Goal: Transaction & Acquisition: Subscribe to service/newsletter

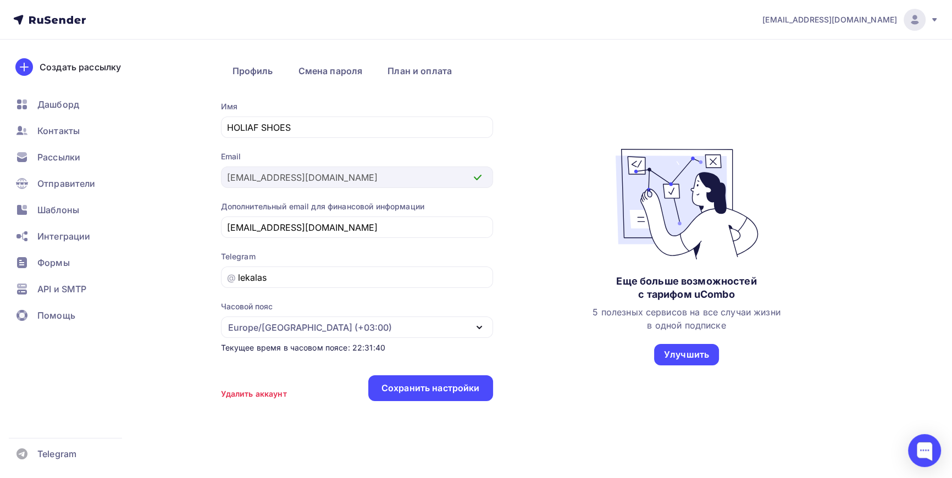
scroll to position [51, 0]
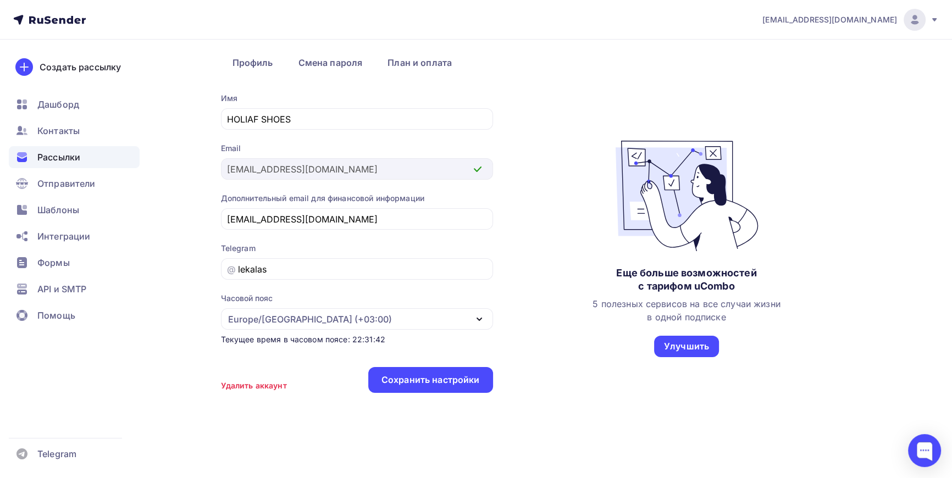
click at [57, 153] on span "Рассылки" at bounding box center [58, 157] width 43 height 13
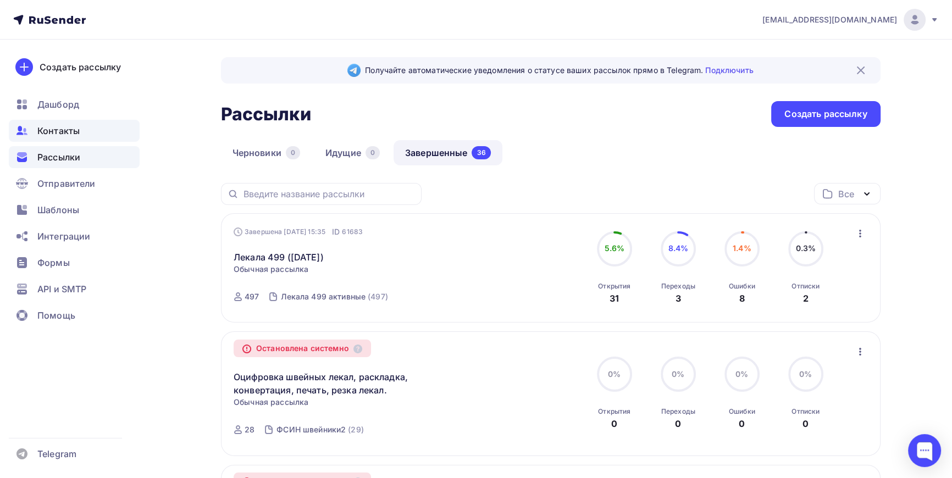
click at [57, 126] on span "Контакты" at bounding box center [58, 130] width 42 height 13
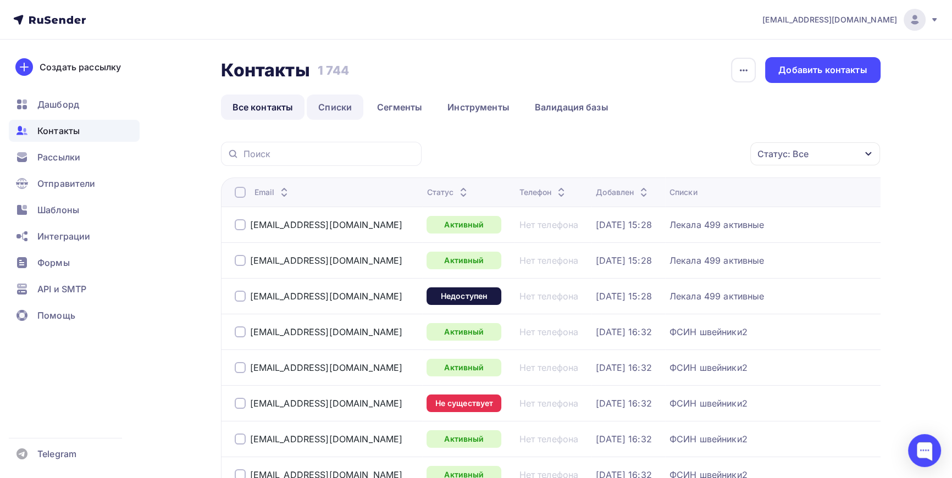
click at [336, 105] on link "Списки" at bounding box center [335, 107] width 57 height 25
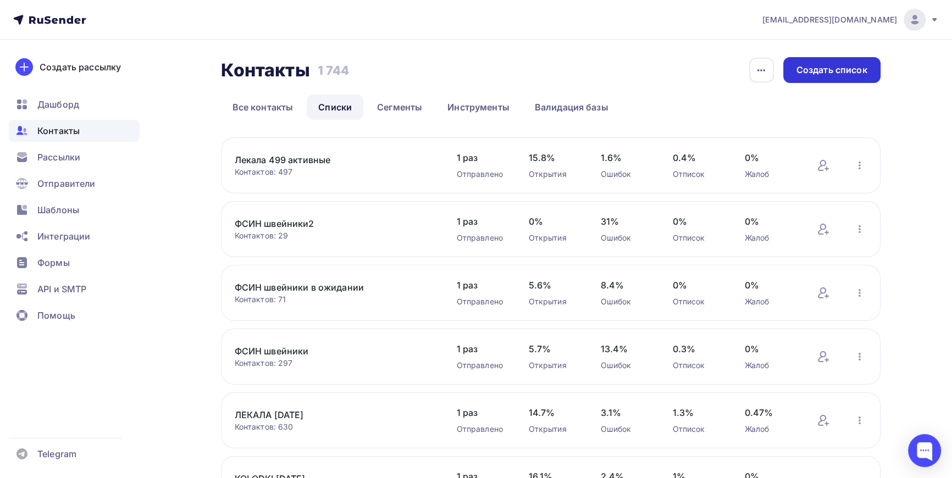
click at [832, 67] on div "Создать список" at bounding box center [832, 70] width 71 height 13
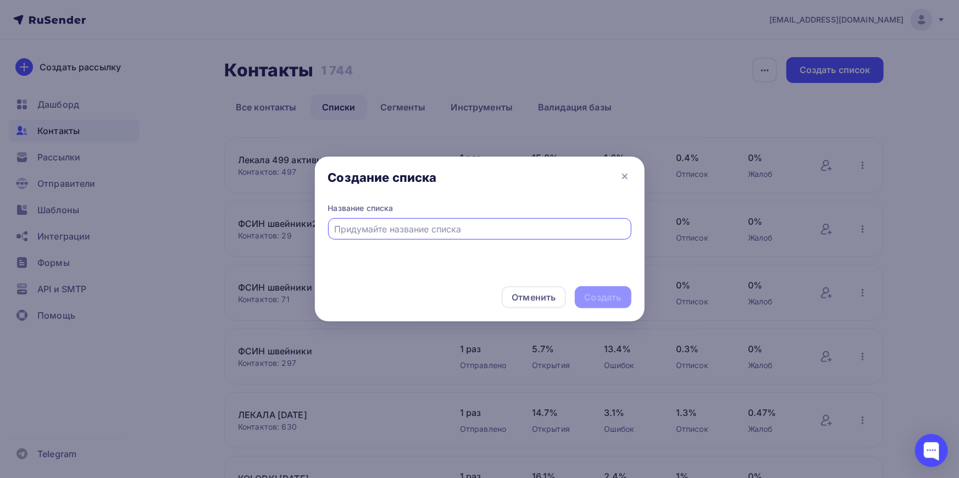
click at [390, 228] on input "text" at bounding box center [479, 229] width 291 height 13
click at [386, 229] on input "Лекала 1" at bounding box center [479, 229] width 291 height 13
click at [395, 228] on input "Лекала 1" at bounding box center [479, 229] width 291 height 13
drag, startPoint x: 374, startPoint y: 229, endPoint x: 394, endPoint y: 234, distance: 20.9
click at [395, 232] on input "Лекала 1 -!" at bounding box center [479, 229] width 291 height 13
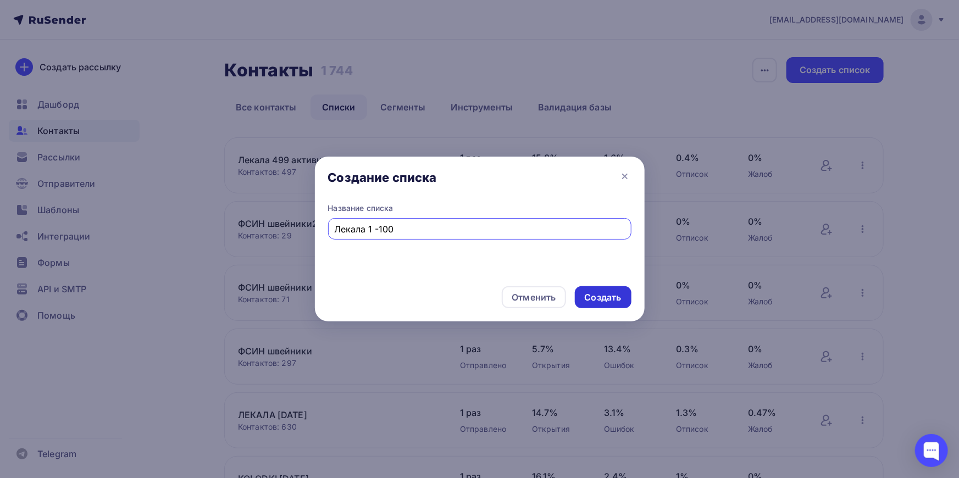
type input "Лекала 1 -100"
click at [619, 298] on div "Создать" at bounding box center [603, 297] width 37 height 13
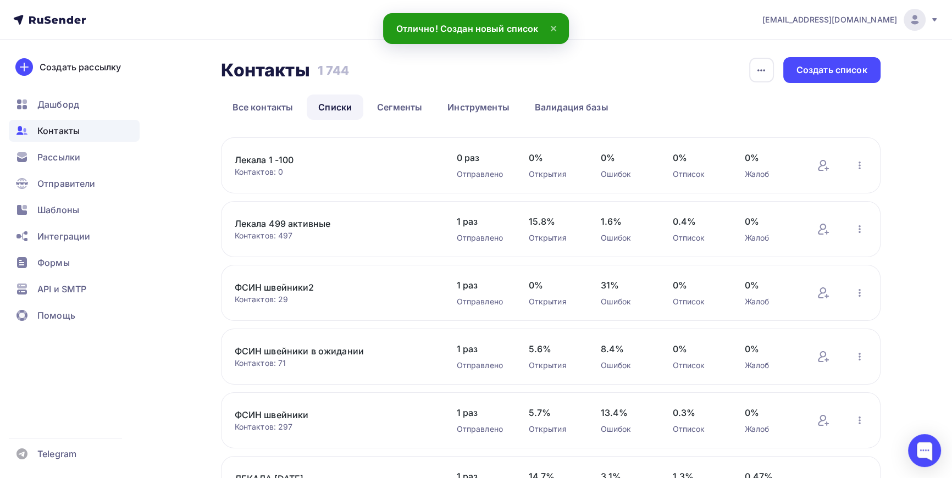
click at [287, 161] on link "Лекала 1 -100" at bounding box center [328, 159] width 187 height 13
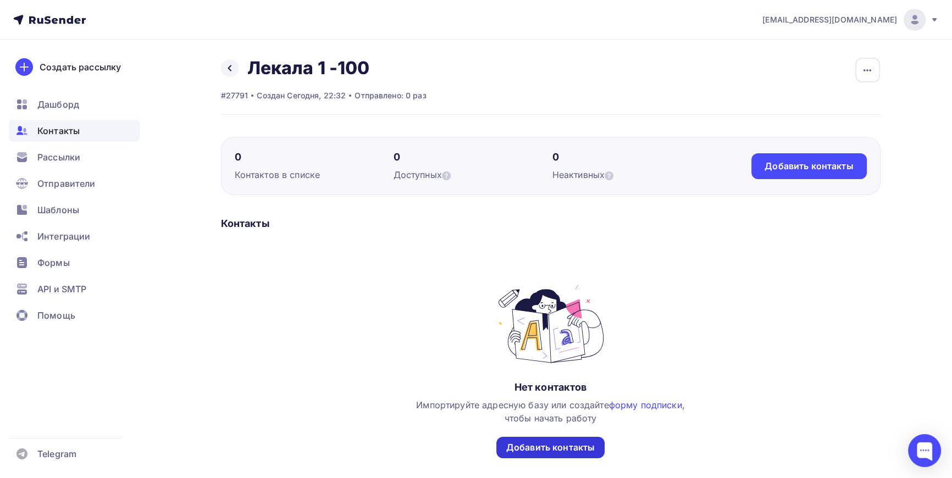
click at [544, 444] on div "Добавить контакты" at bounding box center [550, 447] width 89 height 13
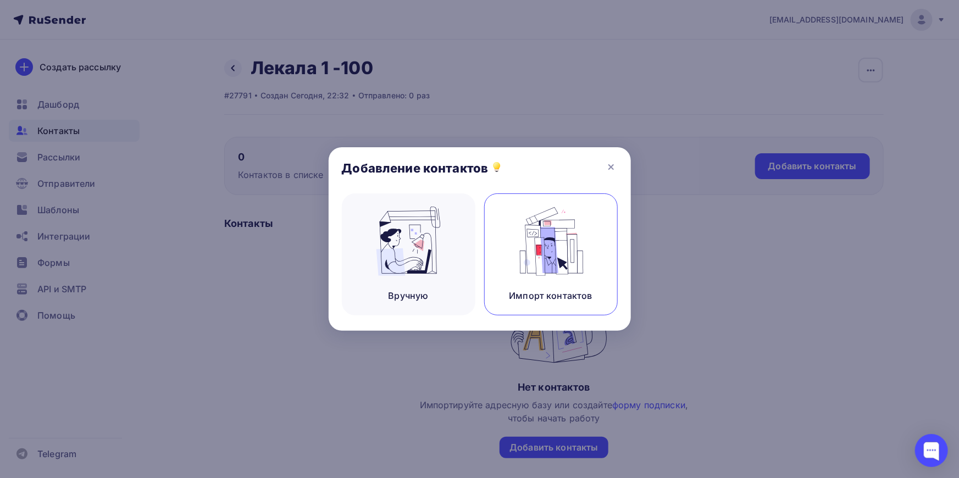
click at [556, 251] on img at bounding box center [551, 241] width 74 height 69
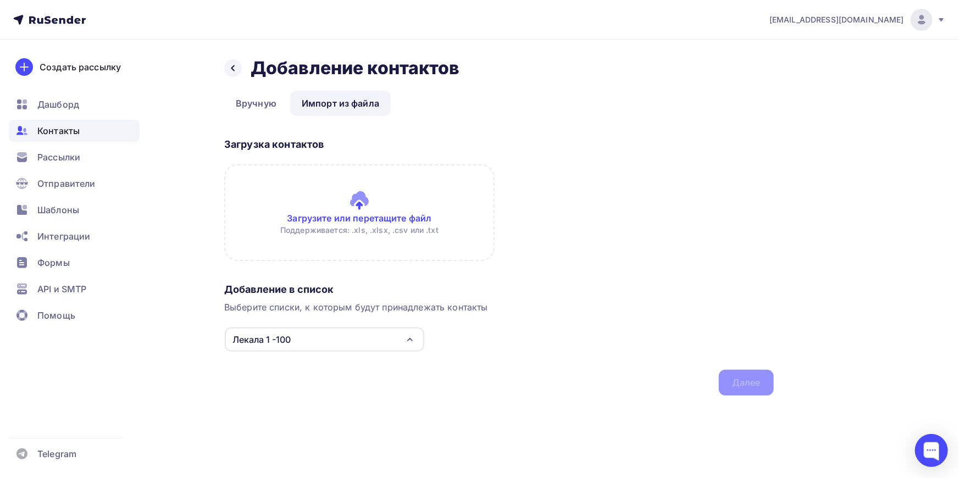
click at [368, 198] on input "file" at bounding box center [359, 212] width 271 height 97
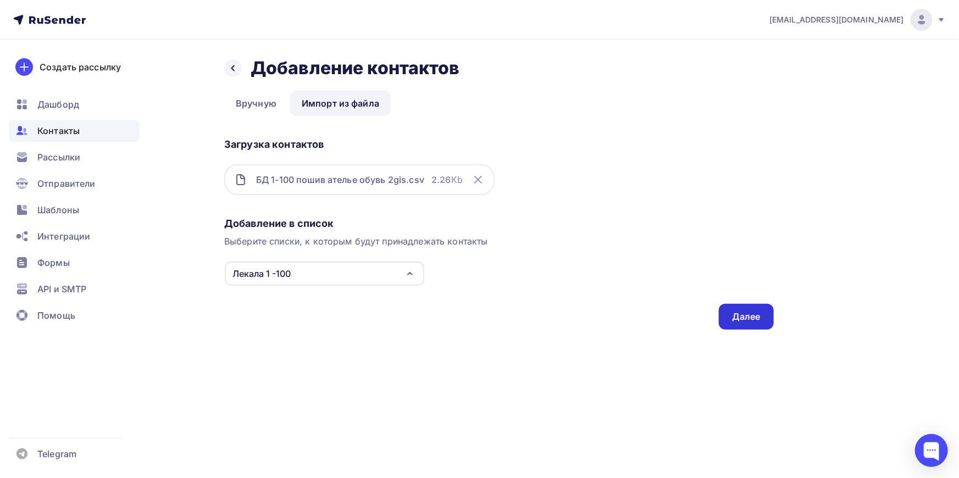
click at [757, 312] on div "Далее" at bounding box center [746, 317] width 29 height 13
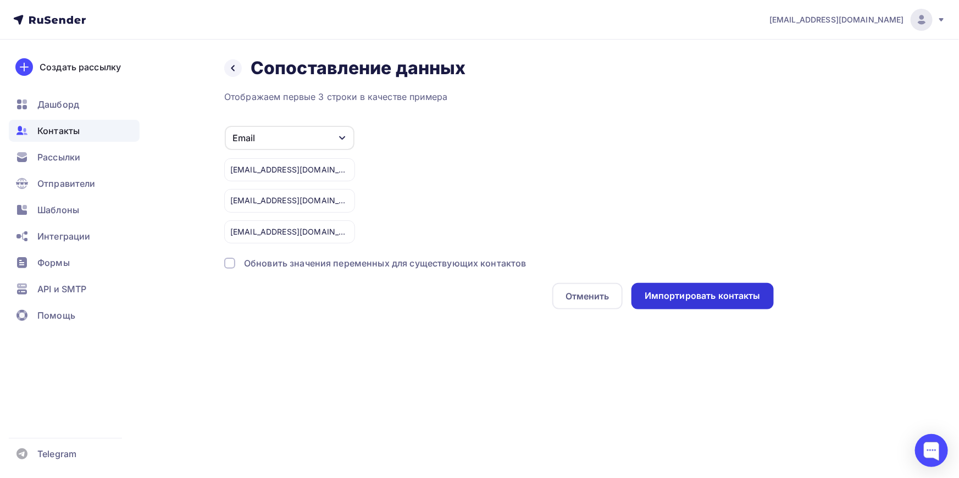
click at [709, 293] on div "Импортировать контакты" at bounding box center [703, 296] width 116 height 13
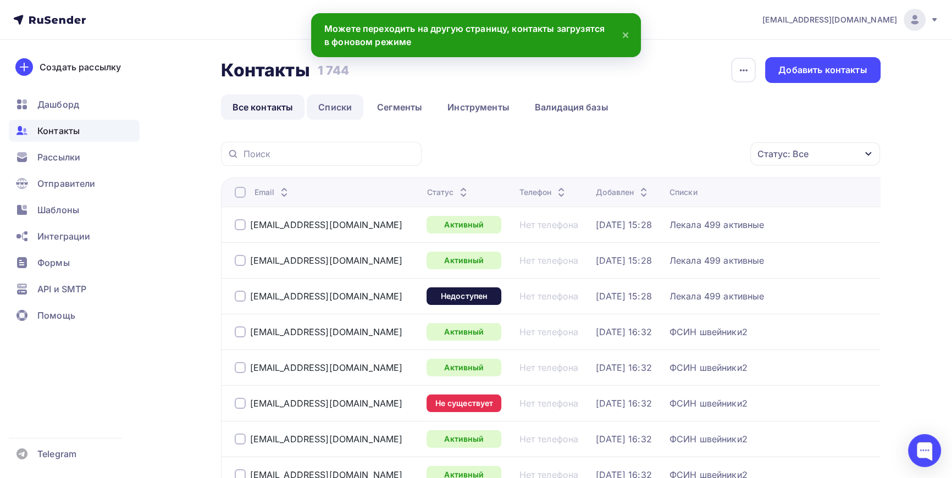
click at [344, 107] on link "Списки" at bounding box center [335, 107] width 57 height 25
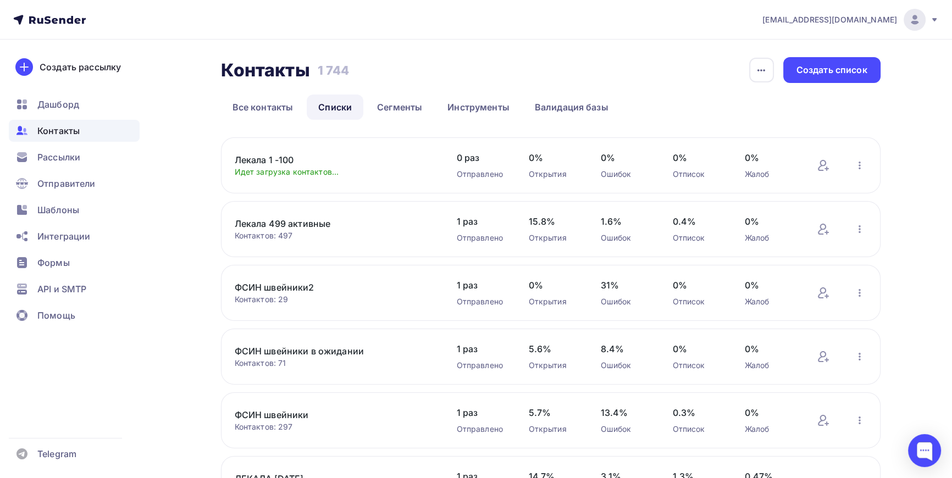
click at [262, 161] on link "Лекала 1 -100" at bounding box center [328, 159] width 187 height 13
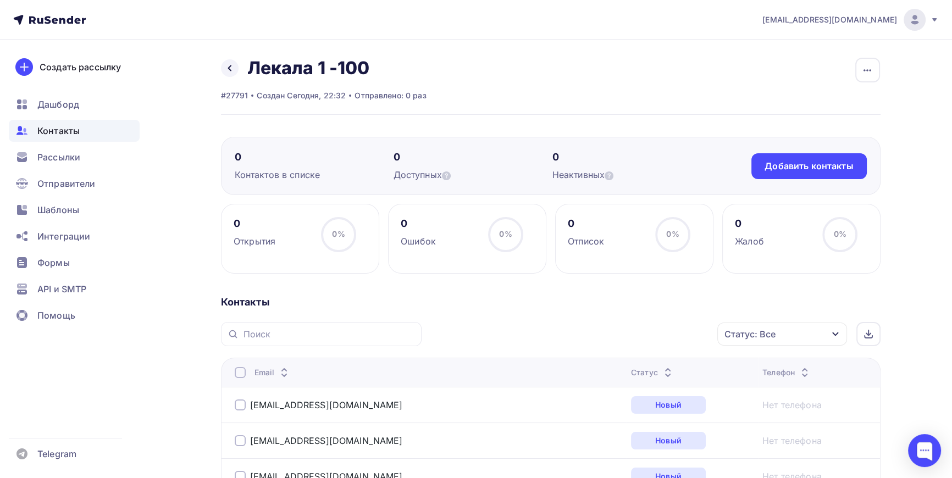
click at [48, 131] on span "Контакты" at bounding box center [58, 130] width 42 height 13
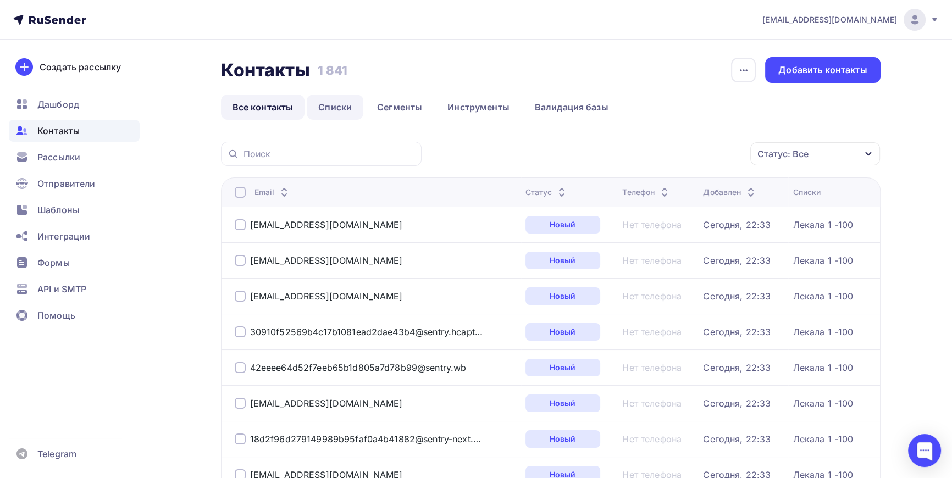
click at [333, 105] on link "Списки" at bounding box center [335, 107] width 57 height 25
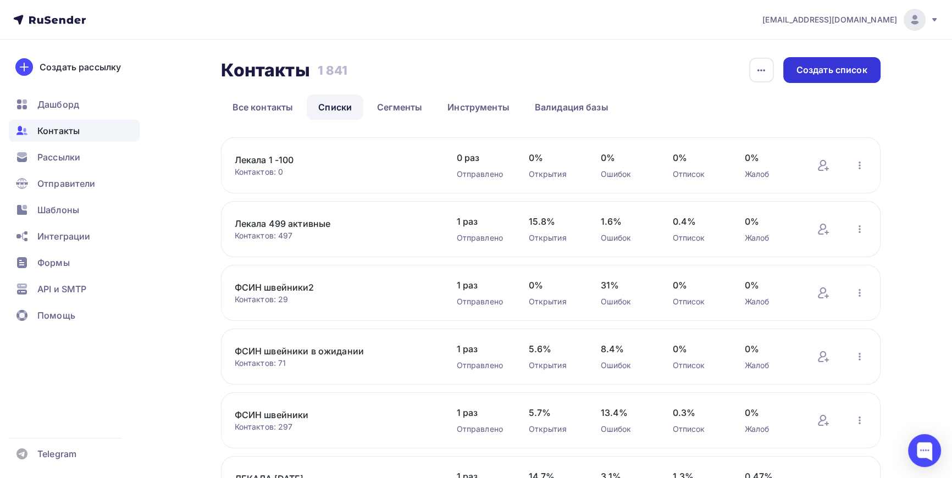
click at [836, 69] on div "Создать список" at bounding box center [832, 70] width 71 height 13
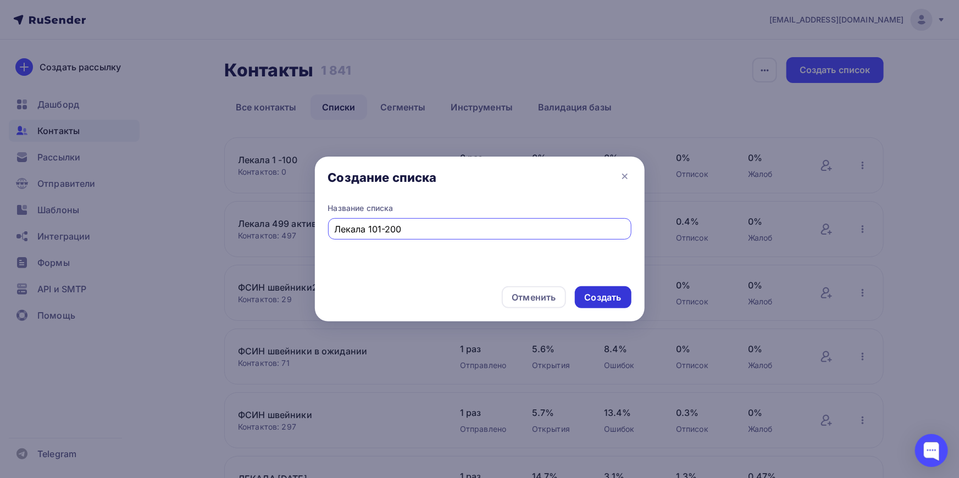
type input "Лекала 101-200"
click at [606, 298] on div "Создать" at bounding box center [603, 297] width 37 height 13
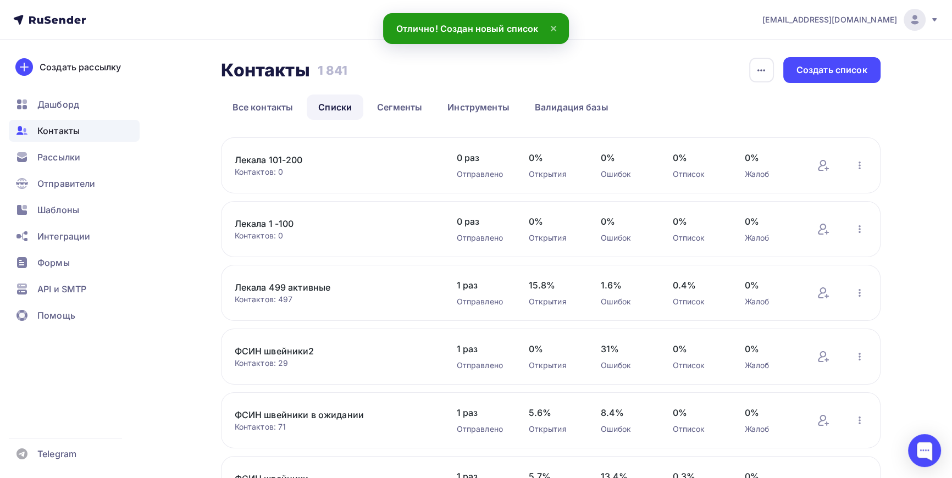
click at [289, 158] on link "Лекала 101-200" at bounding box center [328, 159] width 187 height 13
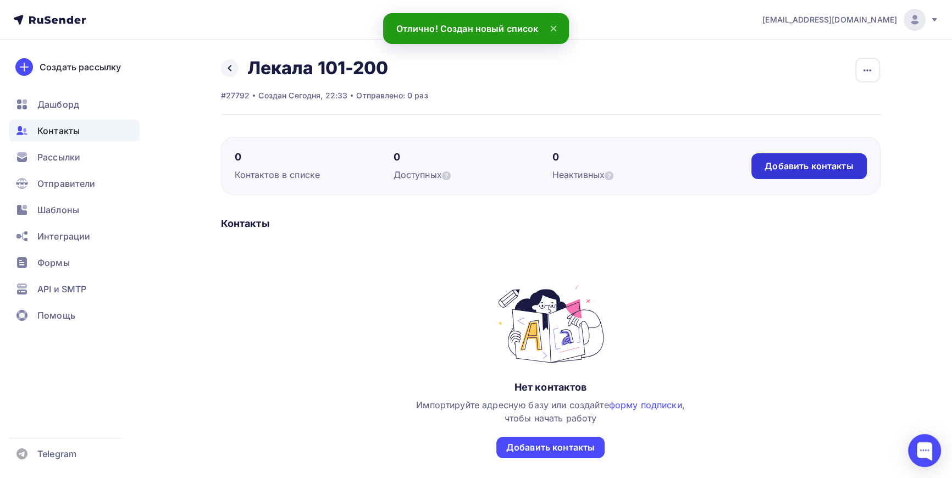
click at [815, 168] on div "Добавить контакты" at bounding box center [809, 166] width 89 height 13
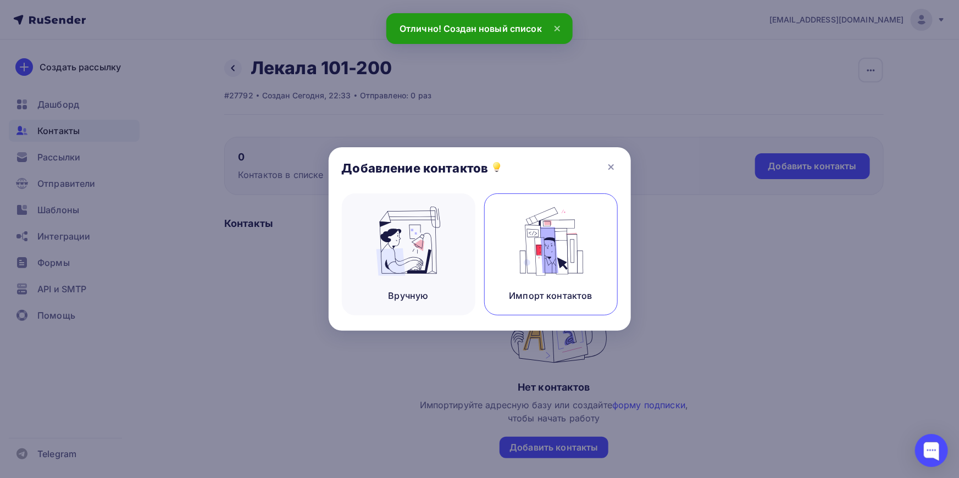
click at [555, 250] on img at bounding box center [551, 241] width 74 height 69
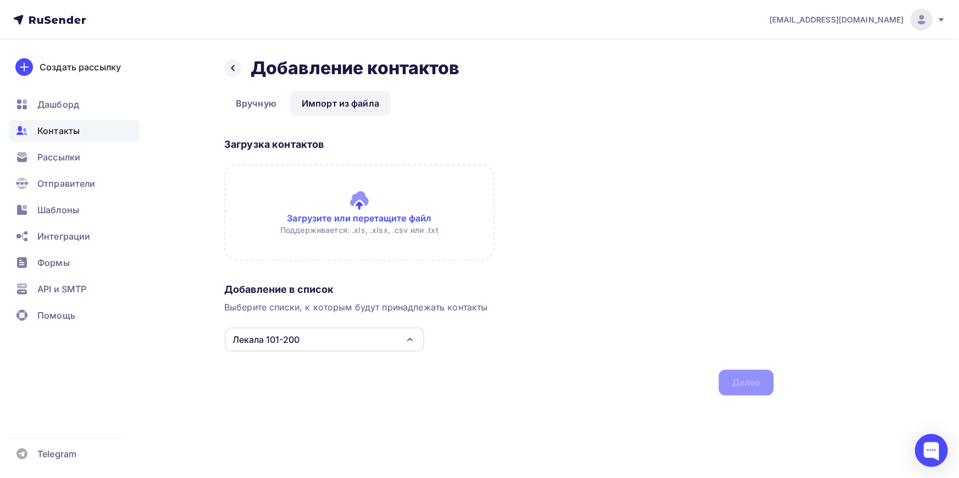
click at [363, 206] on input "file" at bounding box center [359, 212] width 271 height 97
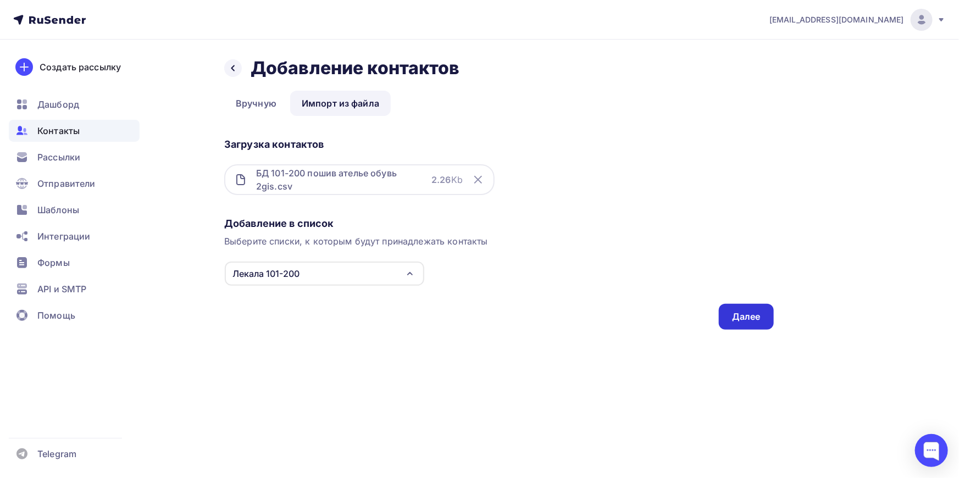
click at [749, 314] on div "Далее" at bounding box center [746, 317] width 29 height 13
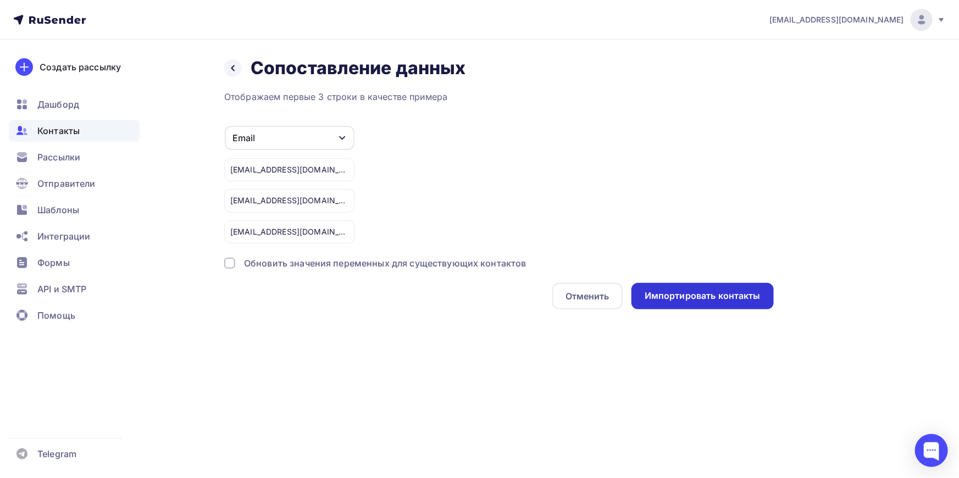
click at [701, 296] on div "Импортировать контакты" at bounding box center [703, 296] width 116 height 13
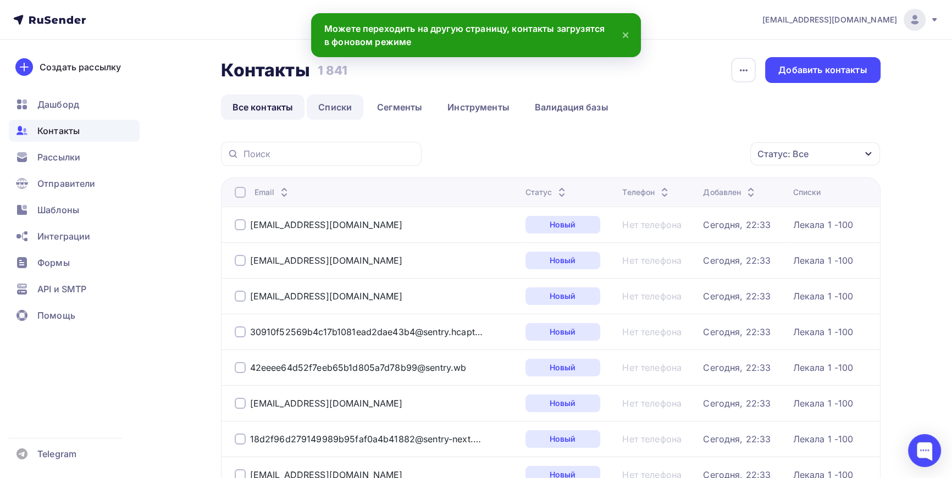
click at [342, 106] on link "Списки" at bounding box center [335, 107] width 57 height 25
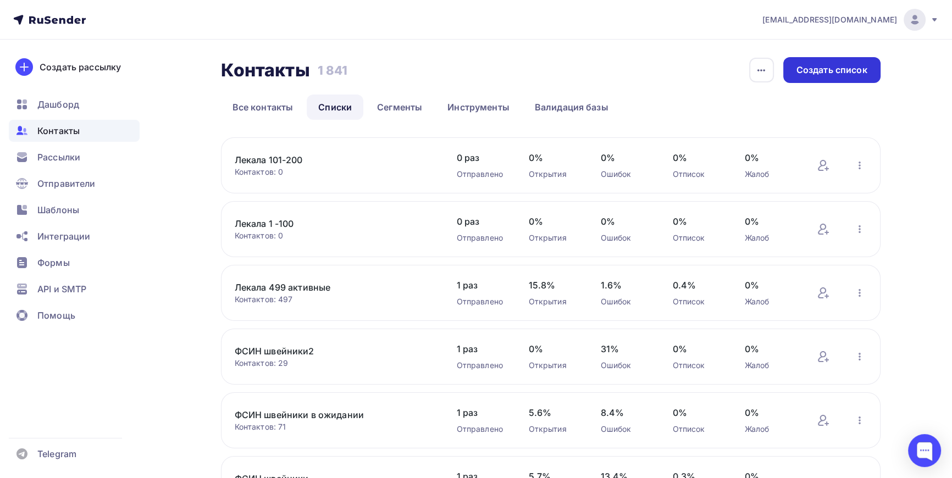
click at [852, 68] on div "Создать список" at bounding box center [832, 70] width 71 height 13
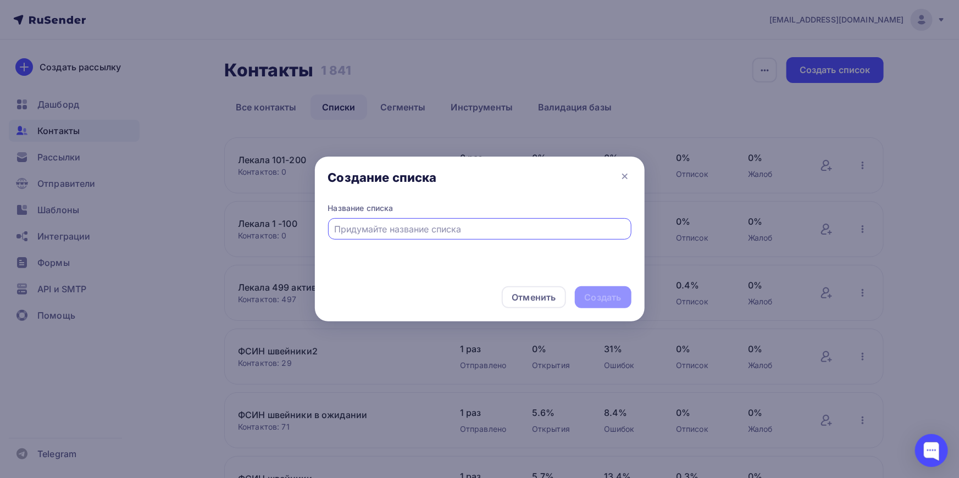
click at [438, 224] on input "text" at bounding box center [479, 229] width 291 height 13
type input "Лекала 201-300"
click at [608, 295] on div "Создать" at bounding box center [603, 297] width 37 height 13
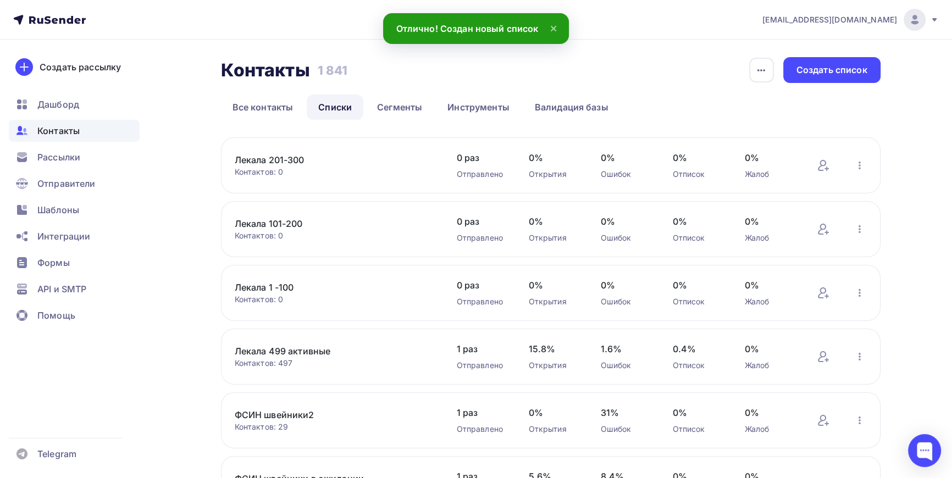
click at [281, 158] on link "Лекала 201-300" at bounding box center [328, 159] width 187 height 13
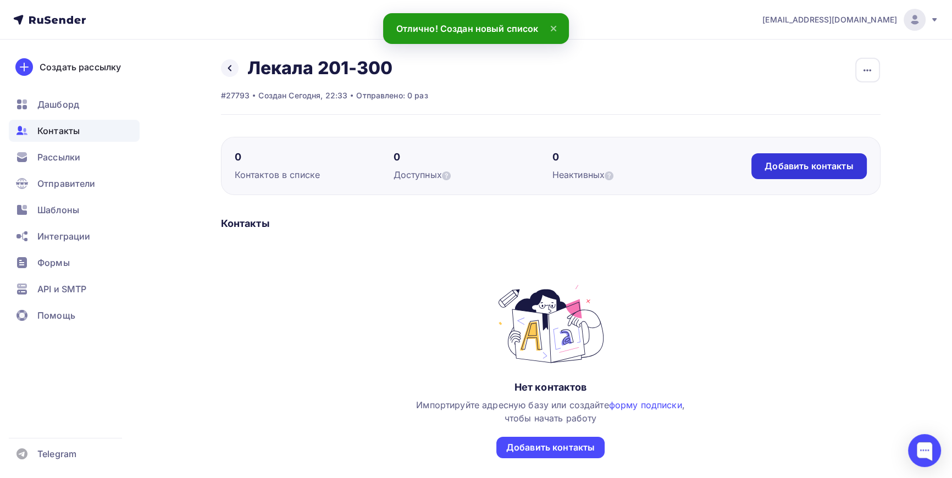
click at [829, 165] on div "Добавить контакты" at bounding box center [809, 166] width 89 height 13
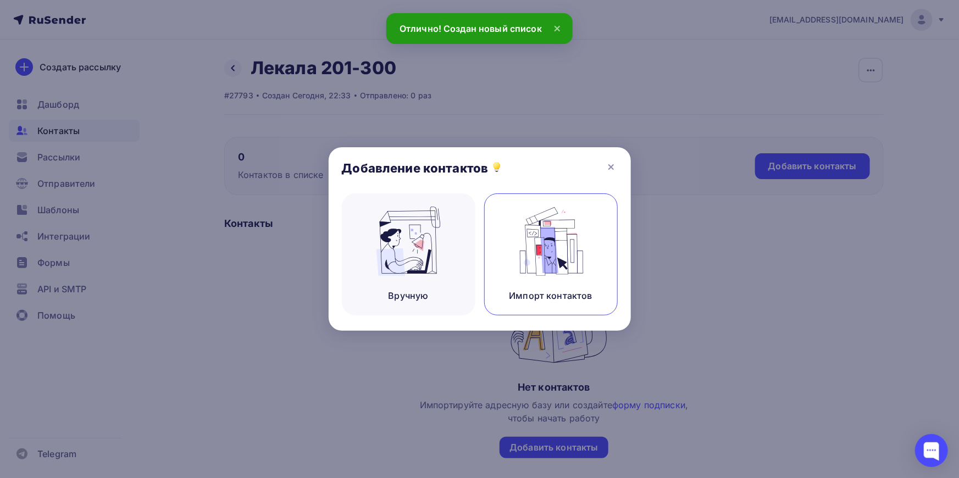
click at [575, 250] on img at bounding box center [551, 241] width 74 height 69
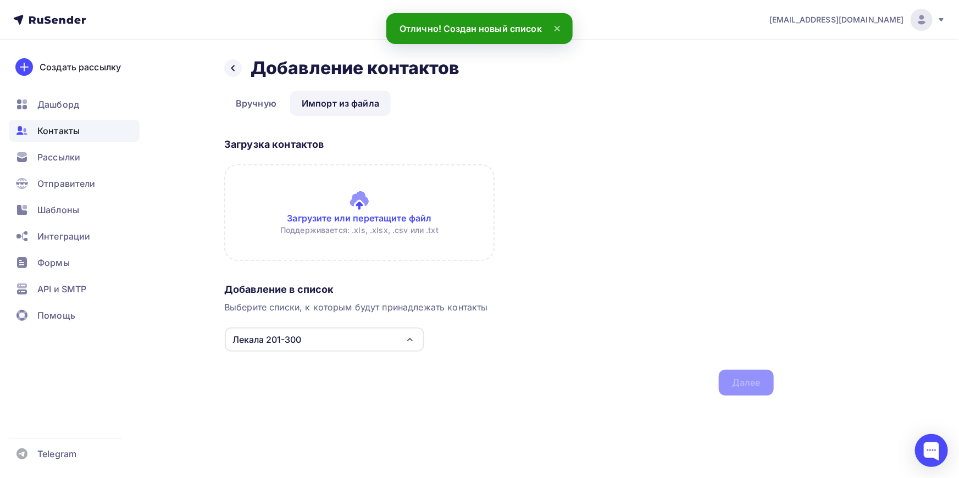
click at [372, 196] on input "file" at bounding box center [359, 212] width 271 height 97
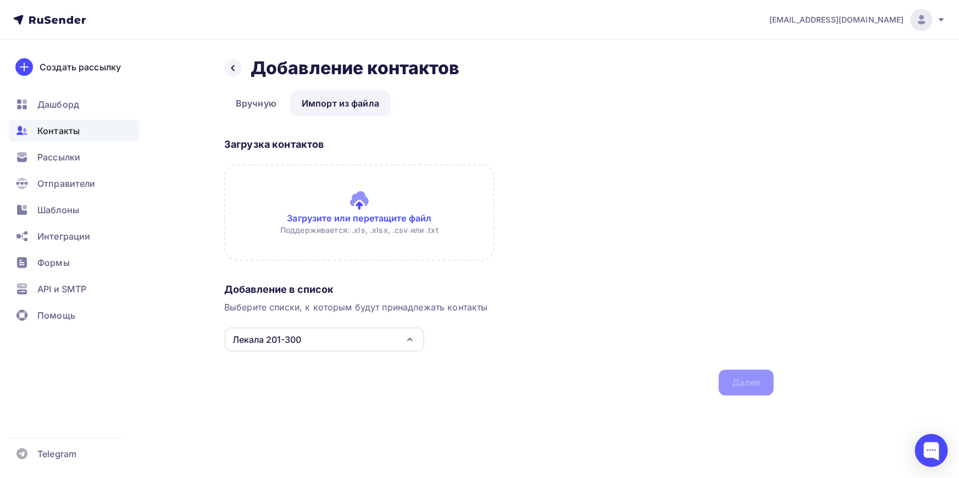
click at [60, 131] on span "Контакты" at bounding box center [58, 130] width 42 height 13
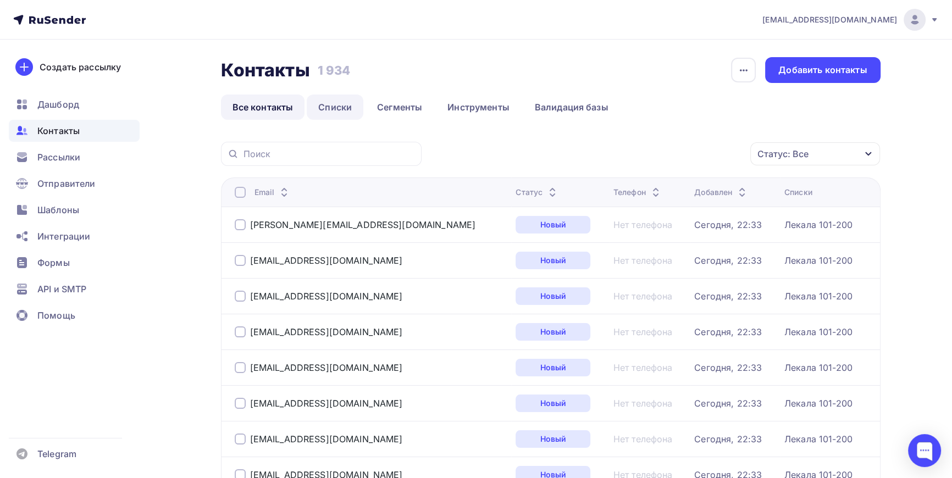
click at [332, 107] on link "Списки" at bounding box center [335, 107] width 57 height 25
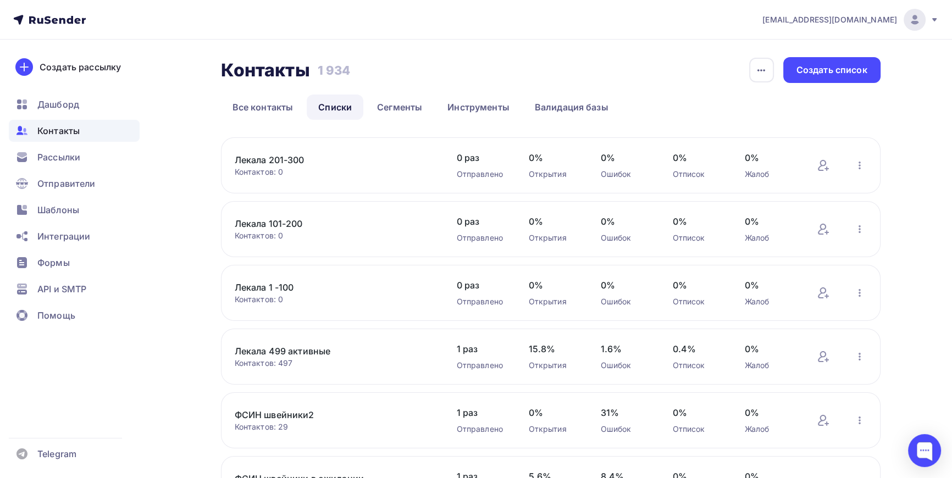
click at [288, 158] on link "Лекала 201-300" at bounding box center [328, 159] width 187 height 13
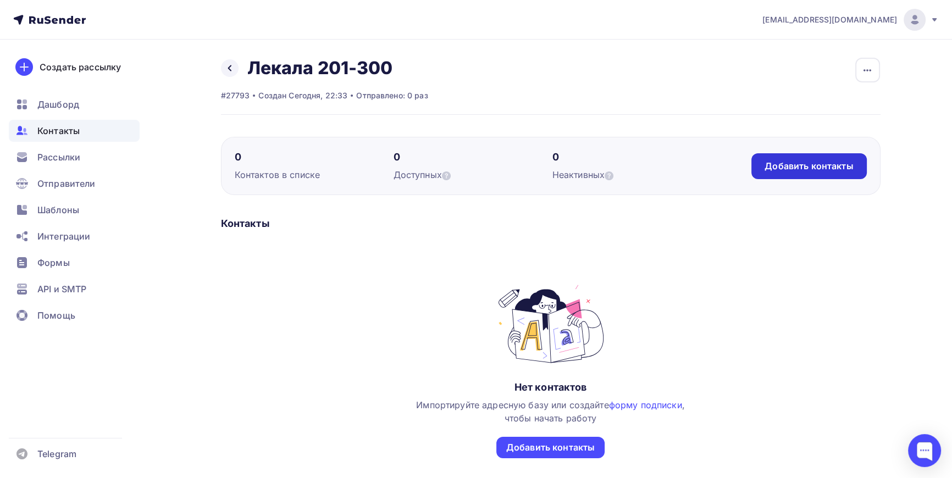
click at [823, 161] on div "Добавить контакты" at bounding box center [809, 166] width 89 height 13
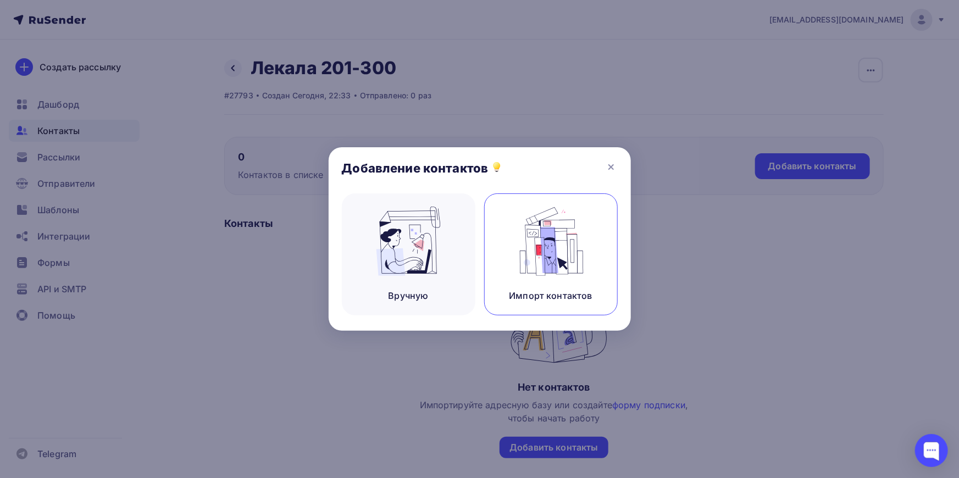
click at [550, 233] on img at bounding box center [551, 241] width 74 height 69
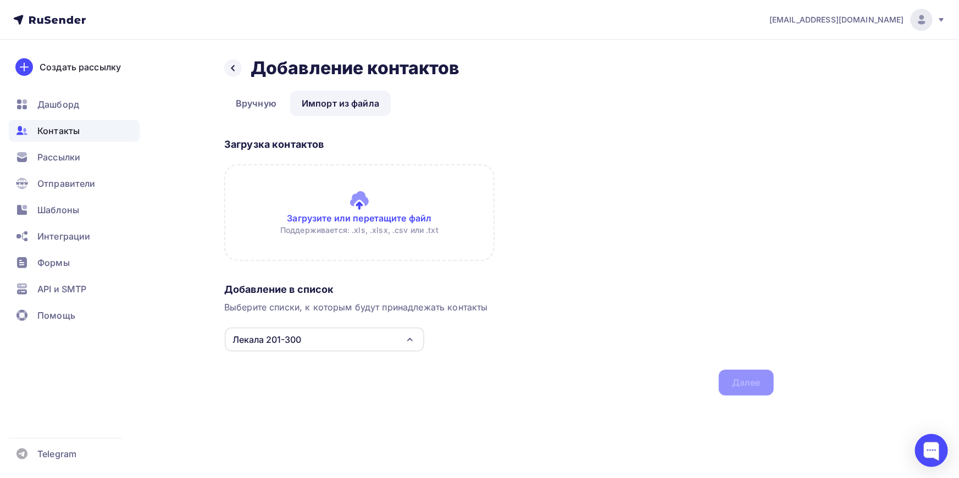
click at [368, 208] on input "file" at bounding box center [359, 212] width 271 height 97
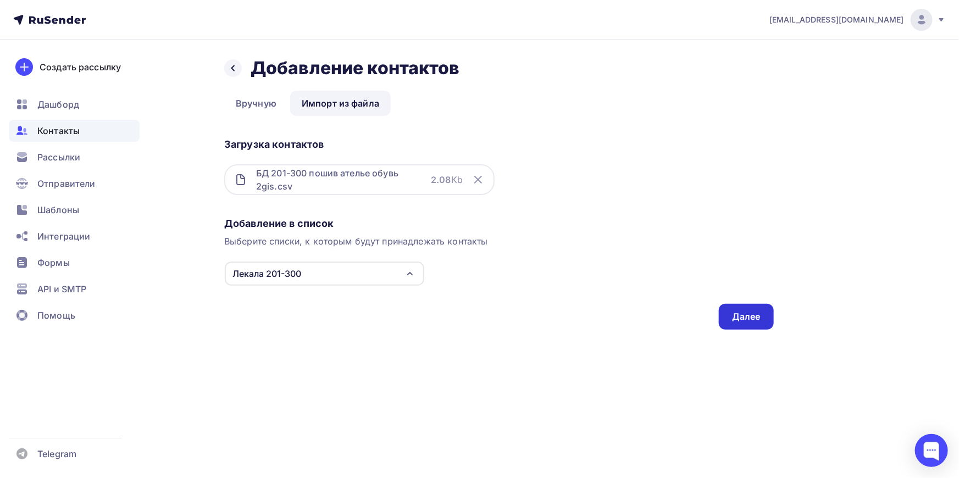
click at [751, 313] on div "Далее" at bounding box center [746, 317] width 29 height 13
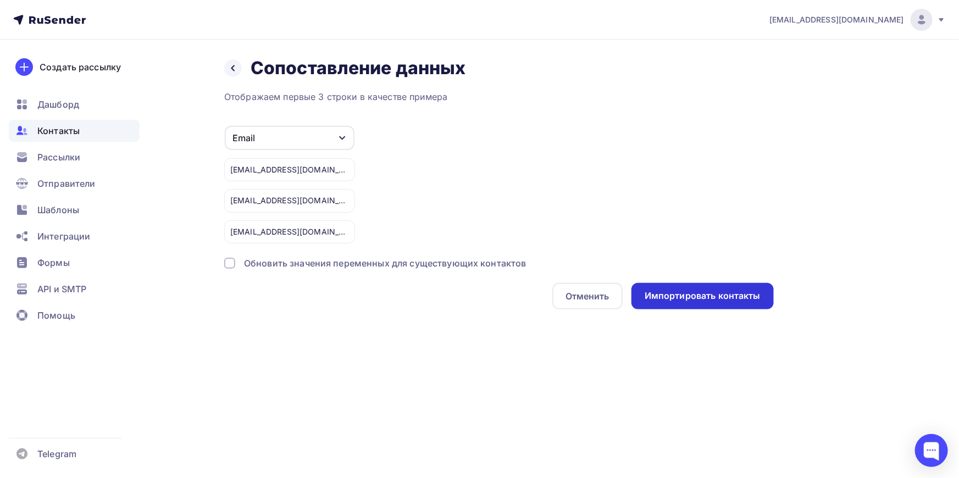
click at [715, 292] on div "Импортировать контакты" at bounding box center [703, 296] width 116 height 13
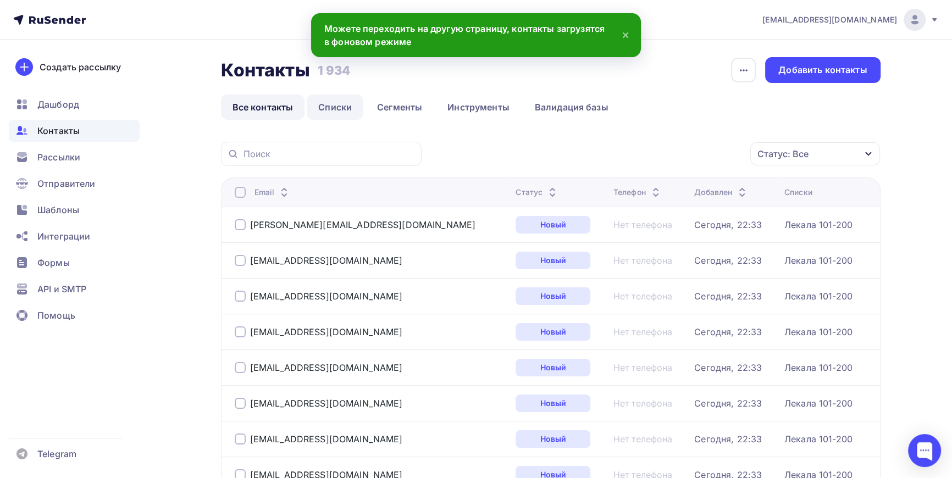
click at [341, 108] on link "Списки" at bounding box center [335, 107] width 57 height 25
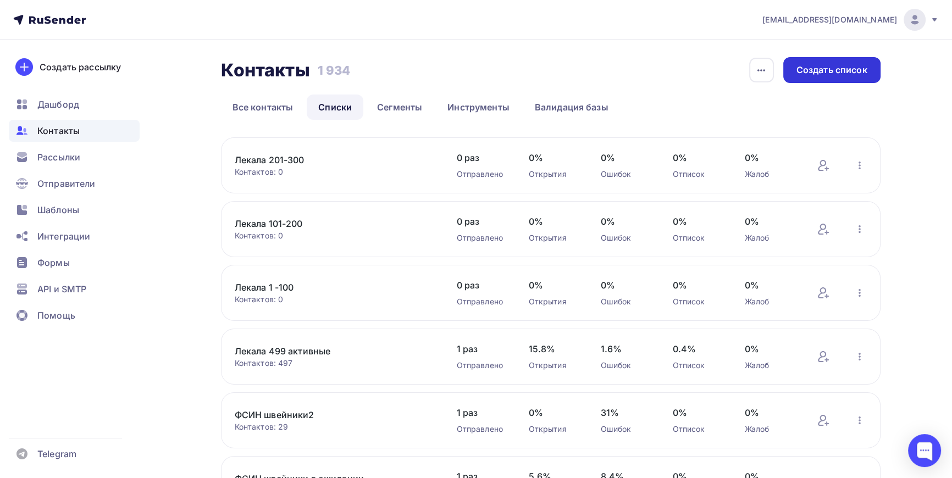
click at [831, 68] on div "Создать список" at bounding box center [832, 70] width 71 height 13
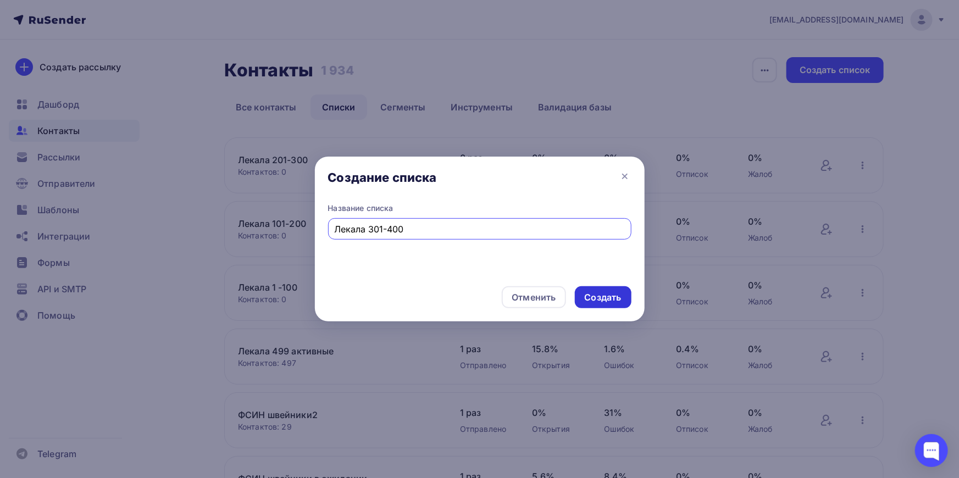
type input "Лекала 301-400"
click at [594, 297] on div "Создать" at bounding box center [603, 297] width 37 height 13
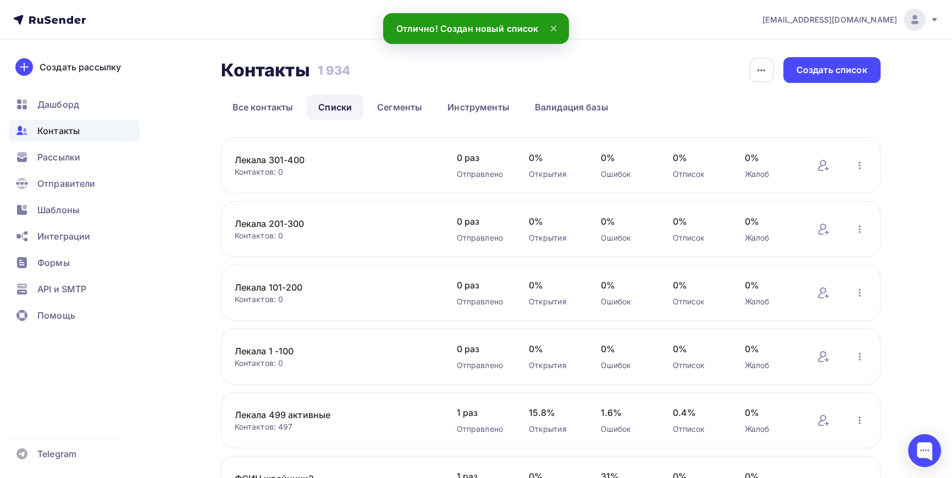
click at [281, 163] on link "Лекала 301-400" at bounding box center [328, 159] width 187 height 13
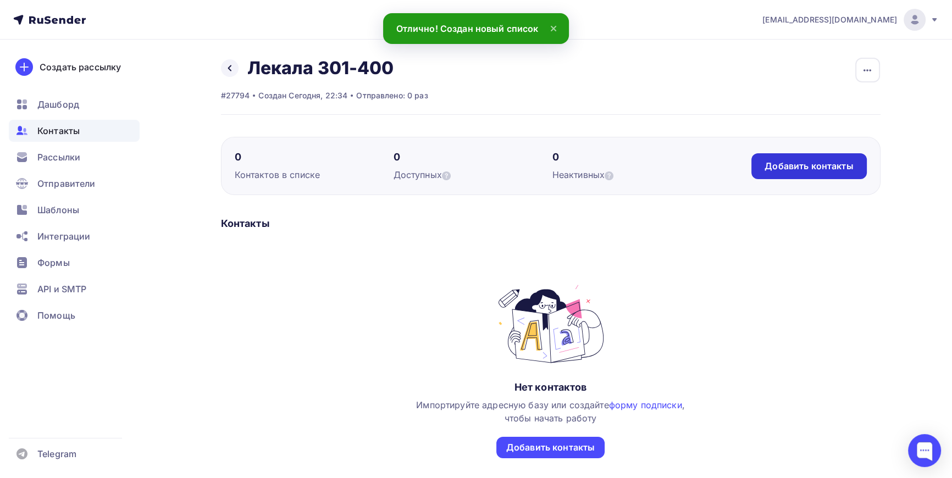
click at [824, 167] on div "Добавить контакты" at bounding box center [809, 166] width 89 height 13
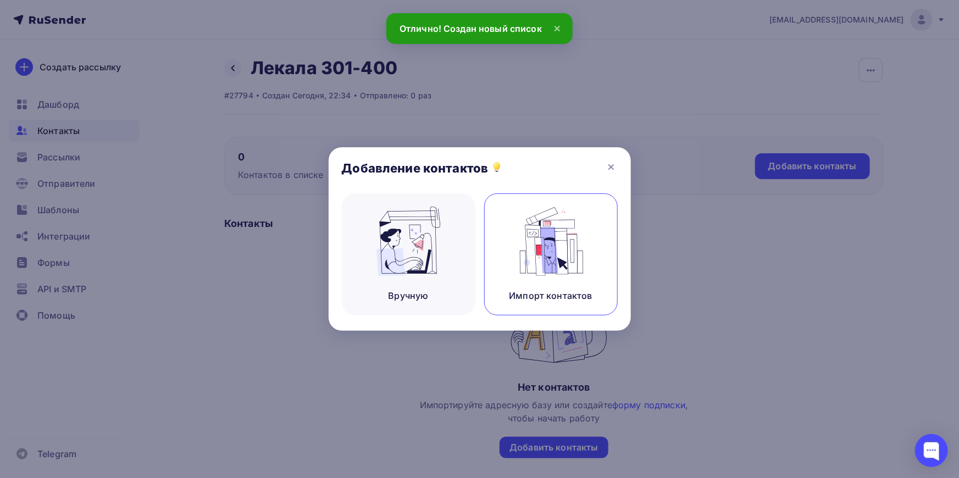
click at [579, 253] on img at bounding box center [551, 241] width 74 height 69
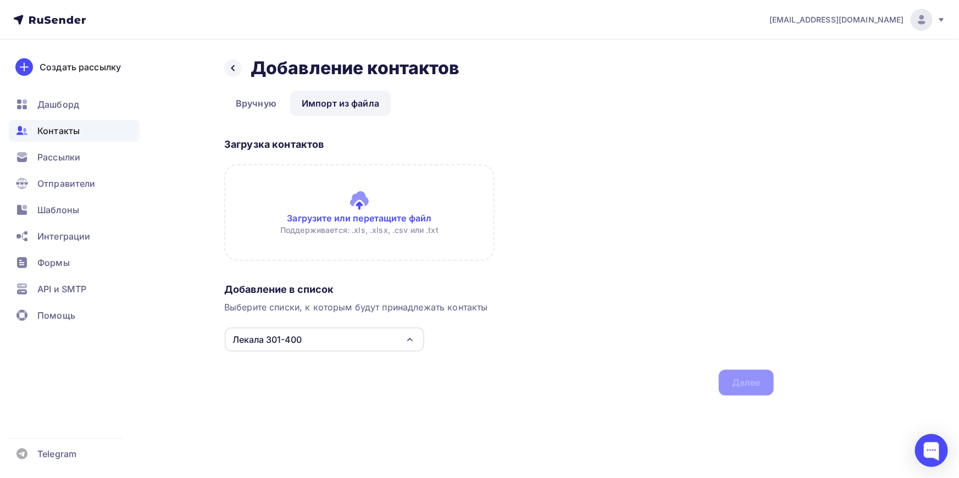
click at [384, 205] on input "file" at bounding box center [359, 212] width 271 height 97
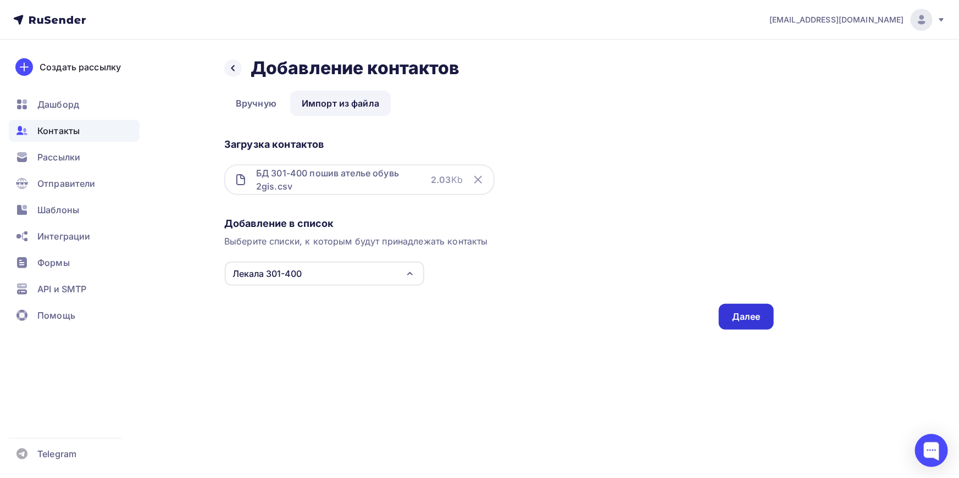
click at [749, 316] on div "Далее" at bounding box center [746, 317] width 29 height 13
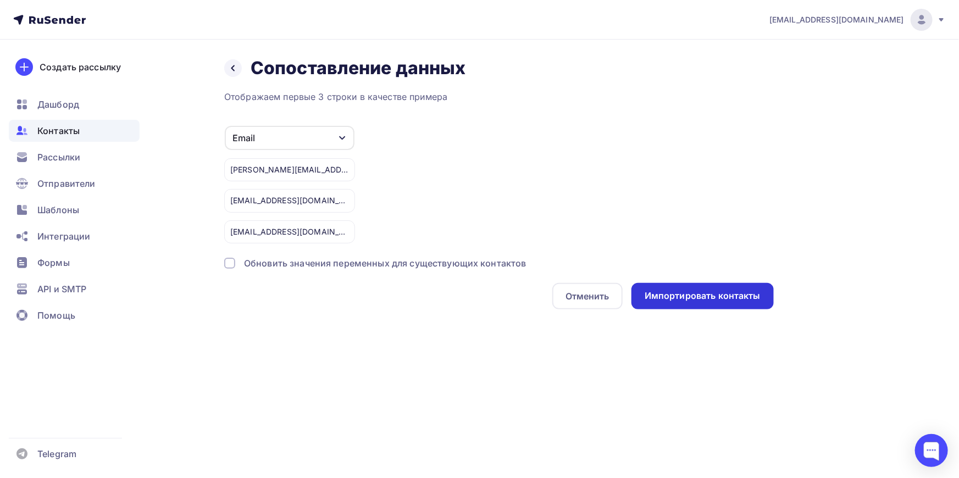
click at [711, 294] on div "Импортировать контакты" at bounding box center [703, 296] width 116 height 13
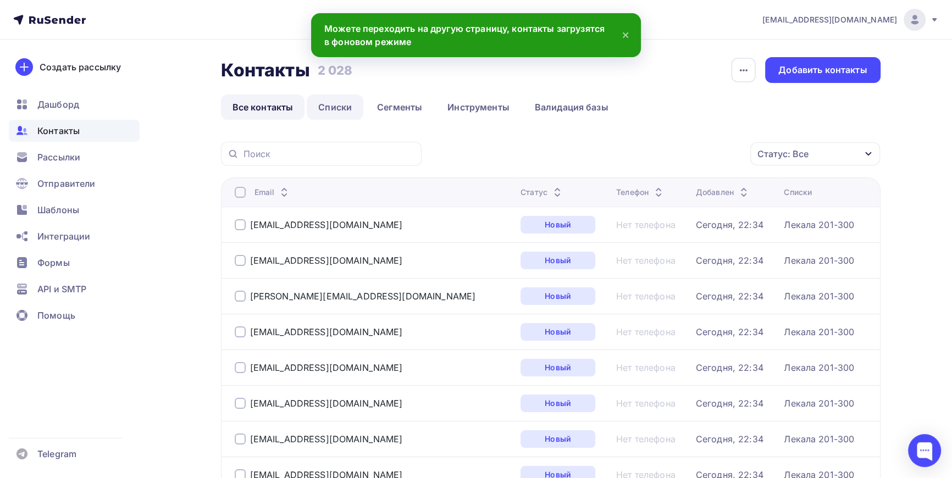
click at [342, 106] on link "Списки" at bounding box center [335, 107] width 57 height 25
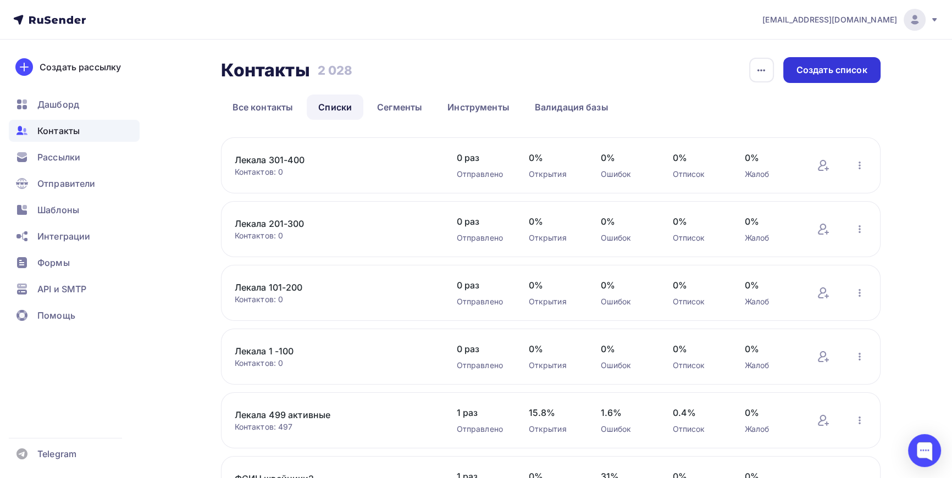
click at [837, 64] on div "Создать список" at bounding box center [832, 70] width 71 height 13
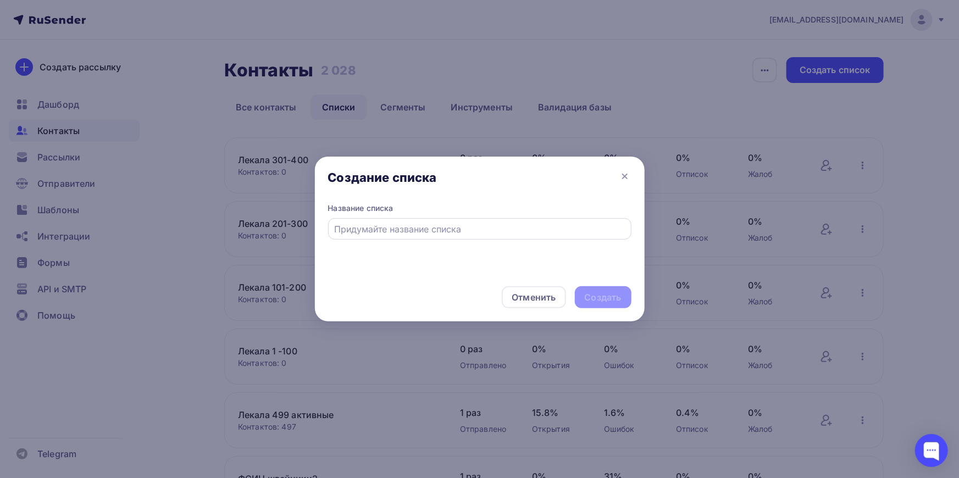
click at [385, 219] on div at bounding box center [479, 228] width 303 height 21
click at [379, 227] on input "text" at bounding box center [479, 229] width 291 height 13
type input "Лекала 401-500"
click at [606, 297] on div "Создать" at bounding box center [603, 297] width 37 height 13
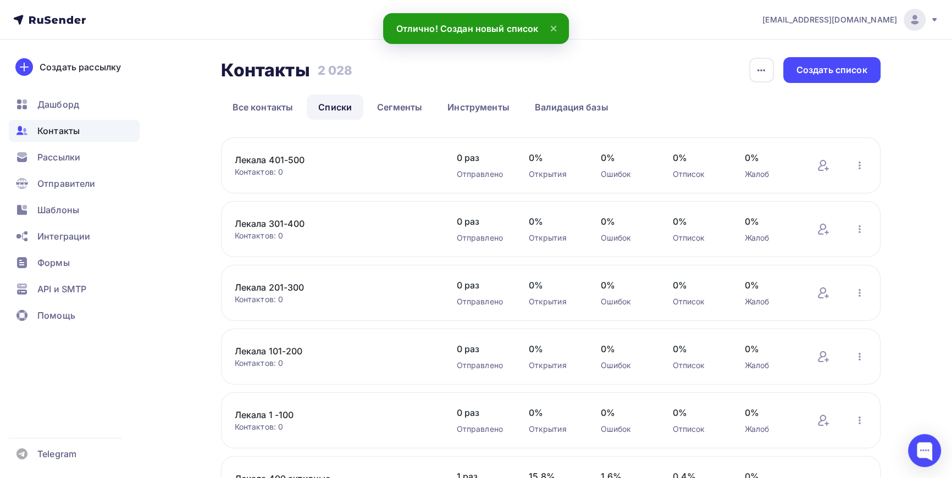
click at [293, 161] on link "Лекала 401-500" at bounding box center [328, 159] width 187 height 13
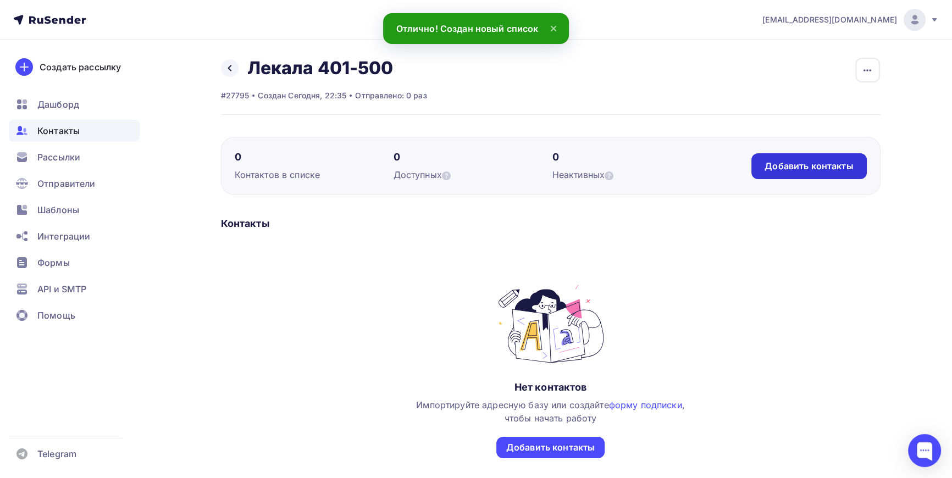
click at [829, 167] on div "Добавить контакты" at bounding box center [809, 166] width 89 height 13
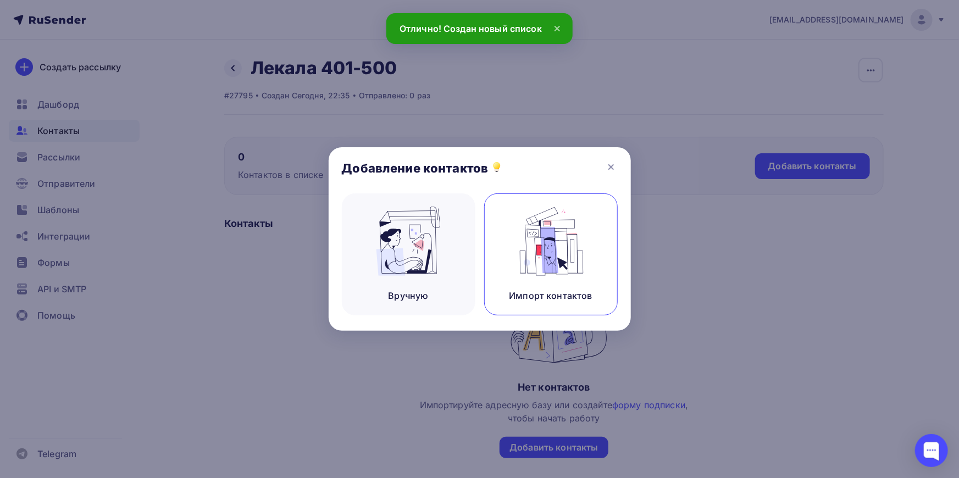
click at [516, 260] on img at bounding box center [551, 241] width 74 height 69
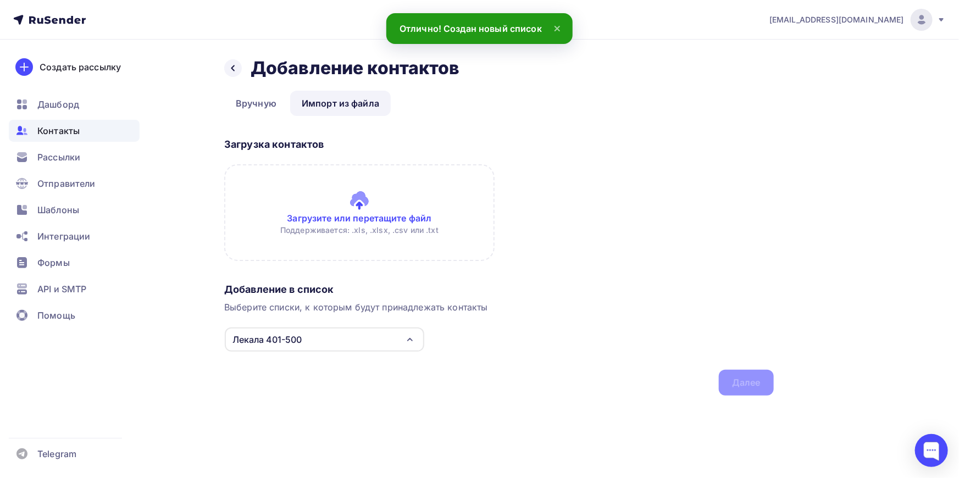
click at [371, 198] on input "file" at bounding box center [359, 212] width 271 height 97
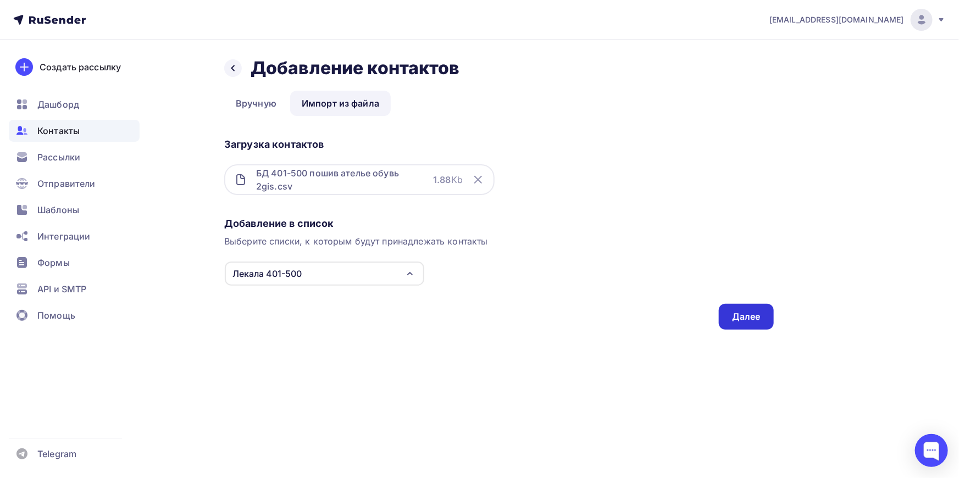
click at [759, 317] on div "Далее" at bounding box center [746, 317] width 29 height 13
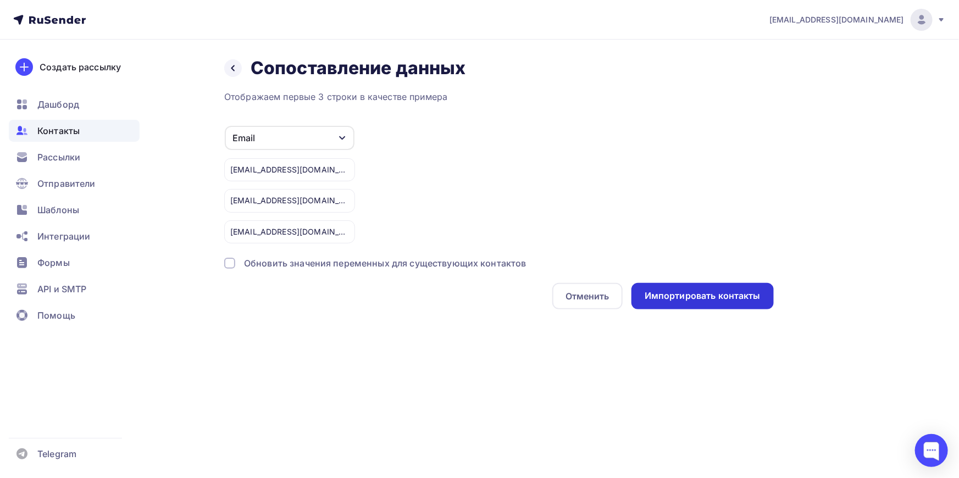
click at [717, 292] on div "Импортировать контакты" at bounding box center [703, 296] width 116 height 13
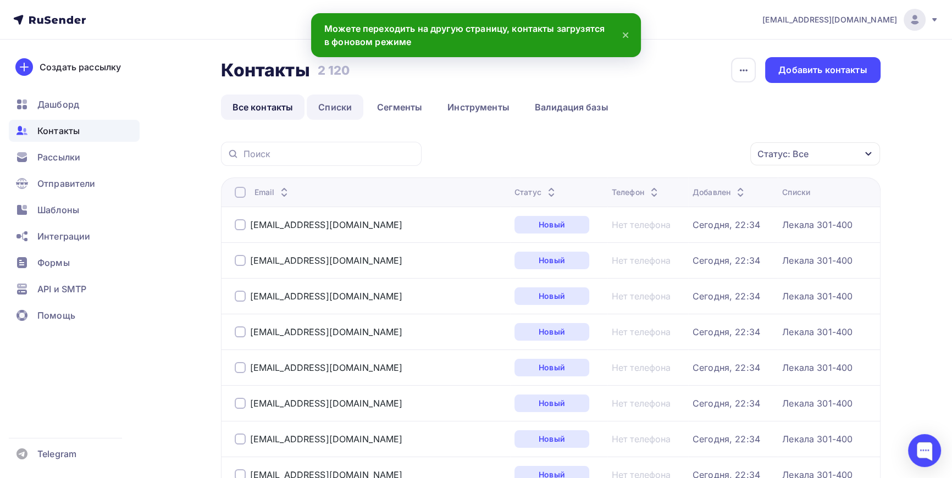
click at [342, 105] on link "Списки" at bounding box center [335, 107] width 57 height 25
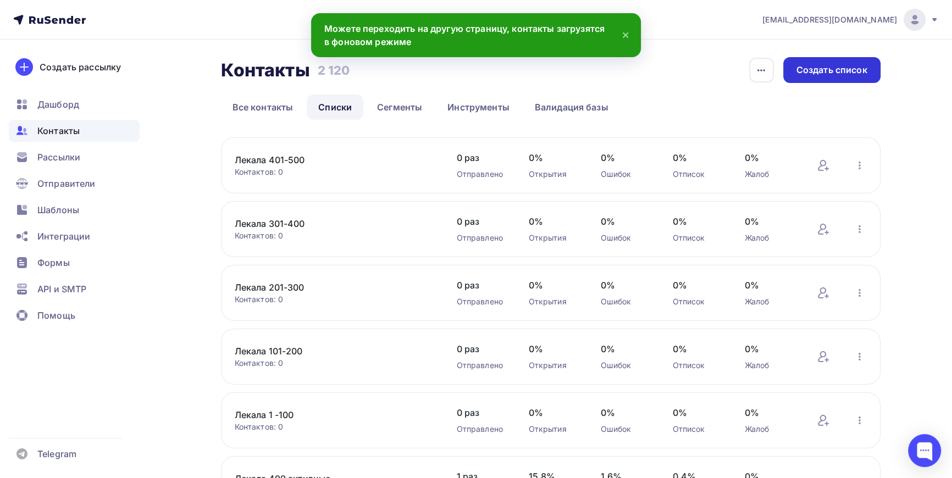
click at [846, 67] on div "Создать список" at bounding box center [832, 70] width 71 height 13
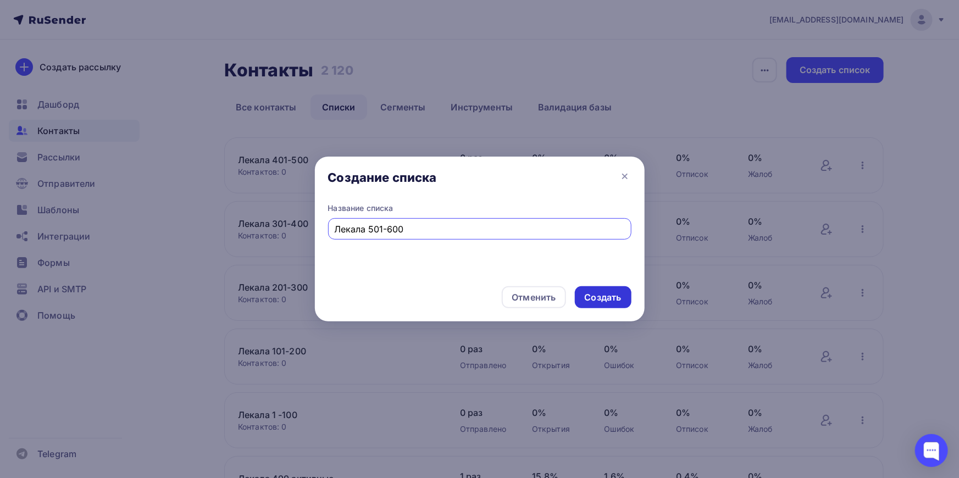
type input "Лекала 501-600"
click at [611, 300] on div "Создать" at bounding box center [603, 297] width 37 height 13
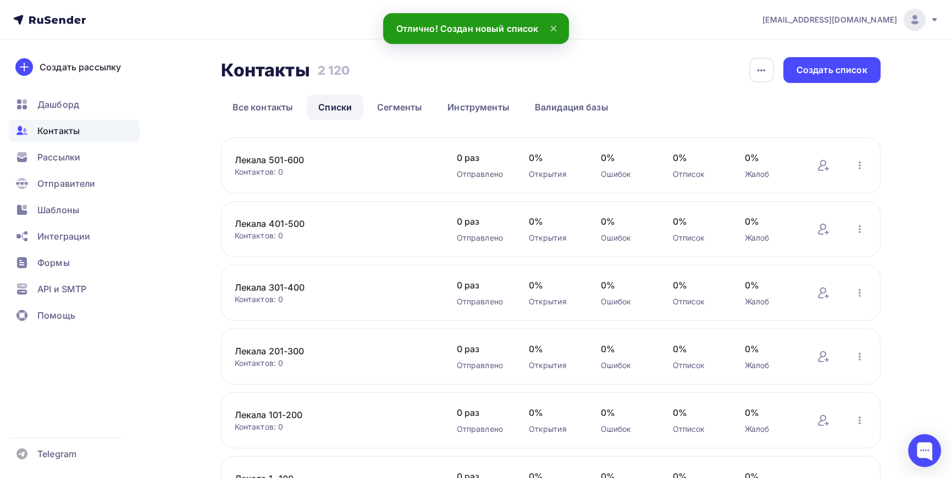
click at [296, 159] on link "Лекала 501-600" at bounding box center [328, 159] width 187 height 13
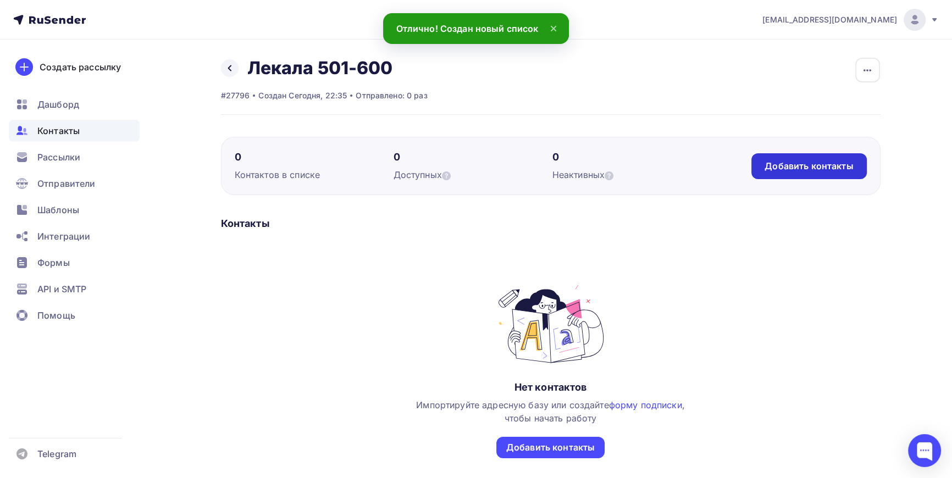
click at [801, 165] on div "Добавить контакты" at bounding box center [809, 166] width 89 height 13
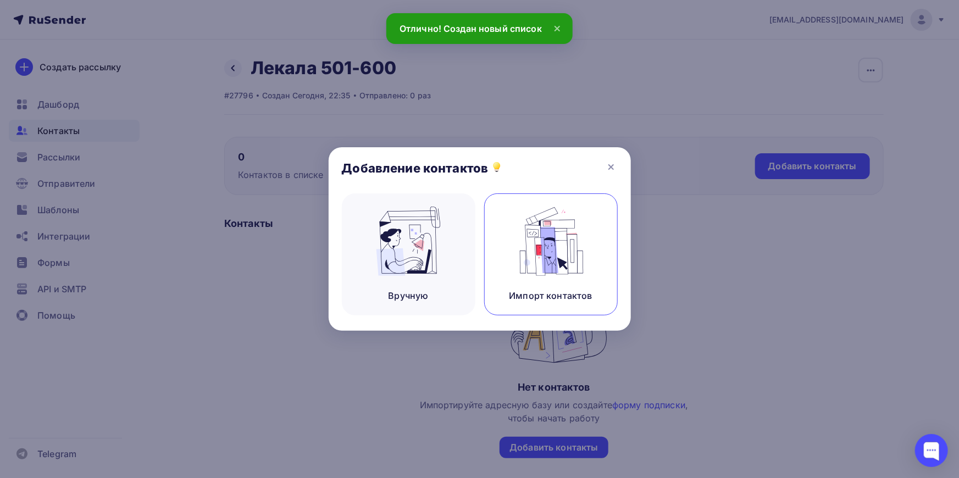
click at [566, 237] on img at bounding box center [551, 241] width 74 height 69
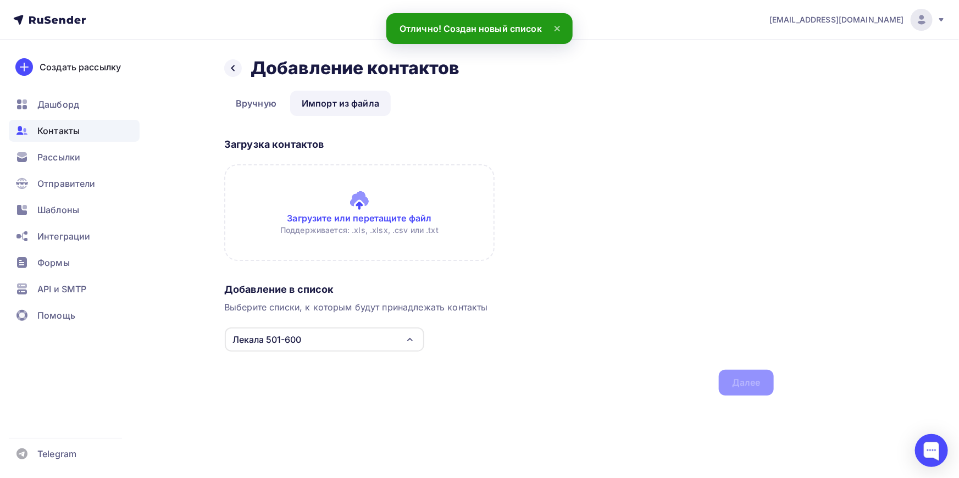
click at [354, 205] on input "file" at bounding box center [359, 212] width 271 height 97
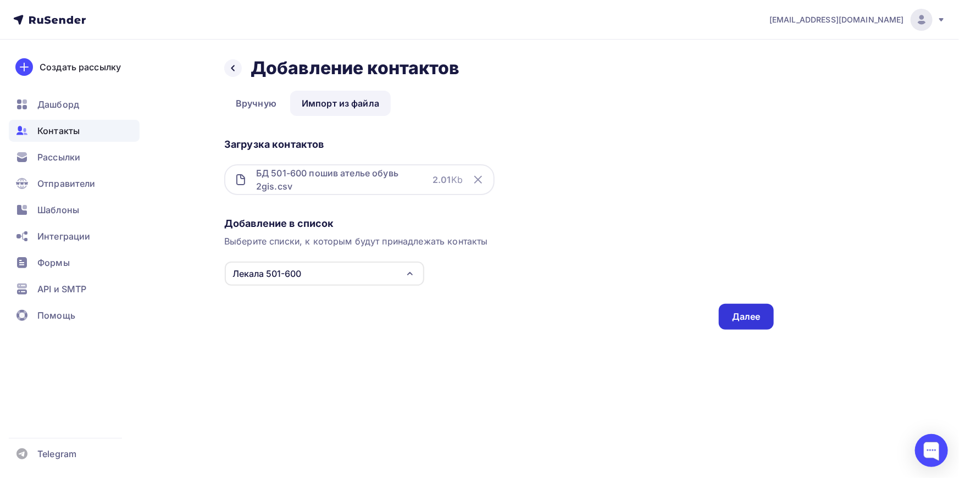
click at [750, 317] on div "Далее" at bounding box center [746, 317] width 29 height 13
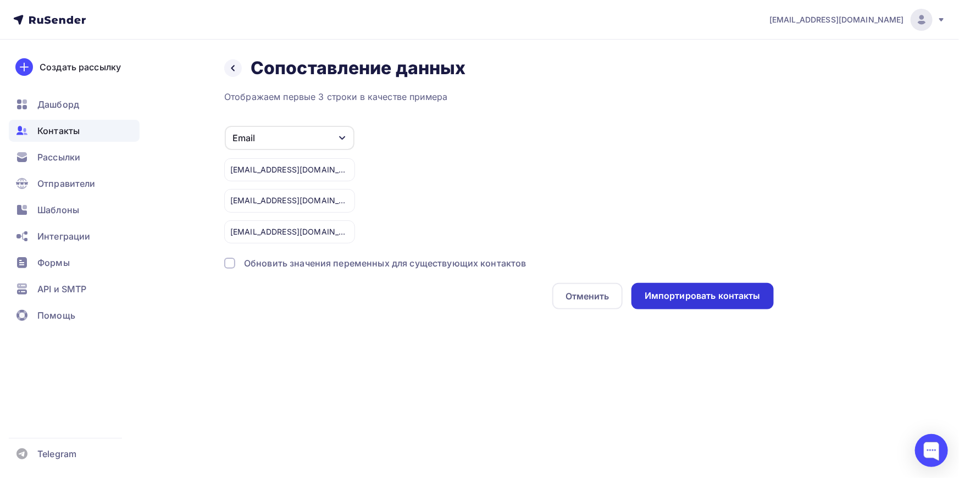
click at [705, 290] on div "Импортировать контакты" at bounding box center [703, 296] width 116 height 13
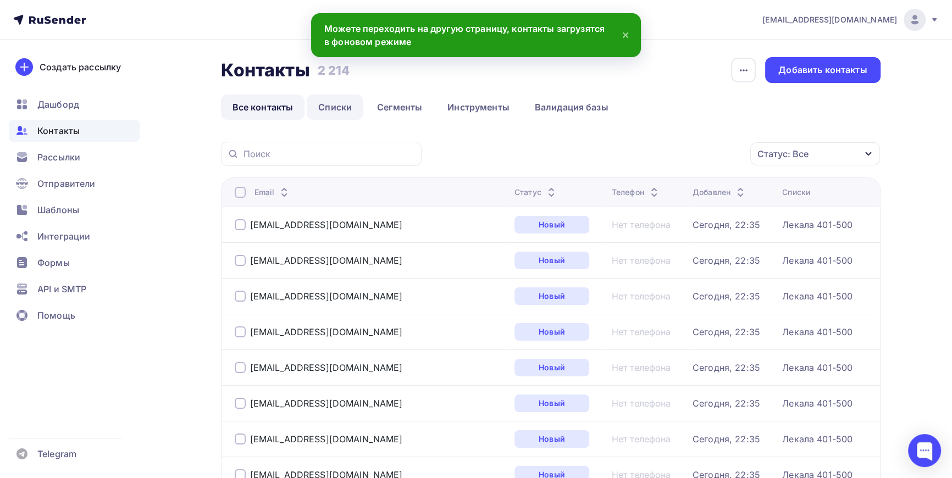
click at [339, 109] on link "Списки" at bounding box center [335, 107] width 57 height 25
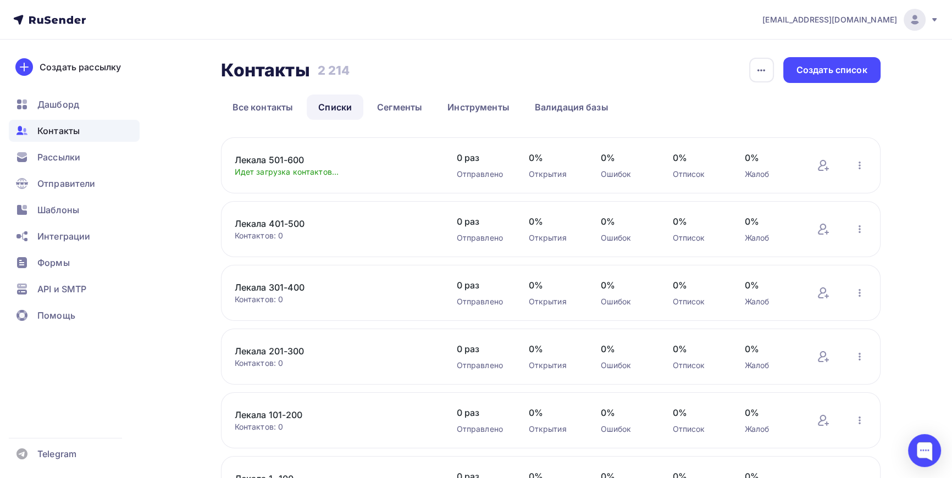
click at [338, 108] on link "Списки" at bounding box center [335, 107] width 57 height 25
click at [852, 67] on div "Создать список" at bounding box center [832, 70] width 71 height 13
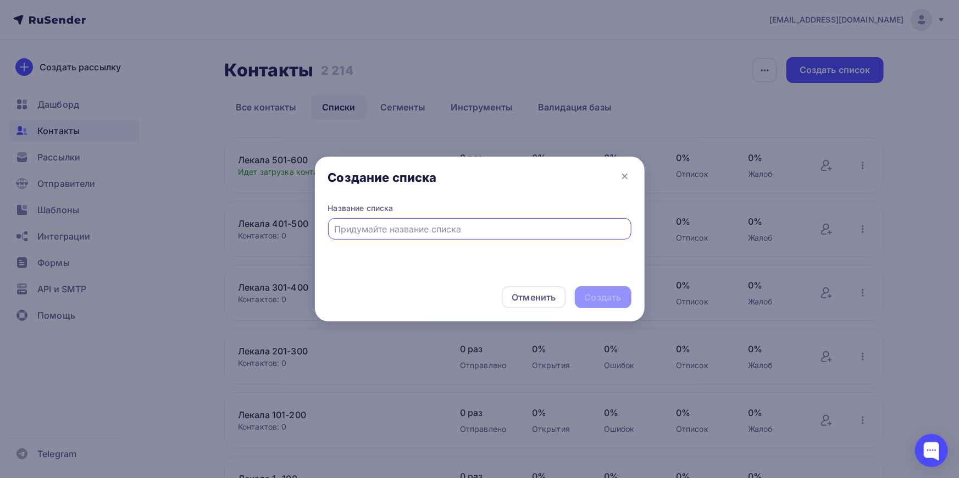
click at [393, 225] on input "text" at bounding box center [479, 229] width 291 height 13
type input "Лекала 601-700"
click at [611, 301] on div "Создать" at bounding box center [603, 297] width 37 height 13
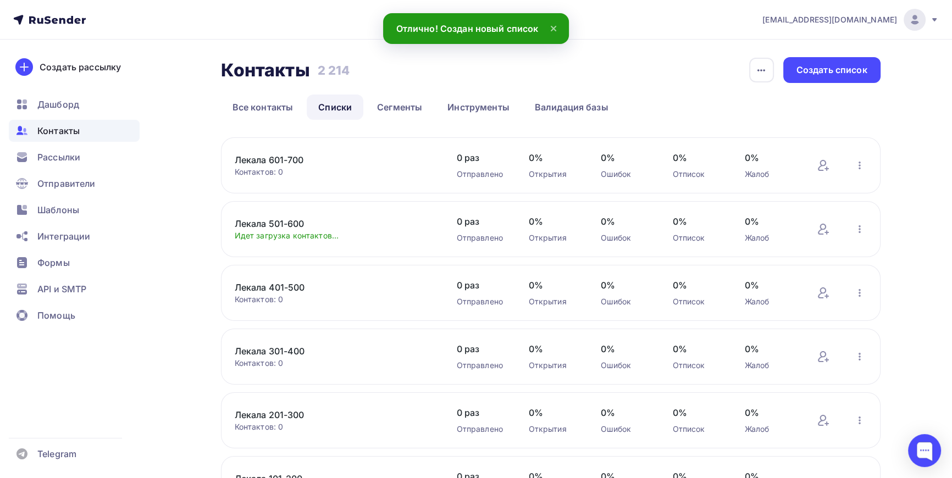
click at [271, 159] on link "Лекала 601-700" at bounding box center [328, 159] width 187 height 13
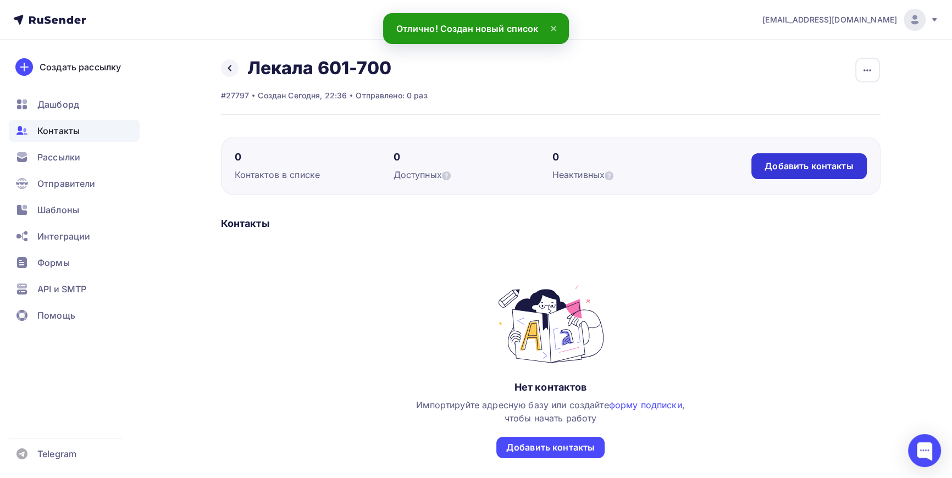
click at [833, 168] on div "Добавить контакты" at bounding box center [809, 166] width 89 height 13
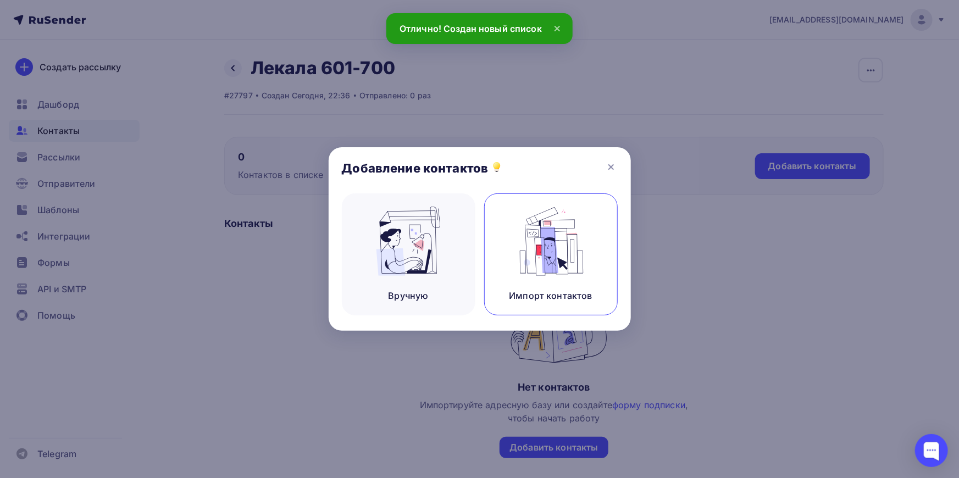
click at [528, 234] on img at bounding box center [551, 241] width 74 height 69
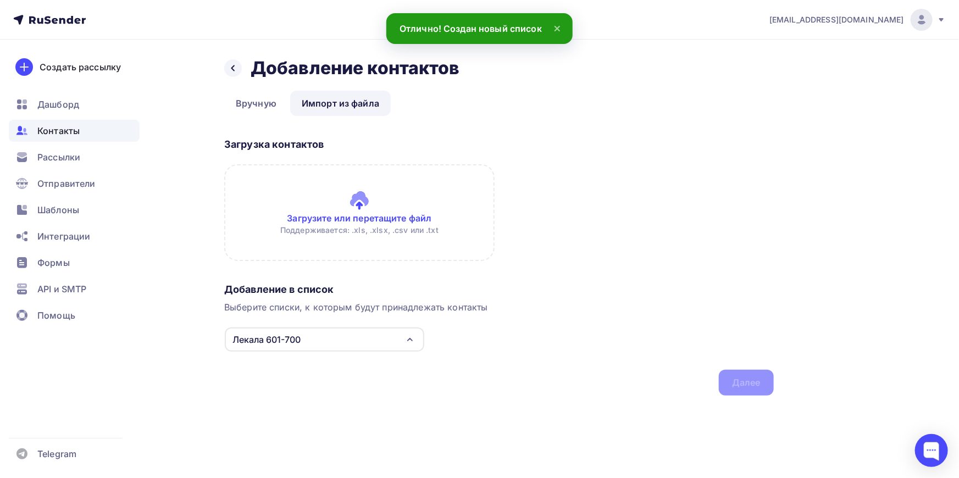
click at [381, 211] on input "file" at bounding box center [359, 212] width 271 height 97
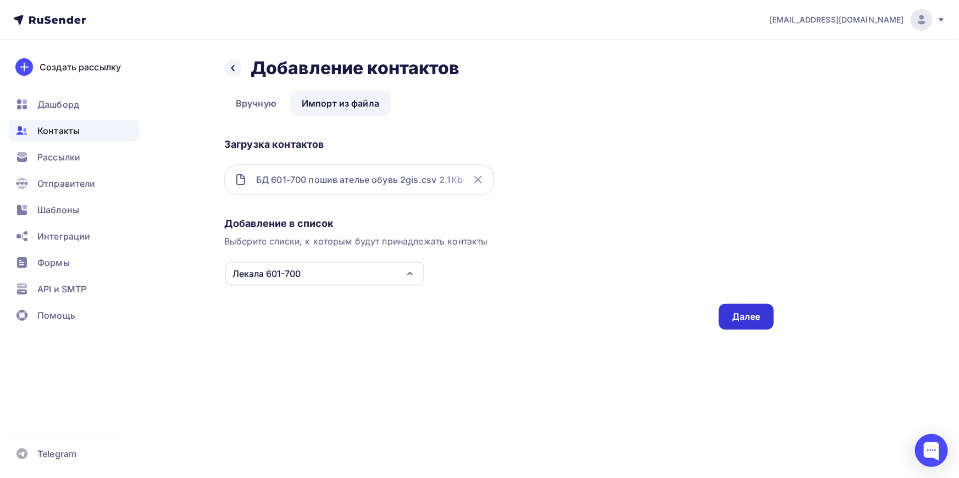
click at [753, 312] on div "Далее" at bounding box center [746, 317] width 29 height 13
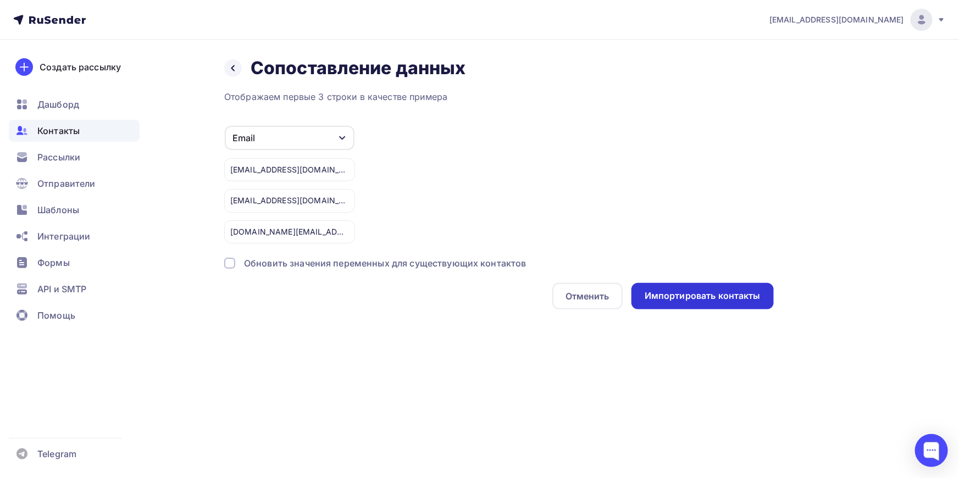
click at [700, 292] on div "Импортировать контакты" at bounding box center [703, 296] width 116 height 13
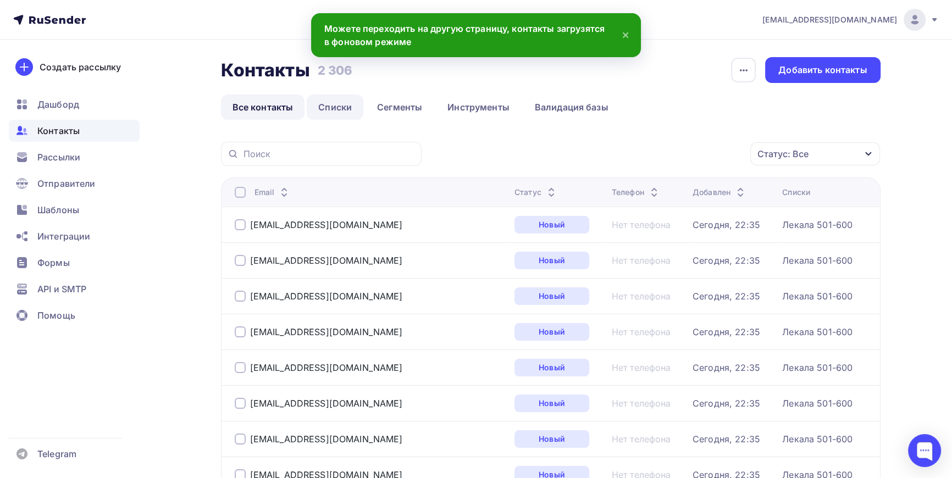
click at [347, 104] on link "Списки" at bounding box center [335, 107] width 57 height 25
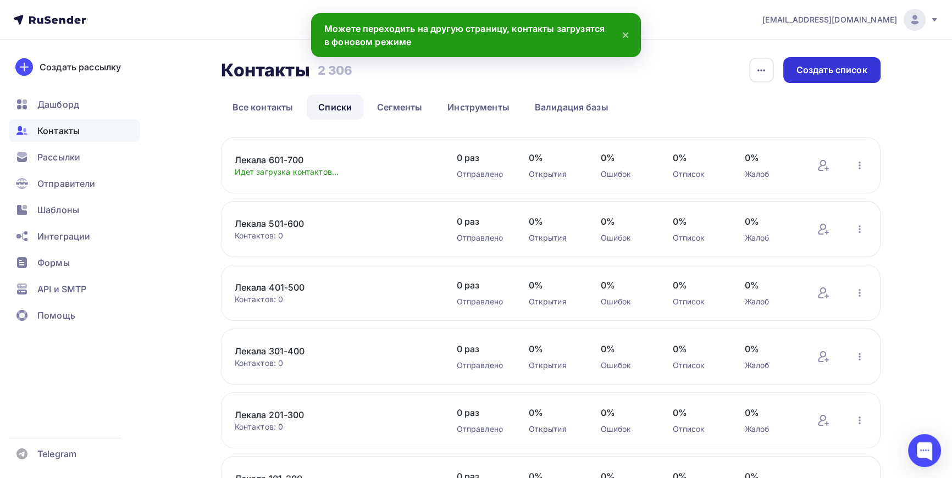
click at [843, 69] on div "Создать список" at bounding box center [832, 70] width 71 height 13
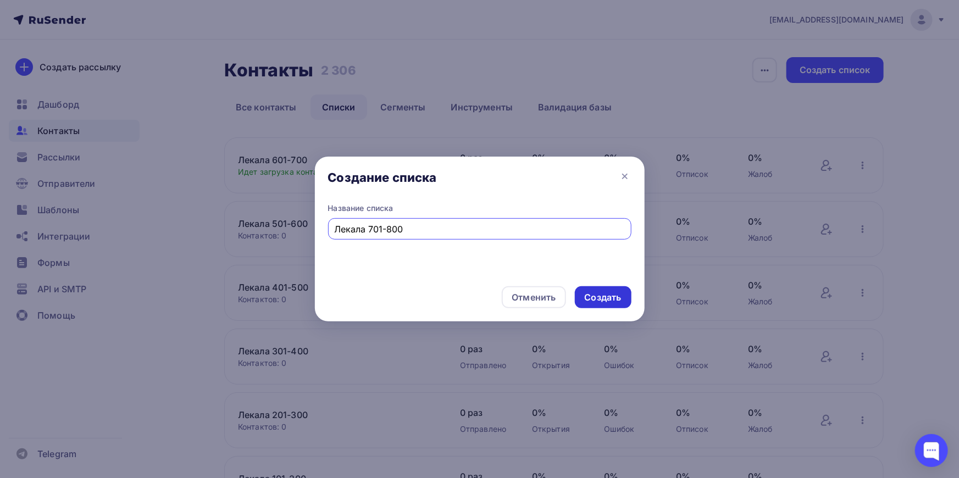
type input "Лекала 701-800"
click at [616, 296] on div "Создать" at bounding box center [603, 297] width 37 height 13
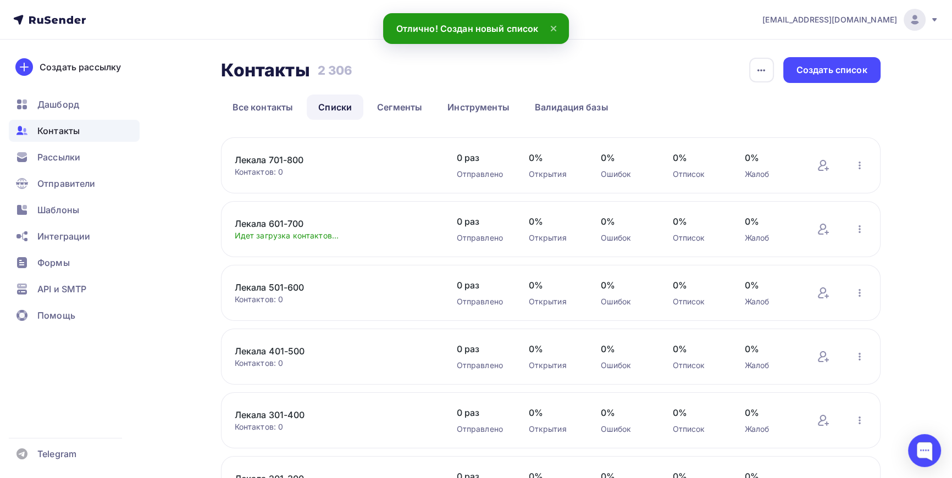
click at [291, 160] on link "Лекала 701-800" at bounding box center [328, 159] width 187 height 13
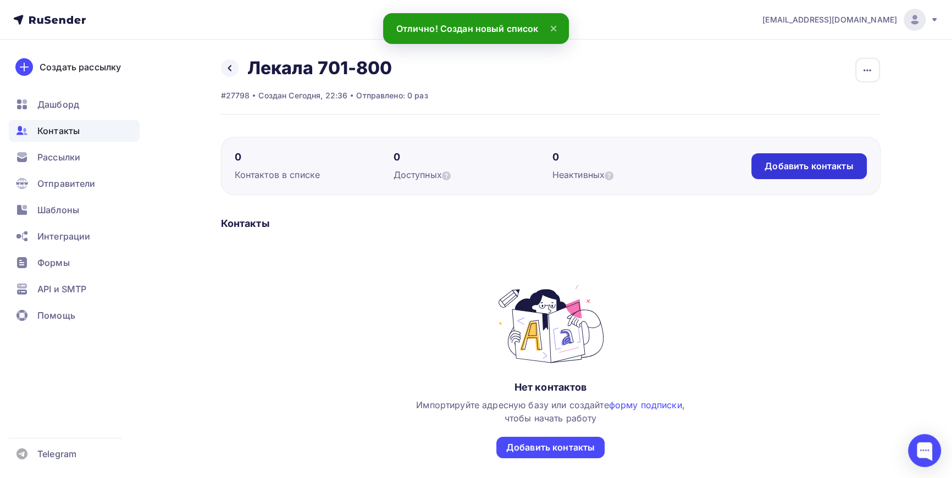
click at [819, 162] on div "Добавить контакты" at bounding box center [809, 166] width 89 height 13
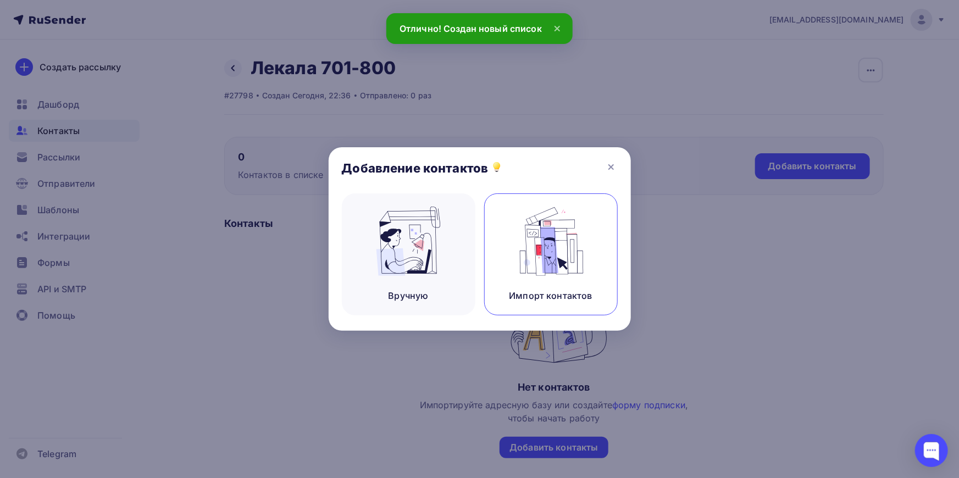
click at [577, 245] on img at bounding box center [551, 241] width 74 height 69
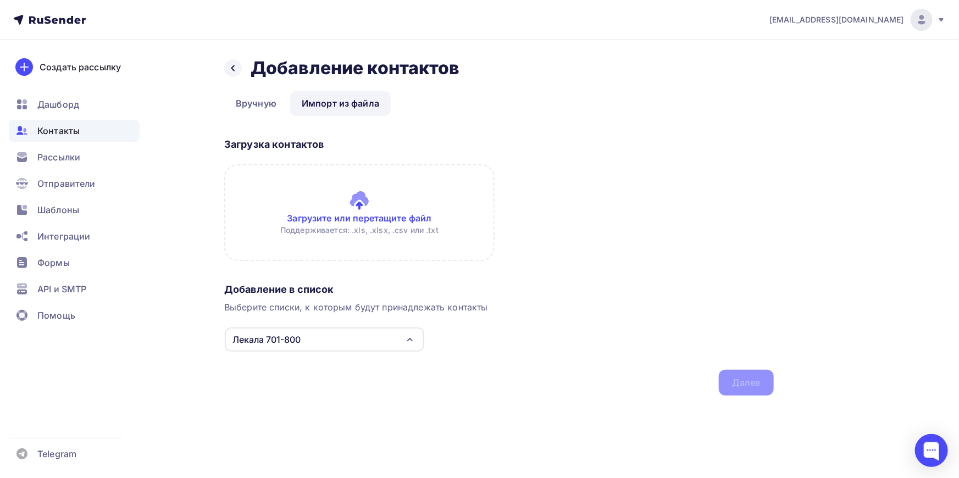
click at [365, 208] on input "file" at bounding box center [359, 212] width 271 height 97
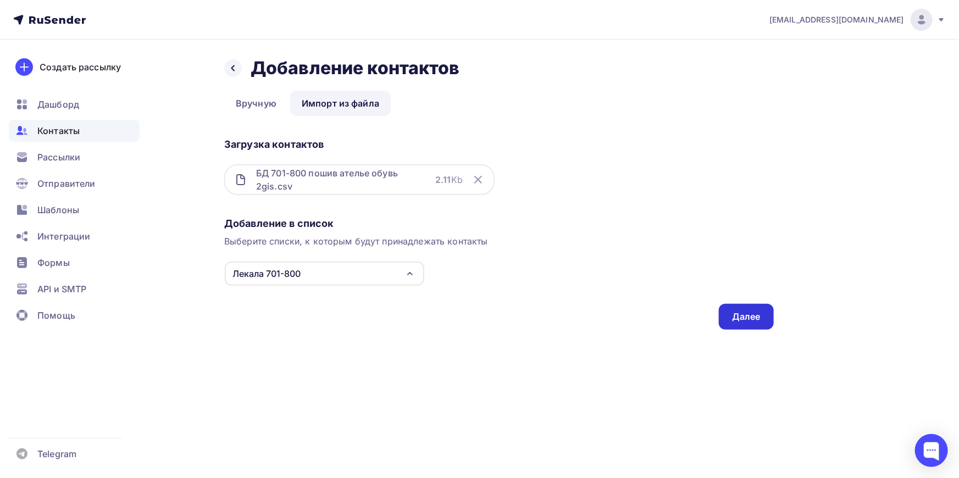
click at [750, 313] on div "Далее" at bounding box center [746, 317] width 29 height 13
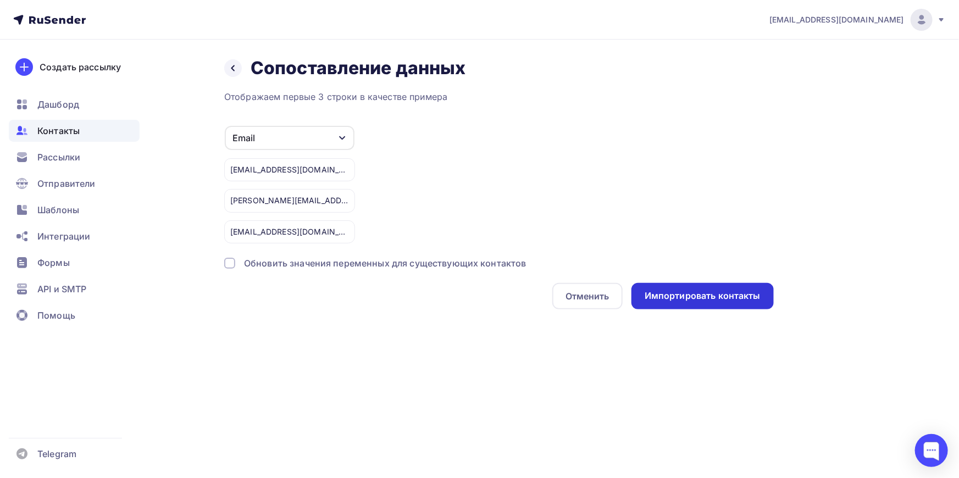
click at [729, 296] on div "Импортировать контакты" at bounding box center [703, 296] width 116 height 13
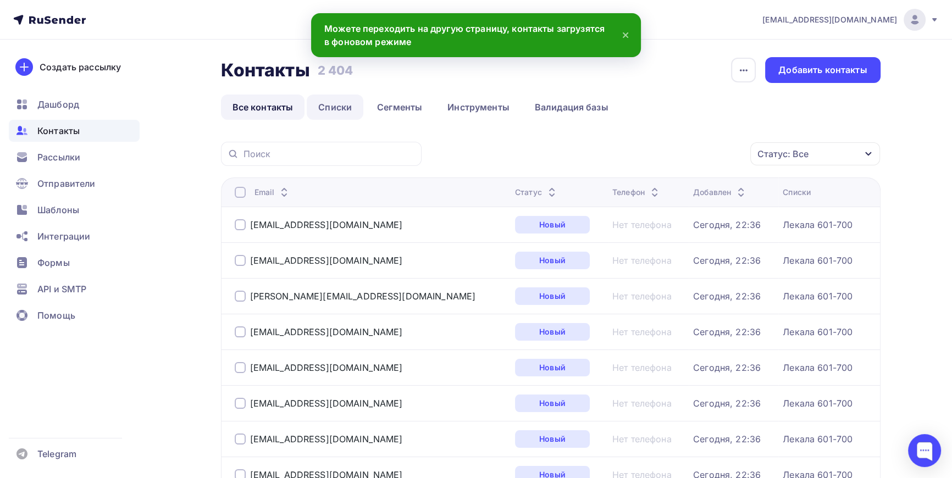
click at [340, 107] on link "Списки" at bounding box center [335, 107] width 57 height 25
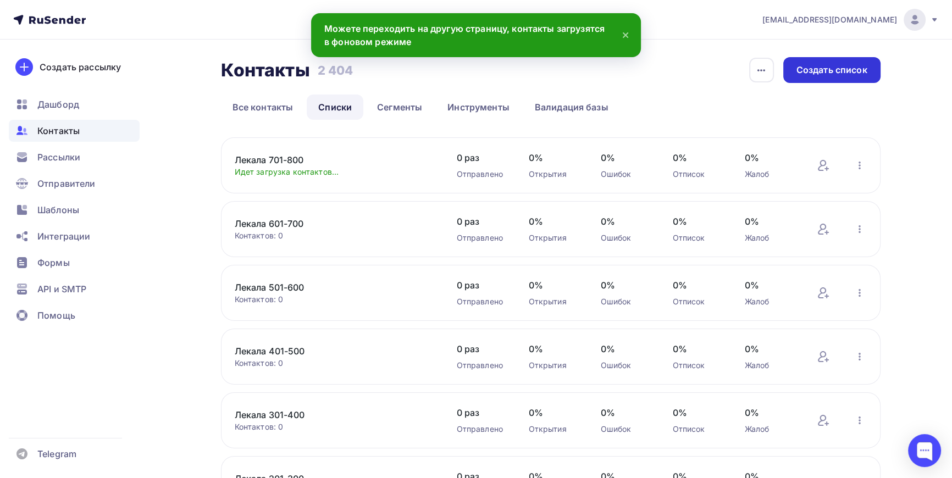
click at [843, 72] on div "Создать список" at bounding box center [832, 70] width 71 height 13
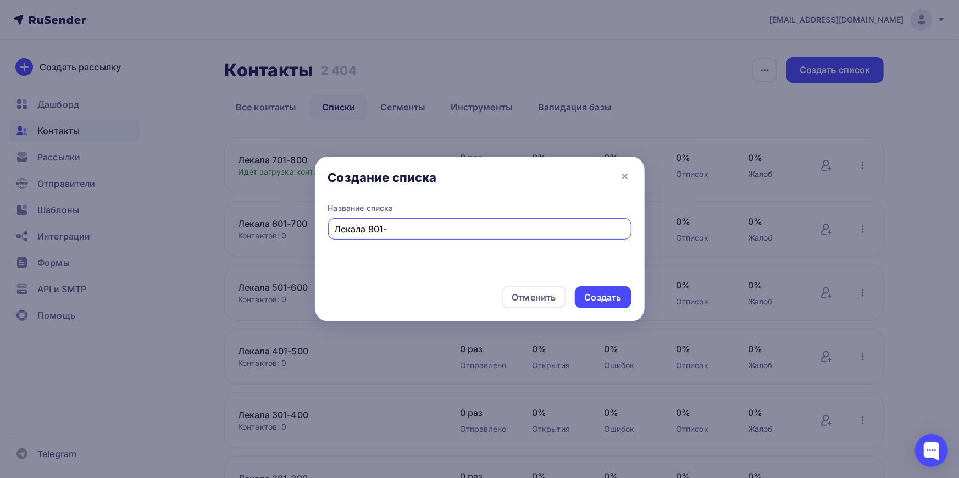
type input "Лекала 801-"
click at [175, 371] on div at bounding box center [479, 239] width 959 height 478
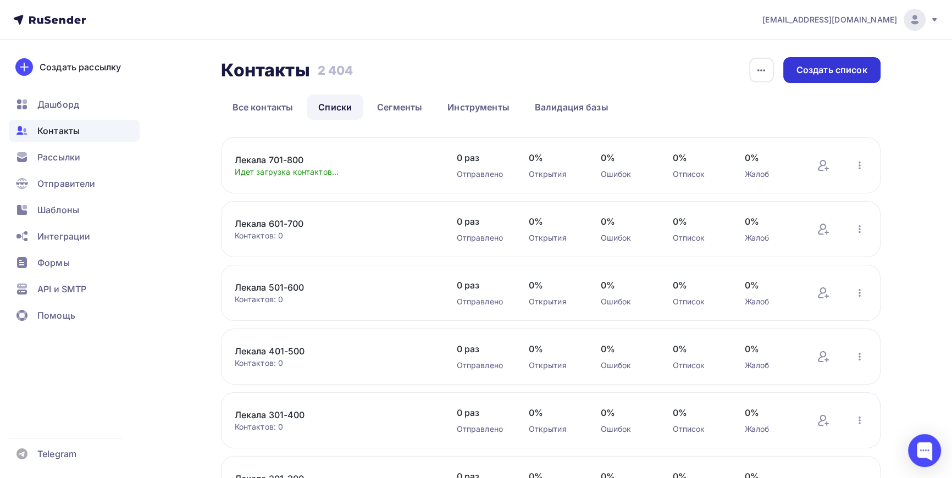
click at [825, 69] on div "Создать список" at bounding box center [832, 70] width 71 height 13
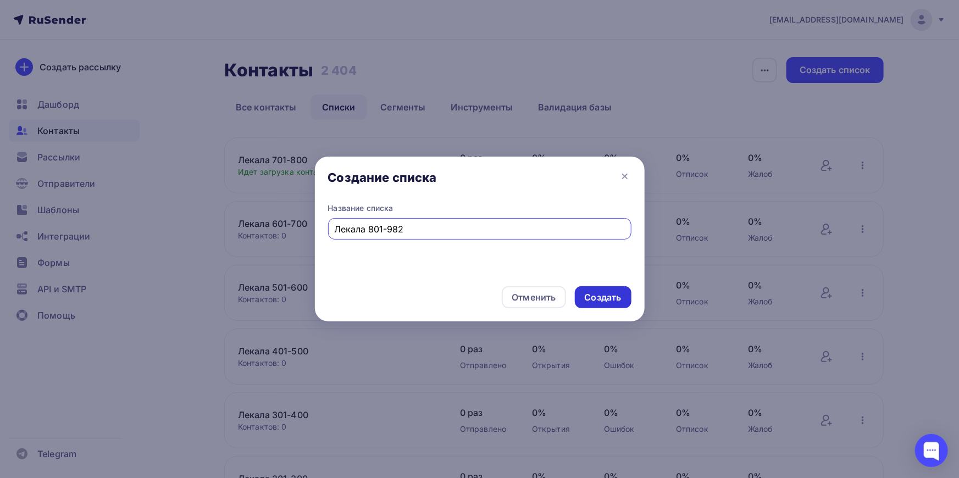
type input "Лекала 801-982"
click at [609, 295] on div "Создать" at bounding box center [603, 297] width 37 height 13
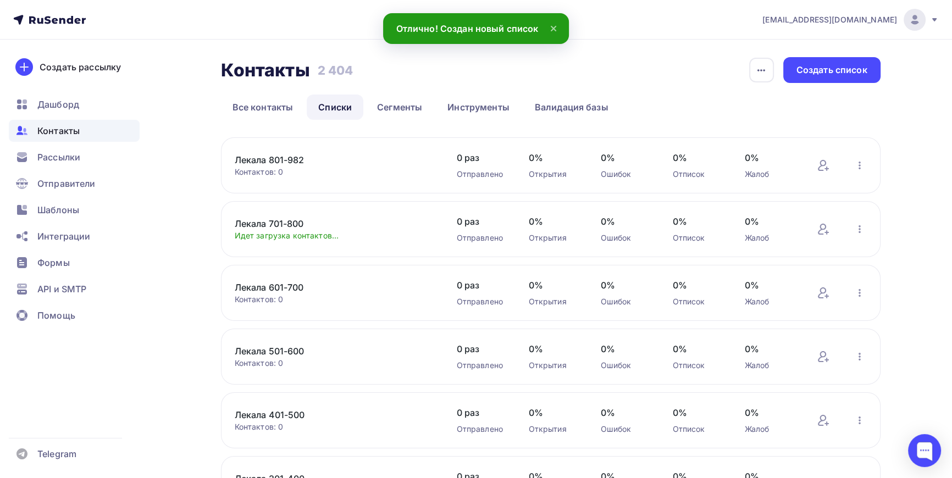
click at [287, 157] on link "Лекала 801-982" at bounding box center [328, 159] width 187 height 13
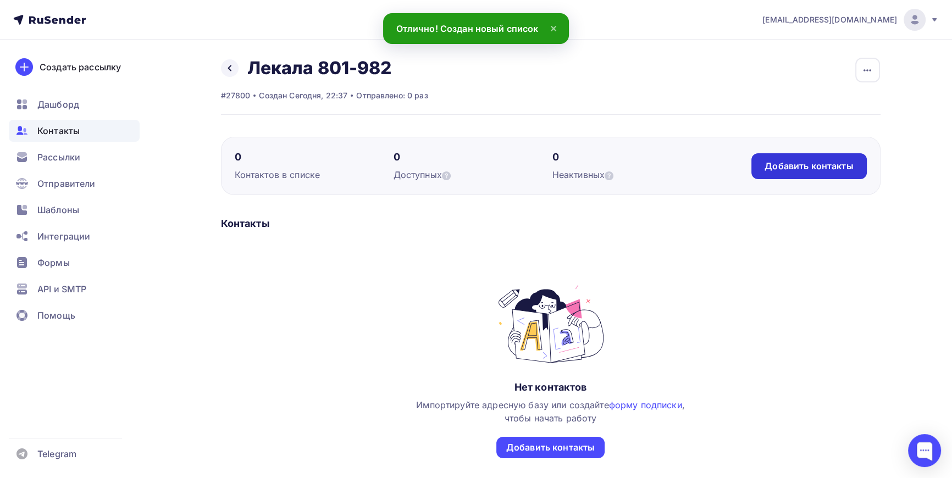
click at [804, 165] on div "Добавить контакты" at bounding box center [809, 166] width 89 height 13
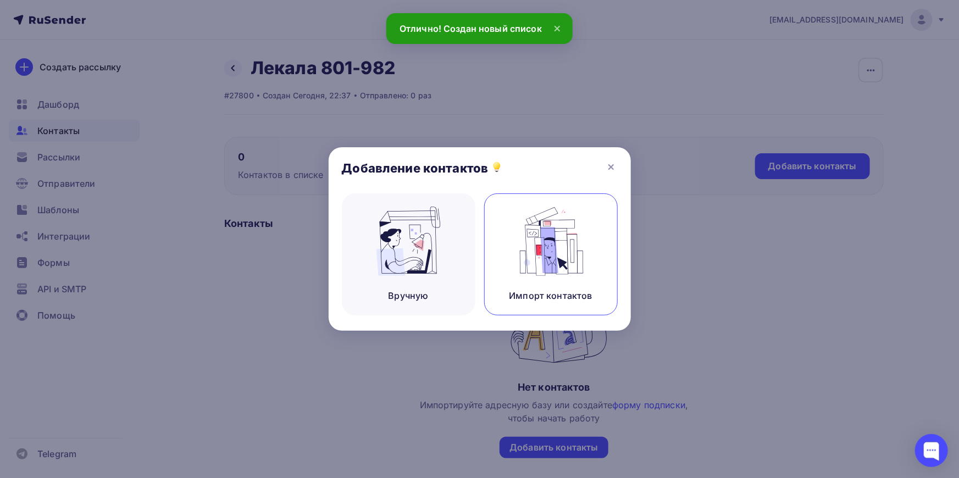
click at [566, 240] on img at bounding box center [551, 241] width 74 height 69
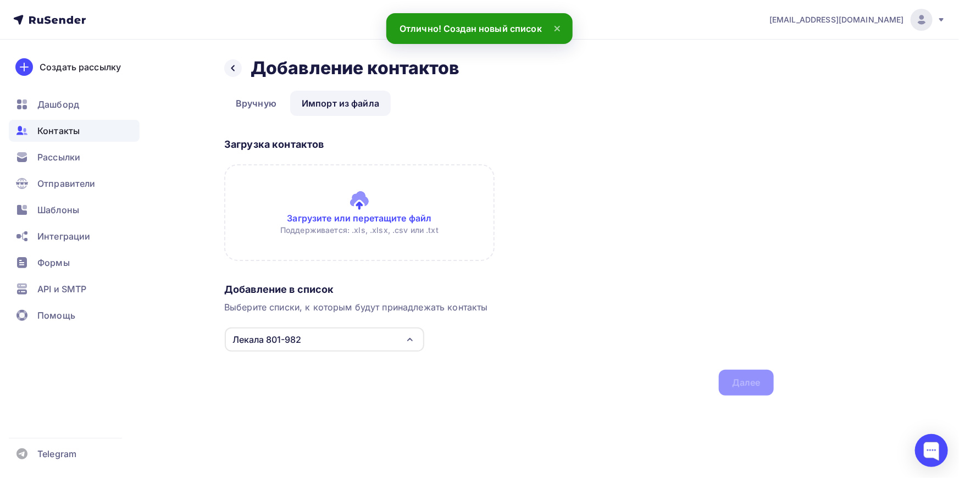
click at [383, 220] on input "file" at bounding box center [359, 212] width 271 height 97
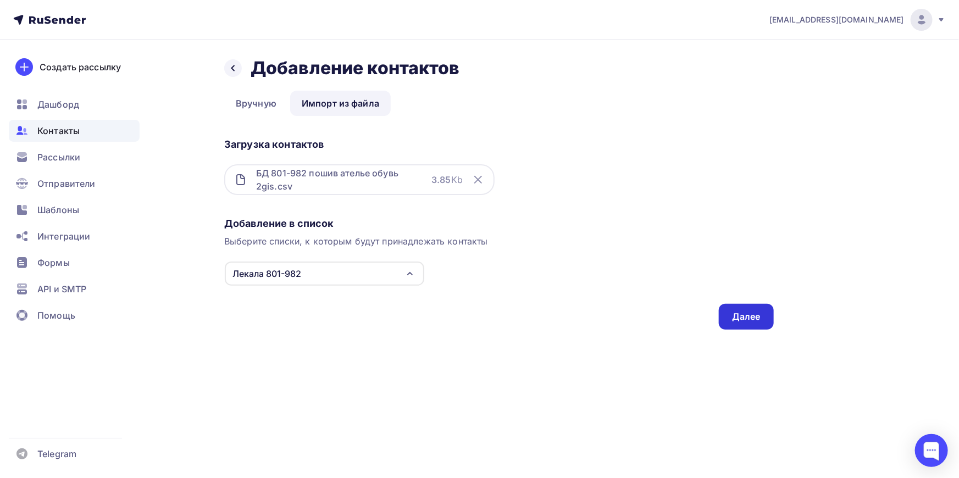
click at [759, 314] on div "Далее" at bounding box center [746, 317] width 29 height 13
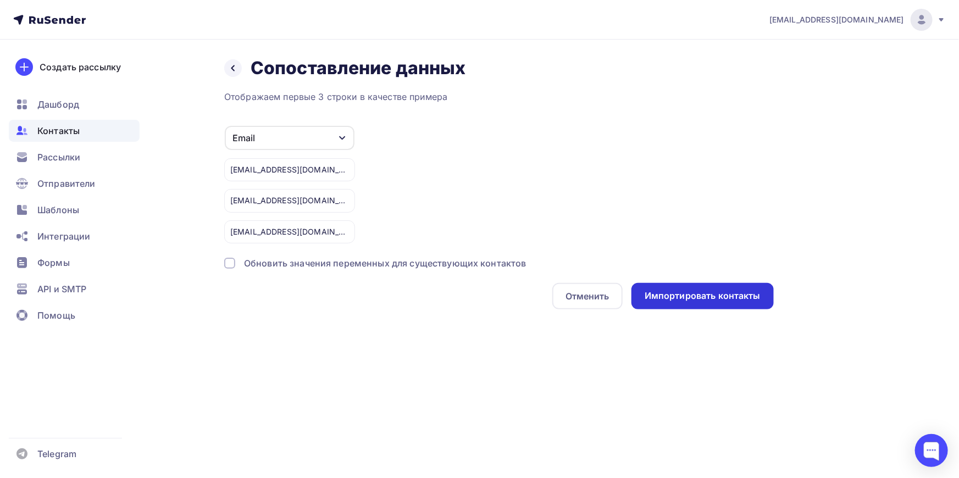
click at [714, 294] on div "Импортировать контакты" at bounding box center [703, 296] width 116 height 13
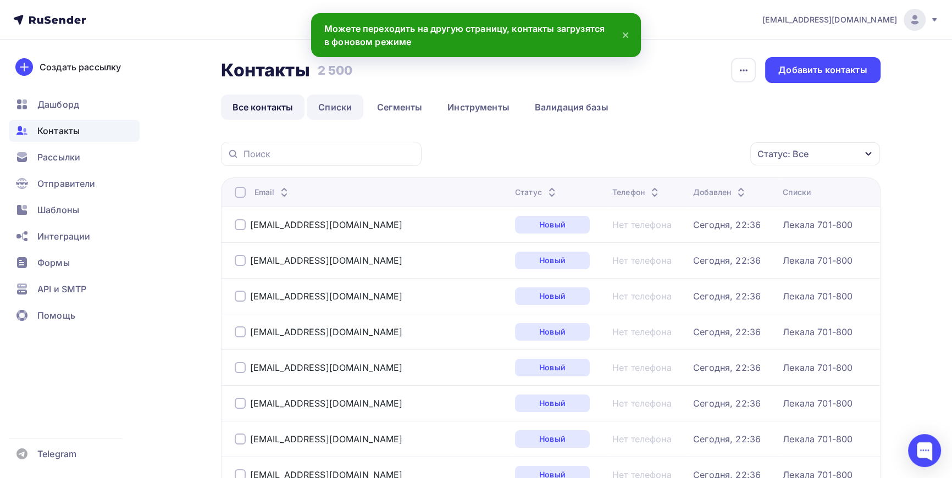
click at [341, 104] on link "Списки" at bounding box center [335, 107] width 57 height 25
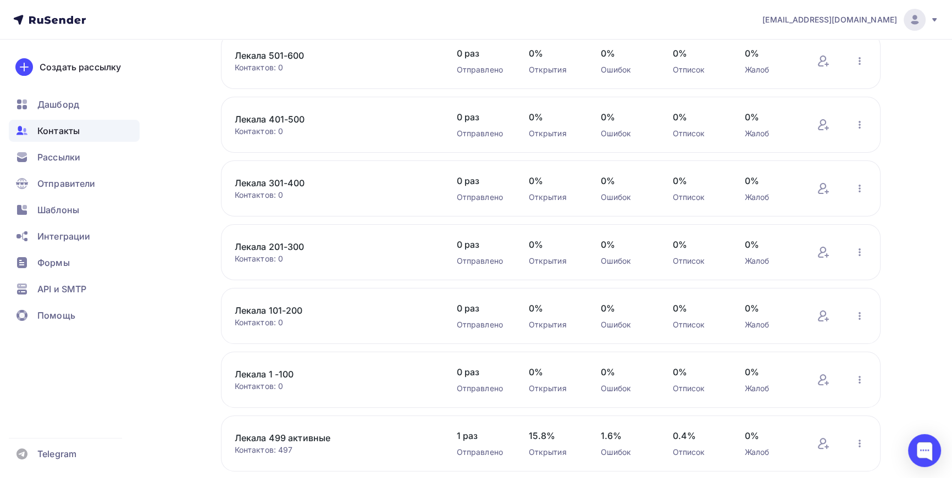
scroll to position [300, 0]
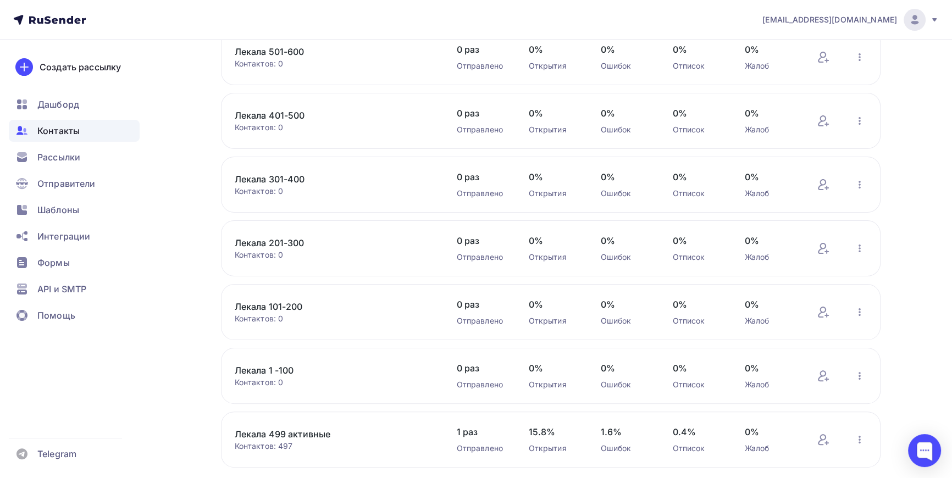
click at [286, 366] on link "Лекала 1 -100" at bounding box center [328, 370] width 187 height 13
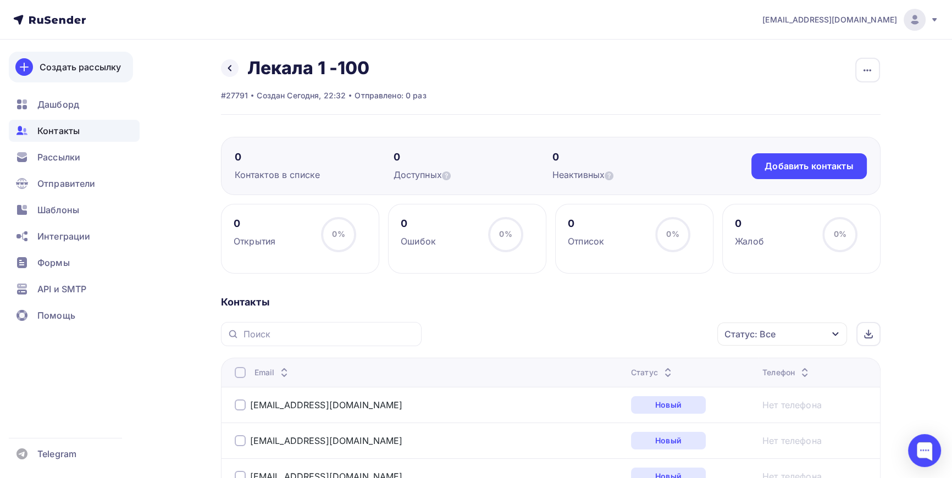
click at [47, 65] on div "Создать рассылку" at bounding box center [80, 66] width 81 height 13
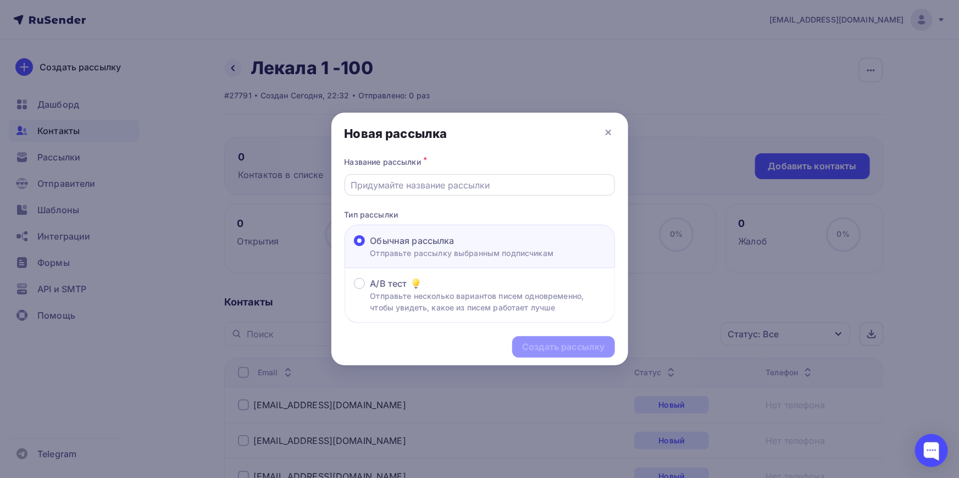
click at [426, 186] on input "text" at bounding box center [480, 185] width 258 height 13
type input "Лекала 1-100"
click at [565, 346] on div "Создать рассылку" at bounding box center [563, 347] width 82 height 13
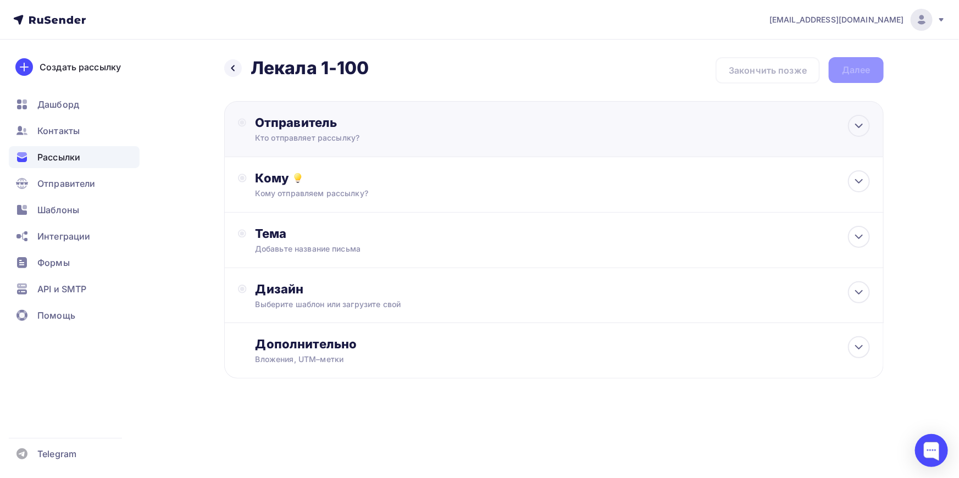
click at [302, 123] on div "Отправитель" at bounding box center [374, 122] width 238 height 15
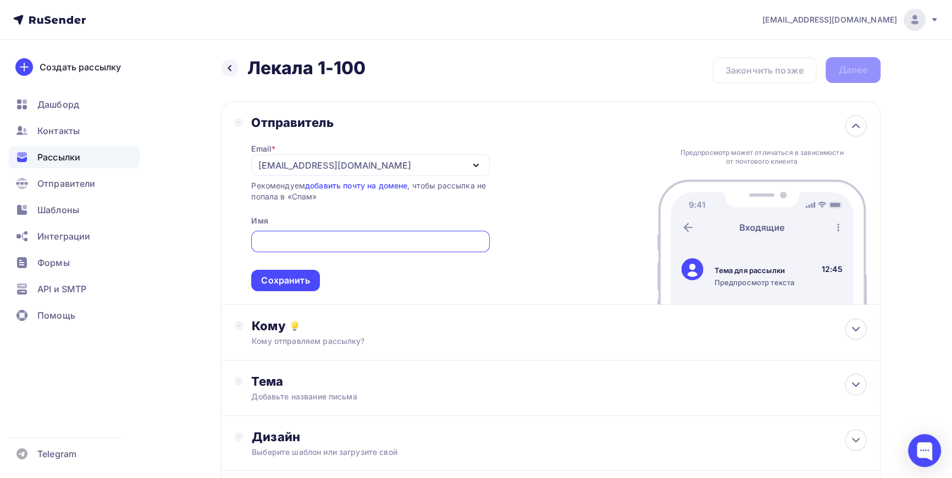
click at [324, 164] on div "[EMAIL_ADDRESS][DOMAIN_NAME]" at bounding box center [334, 165] width 152 height 13
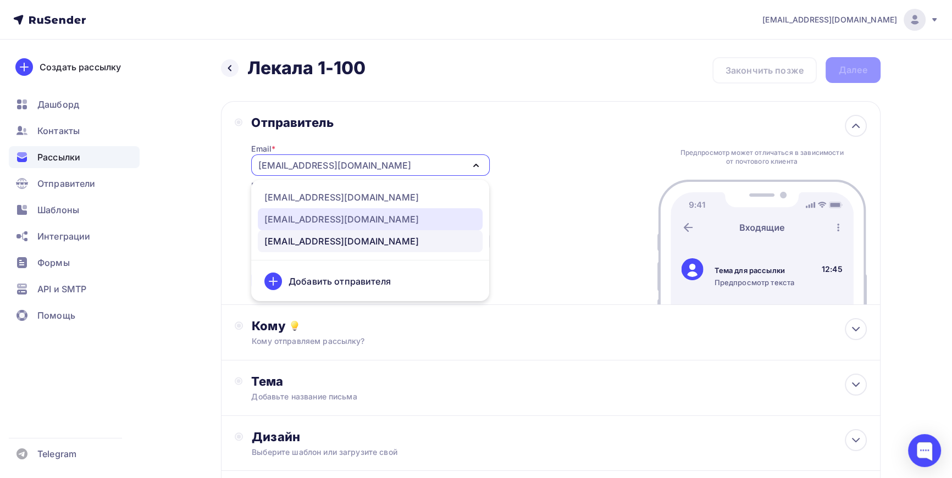
click at [316, 217] on div "[EMAIL_ADDRESS][DOMAIN_NAME]" at bounding box center [341, 219] width 154 height 13
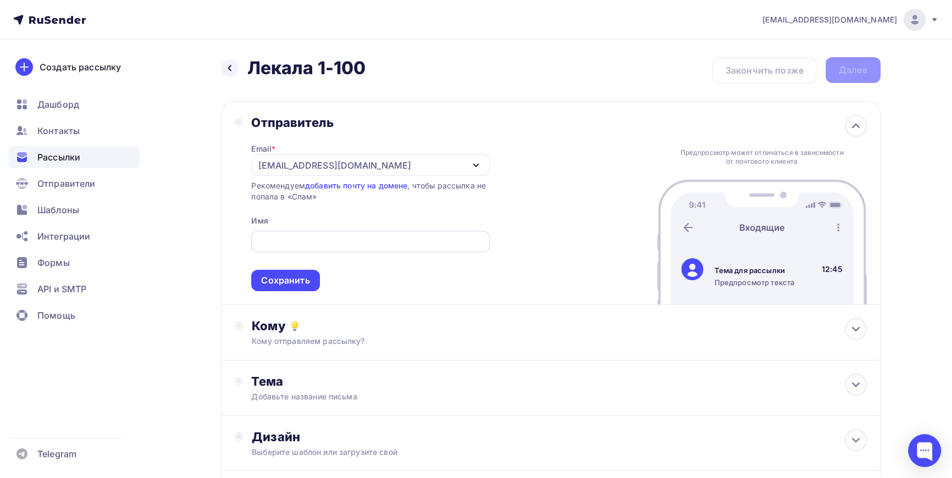
drag, startPoint x: 307, startPoint y: 236, endPoint x: 297, endPoint y: 251, distance: 18.0
click at [307, 236] on div at bounding box center [370, 241] width 238 height 21
click at [324, 246] on input "text" at bounding box center [370, 241] width 225 height 13
type input "ЛЕКАЛА СЕРВИС"
click at [286, 279] on div "Сохранить" at bounding box center [285, 280] width 48 height 13
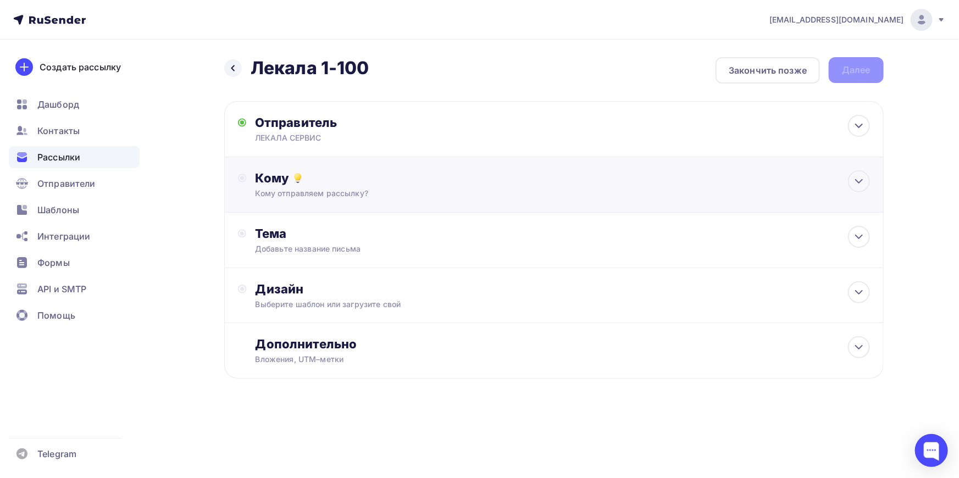
click at [322, 194] on div "Кому отправляем рассылку?" at bounding box center [533, 193] width 554 height 11
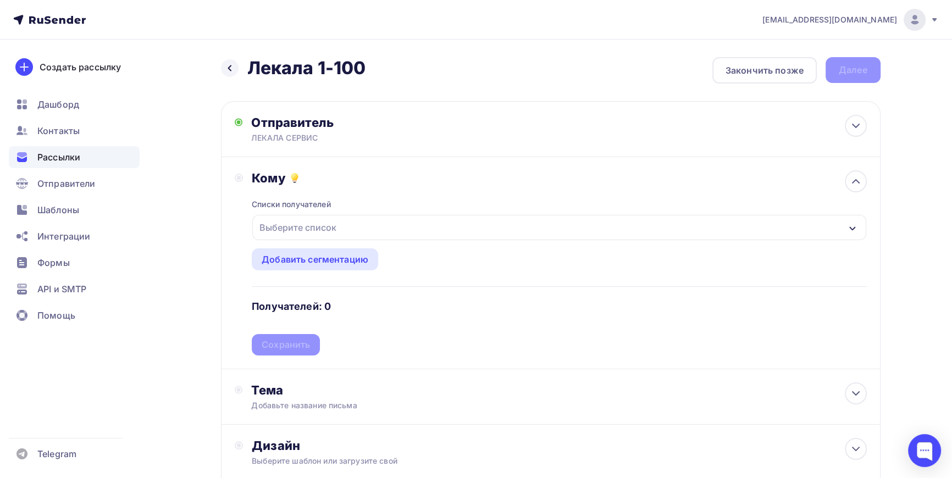
click at [322, 223] on div "Выберите список" at bounding box center [298, 228] width 86 height 20
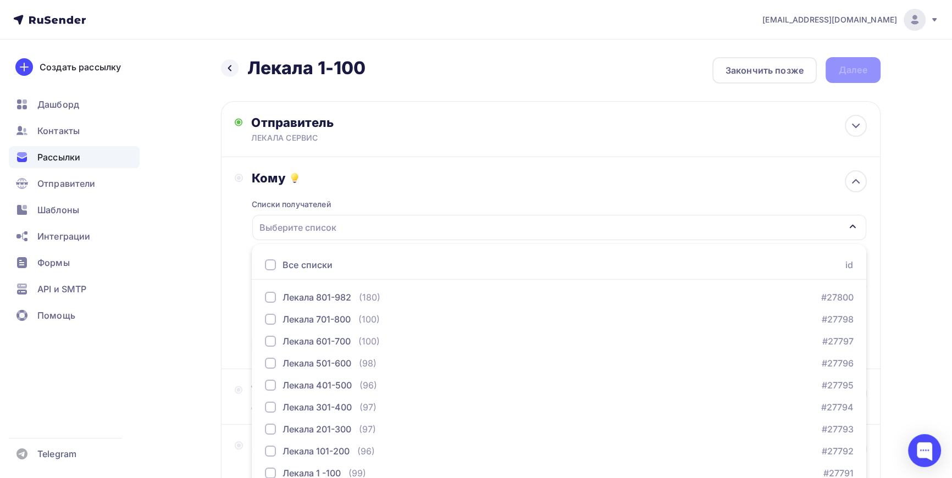
scroll to position [49, 0]
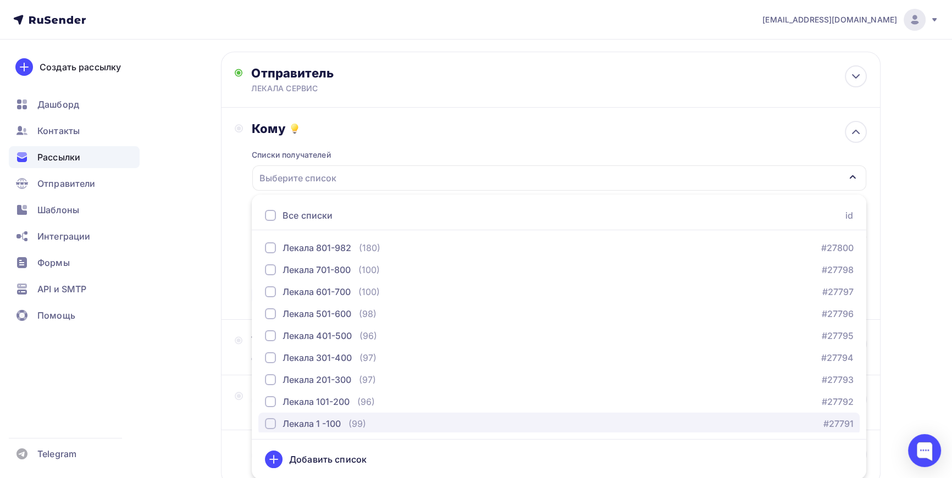
click at [269, 423] on div "button" at bounding box center [270, 423] width 11 height 11
click at [272, 460] on icon at bounding box center [274, 460] width 8 height 0
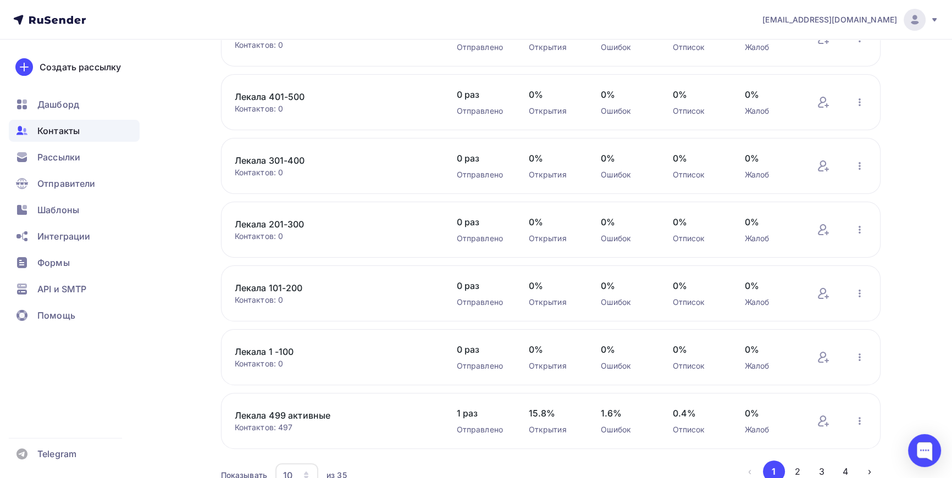
scroll to position [350, 0]
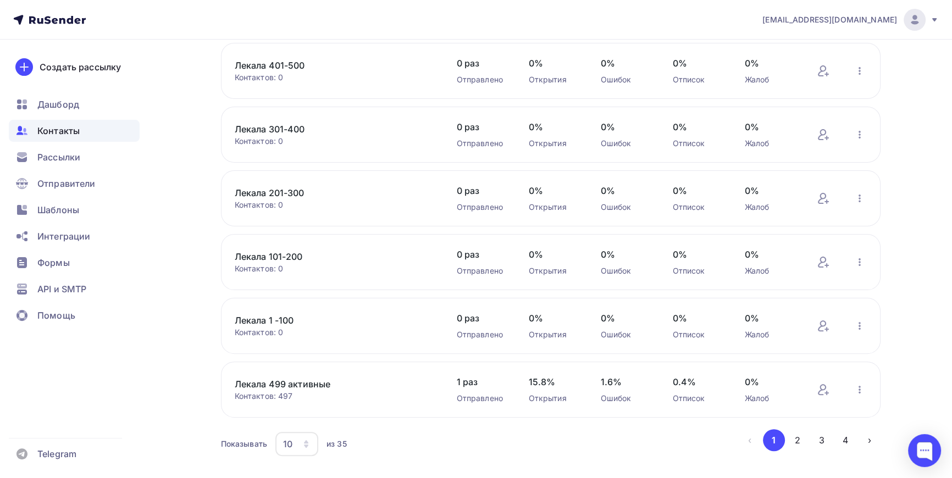
click at [255, 322] on link "Лекала 1 -100" at bounding box center [328, 320] width 187 height 13
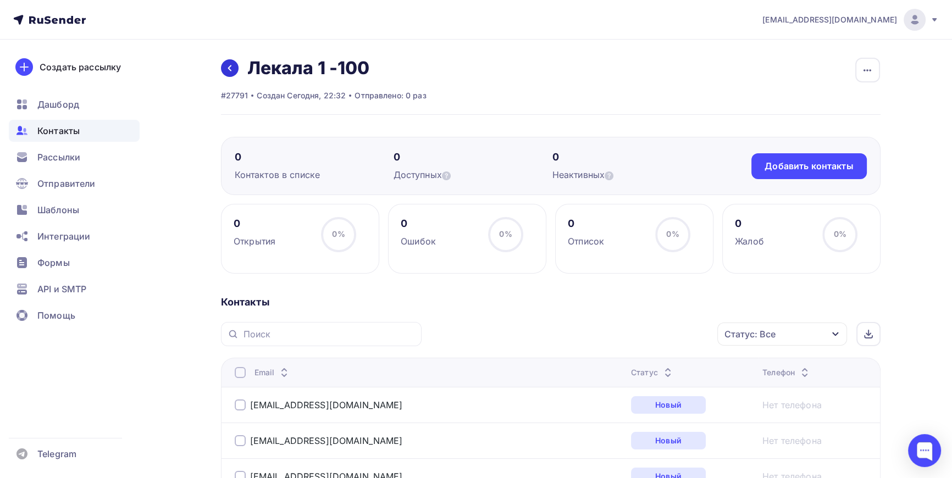
click at [230, 70] on icon at bounding box center [229, 68] width 3 height 6
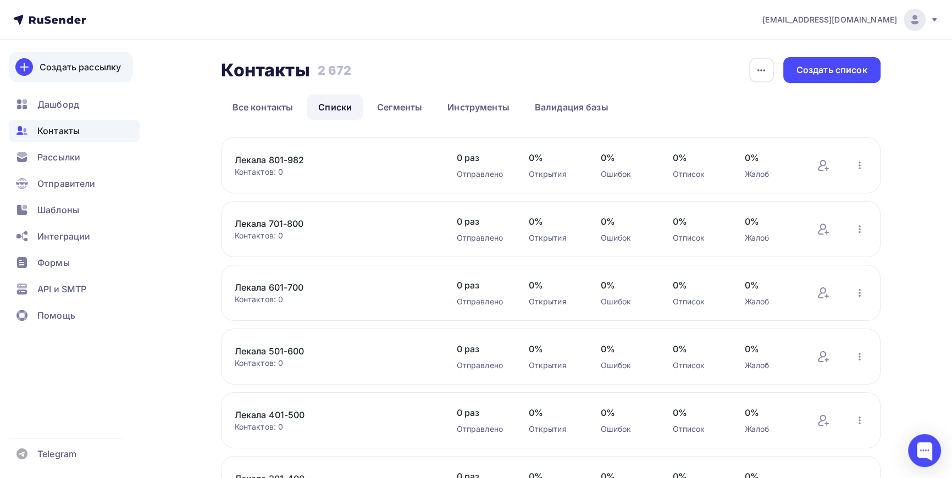
click at [91, 73] on div "Создать рассылку" at bounding box center [80, 66] width 81 height 13
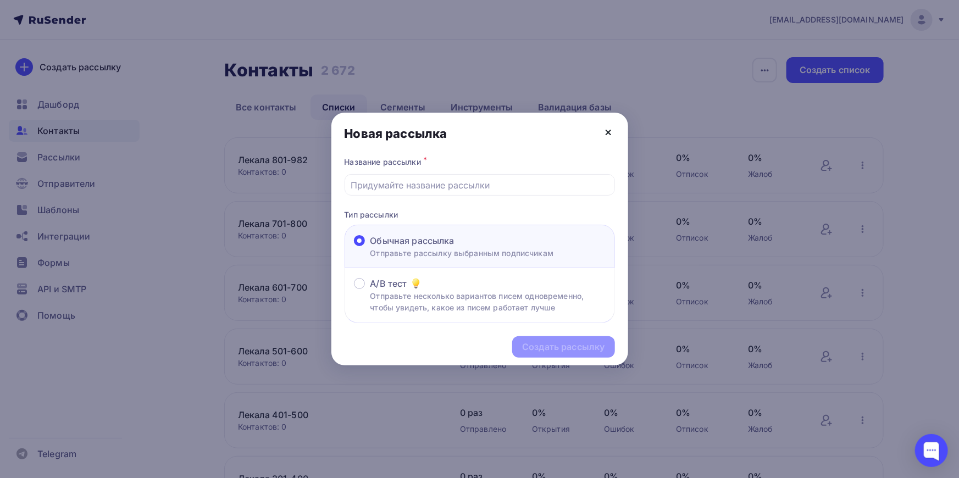
click at [605, 128] on icon at bounding box center [608, 132] width 13 height 13
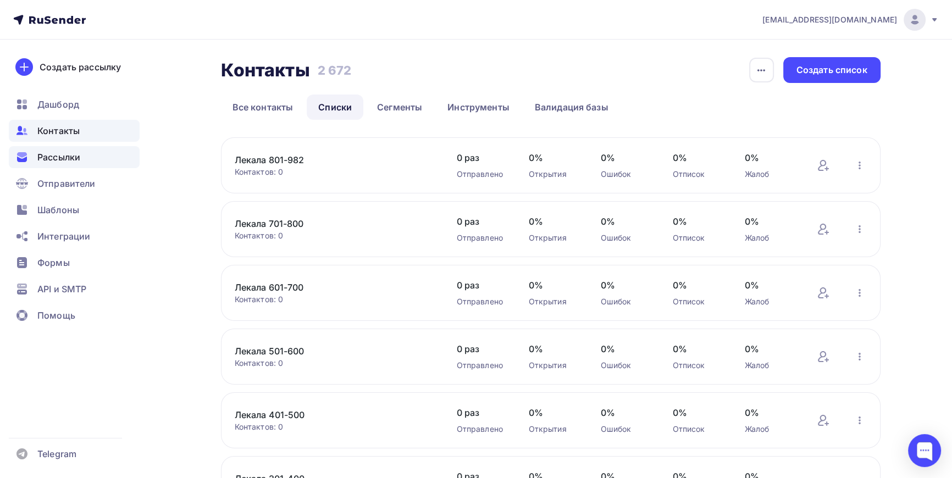
click at [52, 156] on span "Рассылки" at bounding box center [58, 157] width 43 height 13
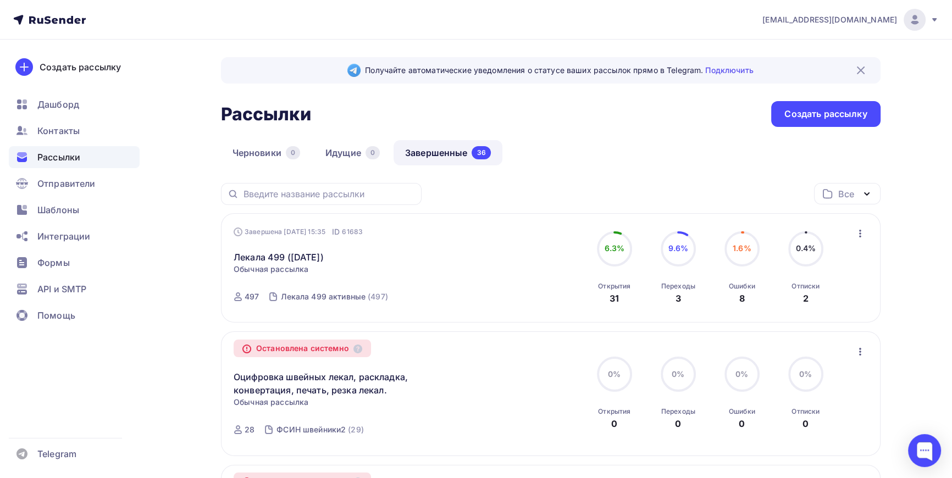
click at [462, 249] on div "Лекала 499 ([DATE]) Статистика Обзор рассылки Копировать в новую Добавить в пап…" at bounding box center [359, 251] width 251 height 26
click at [844, 118] on div "Создать рассылку" at bounding box center [826, 114] width 82 height 13
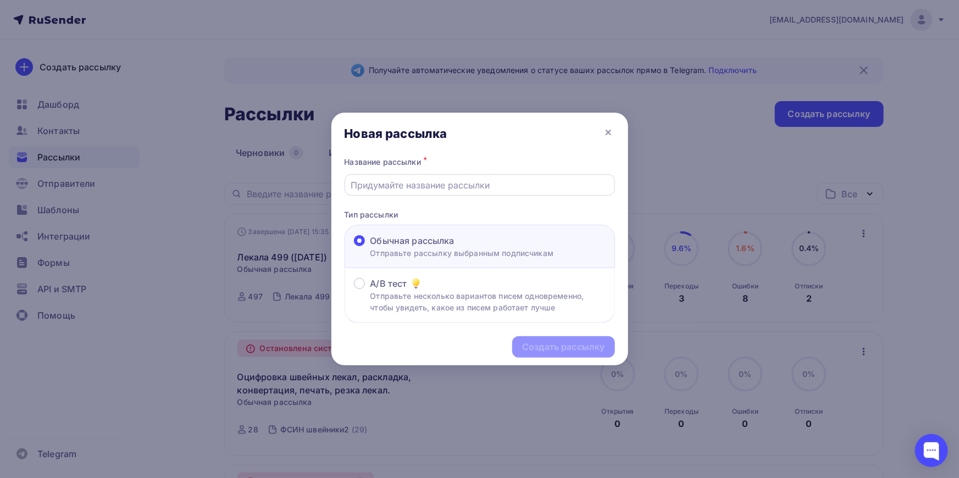
click at [415, 185] on input "text" at bounding box center [480, 185] width 258 height 13
type input "Лекала 1-100"
click at [557, 347] on div "Создать рассылку" at bounding box center [563, 347] width 82 height 13
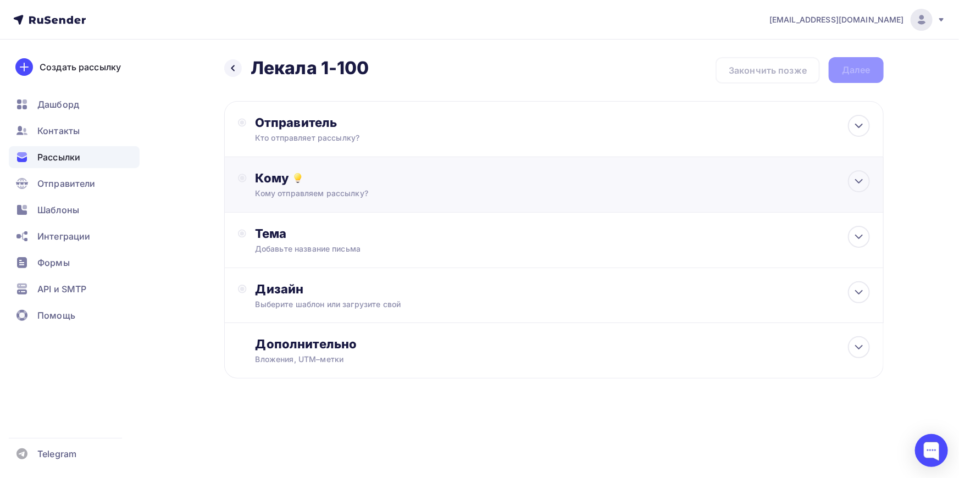
click at [290, 179] on div "Кому" at bounding box center [563, 177] width 615 height 15
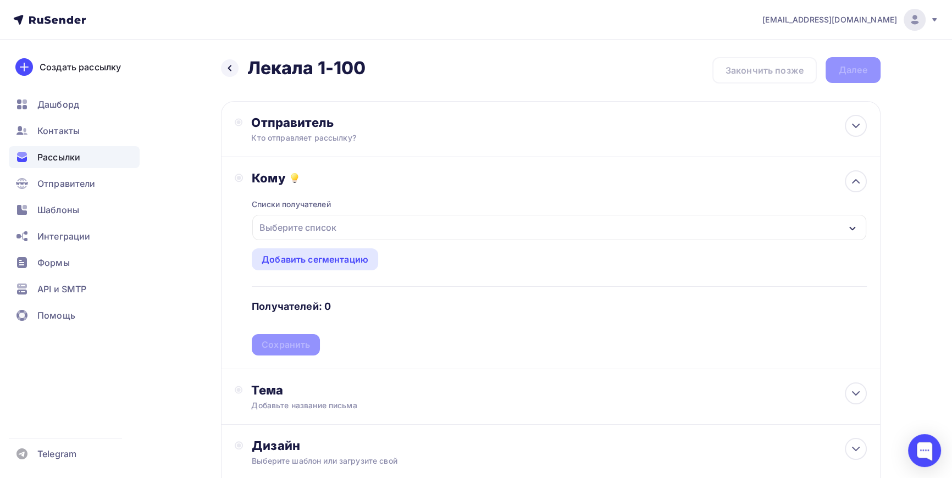
click at [295, 223] on div "Выберите список" at bounding box center [298, 228] width 86 height 20
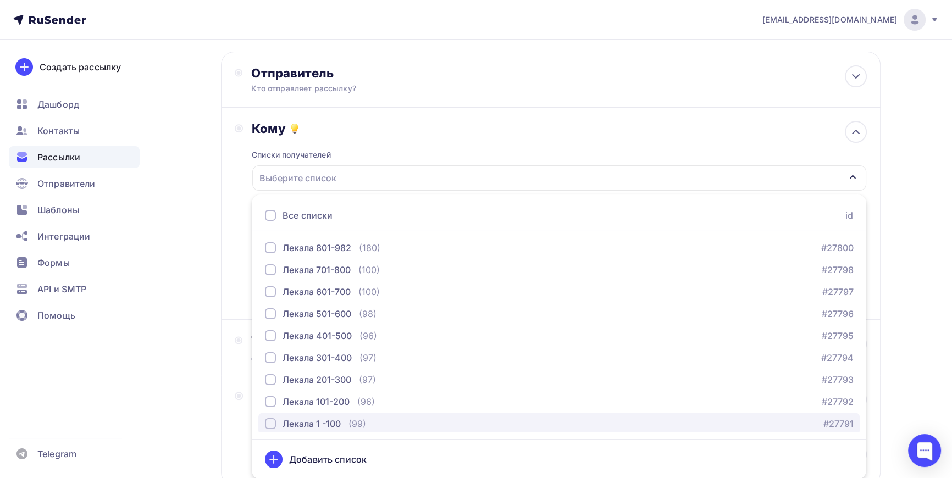
click at [270, 422] on div "button" at bounding box center [270, 423] width 11 height 11
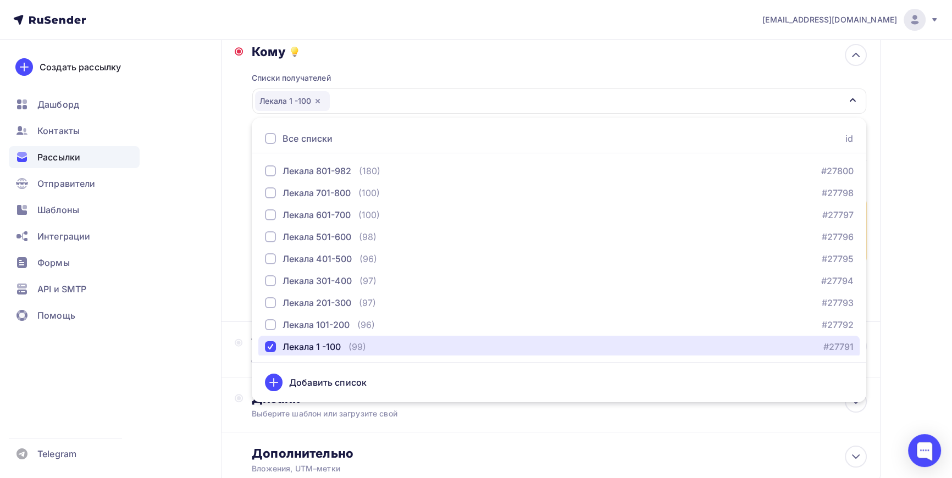
scroll to position [206, 0]
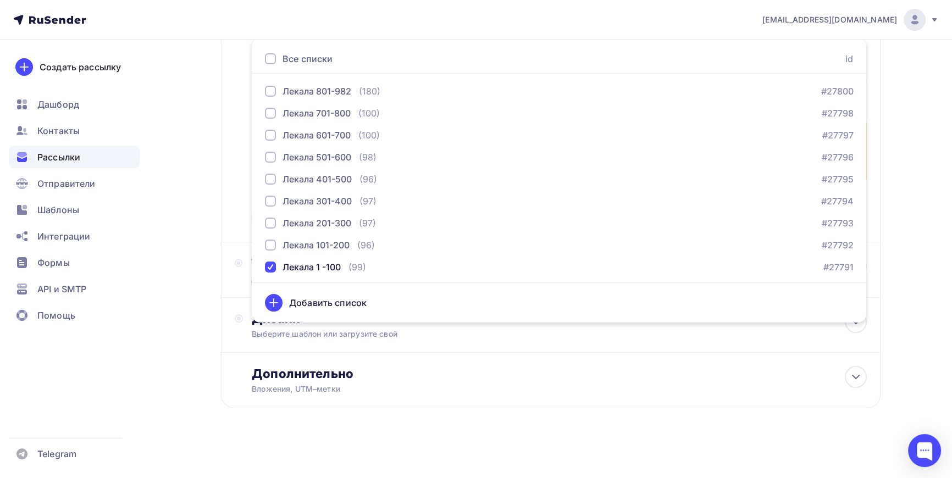
click at [280, 301] on icon at bounding box center [273, 302] width 13 height 13
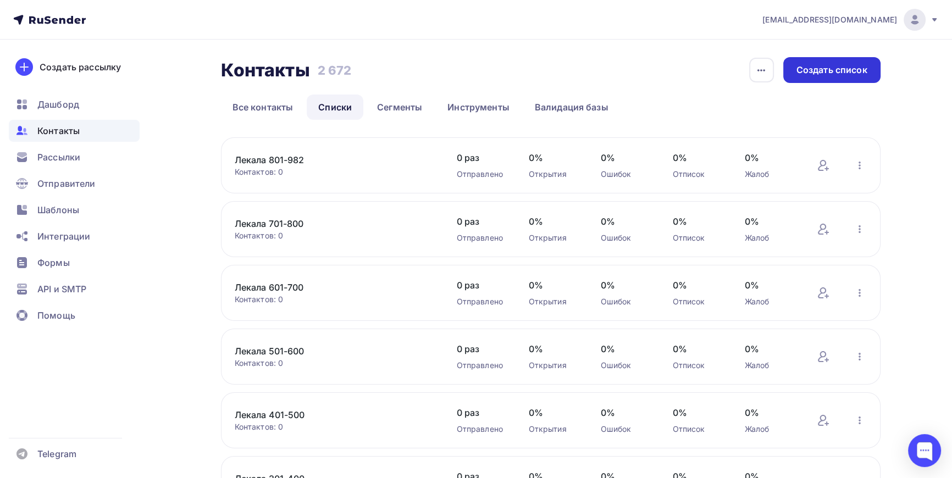
click at [819, 66] on div "Создать список" at bounding box center [832, 70] width 71 height 13
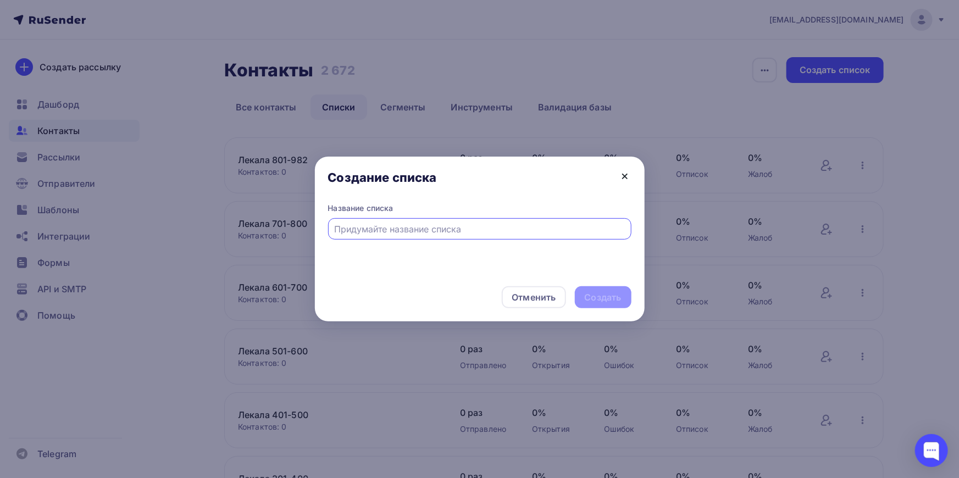
click at [627, 176] on icon at bounding box center [625, 176] width 13 height 13
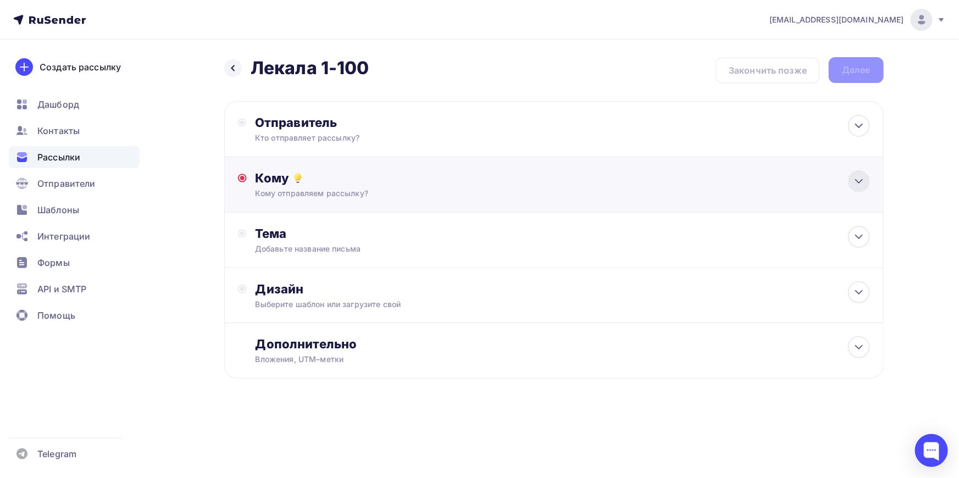
click at [855, 180] on icon at bounding box center [859, 181] width 13 height 13
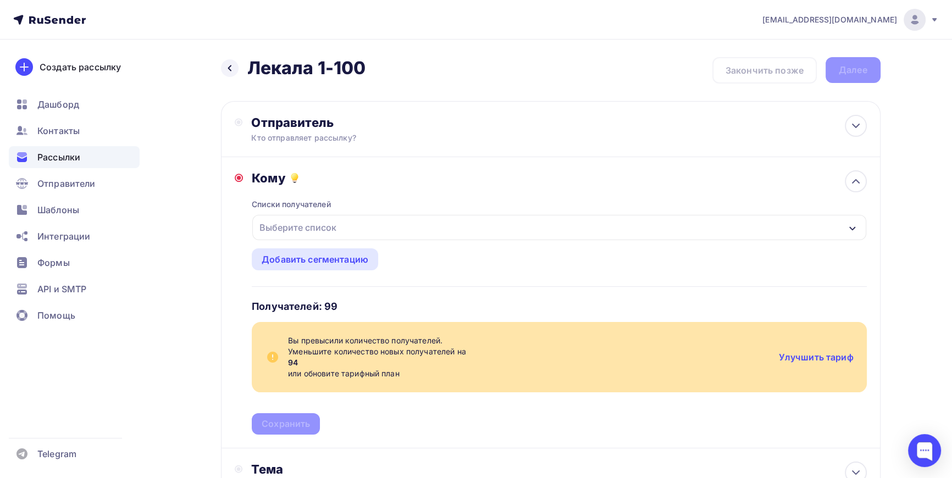
click at [327, 229] on div "Выберите список" at bounding box center [298, 228] width 86 height 20
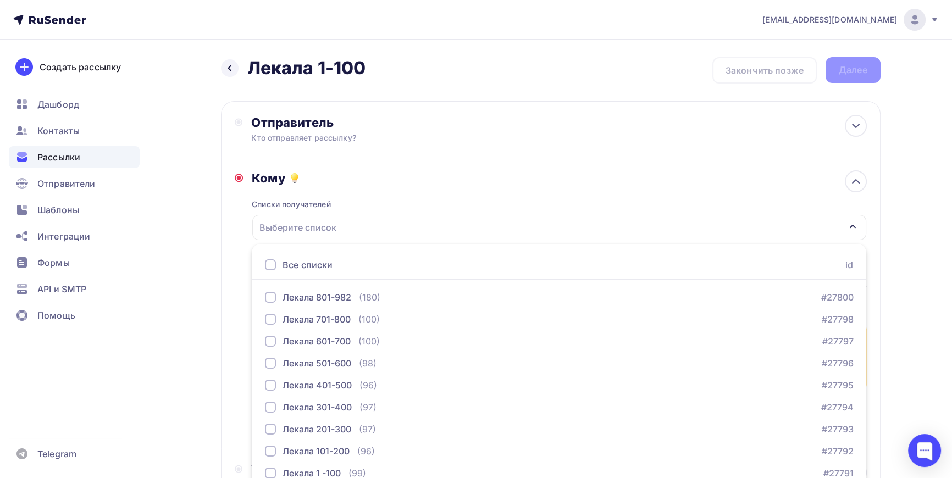
scroll to position [49, 0]
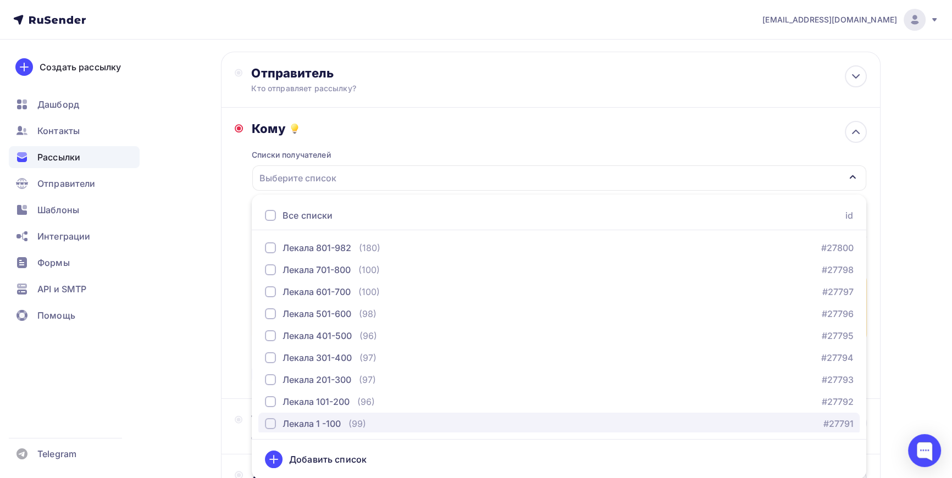
click at [271, 423] on div "button" at bounding box center [270, 423] width 11 height 11
click at [890, 278] on div "Назад Лекала 1-100 Лекала 1-100 Закончить позже Далее Отправитель Кто отправляе…" at bounding box center [476, 313] width 901 height 646
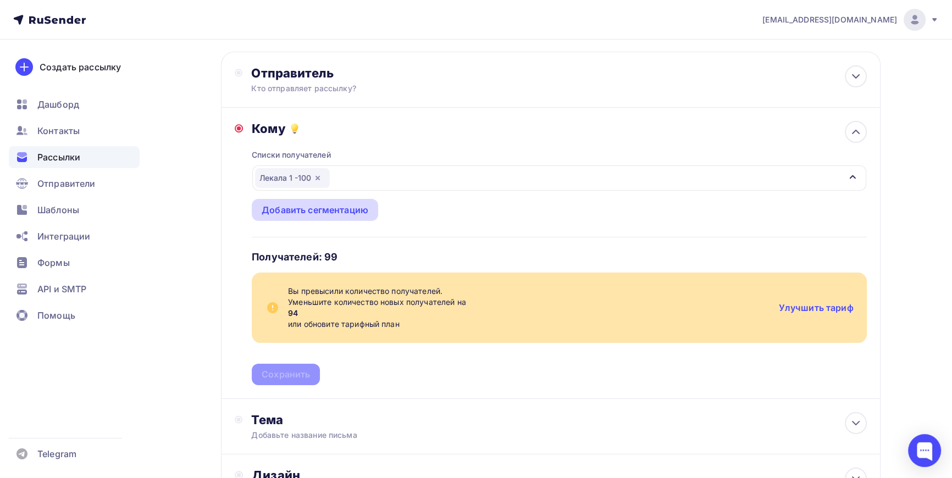
click at [326, 210] on div "Добавить сегментацию" at bounding box center [315, 209] width 107 height 13
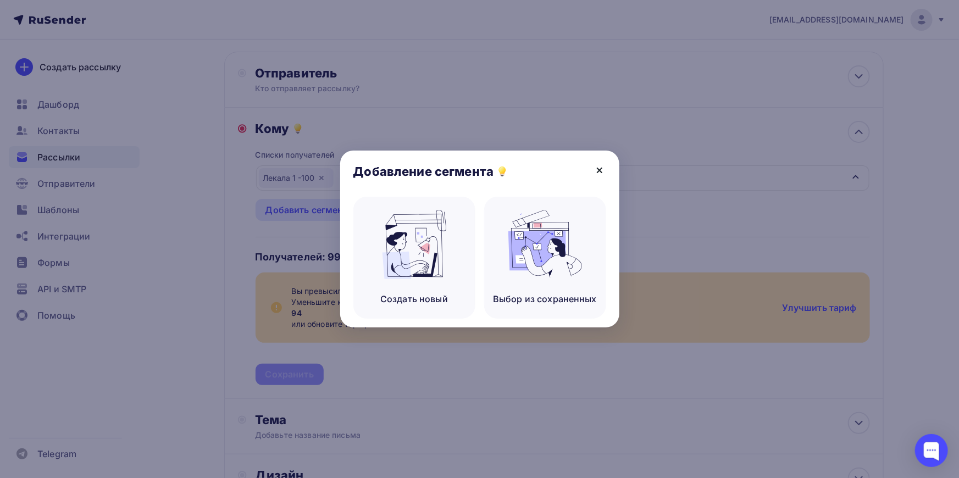
click at [599, 168] on icon at bounding box center [599, 170] width 13 height 13
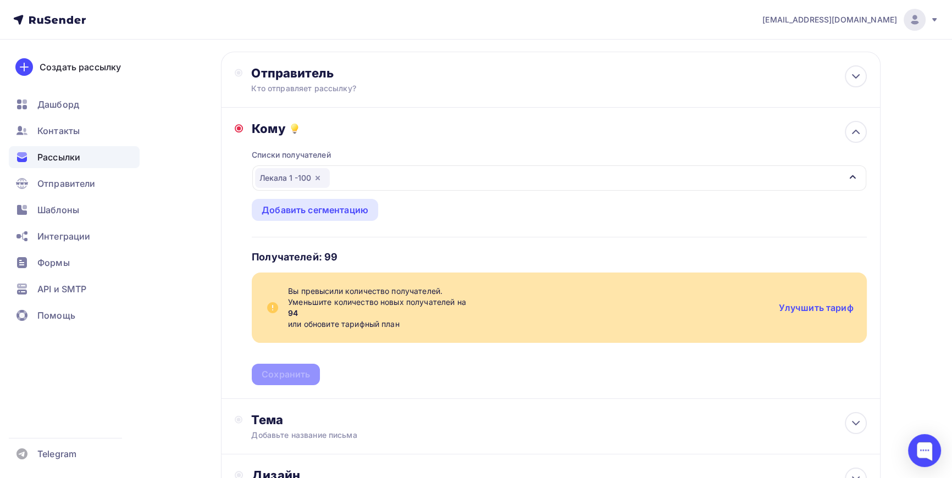
click at [213, 237] on div "Назад Лекала 1-100 Лекала 1-100 Закончить позже Далее Отправитель Кто отправляе…" at bounding box center [476, 313] width 901 height 646
click at [242, 70] on div "Отправитель Кто отправляет рассылку? Email * [EMAIL_ADDRESS][DOMAIN_NAME] [EMAI…" at bounding box center [362, 79] width 255 height 29
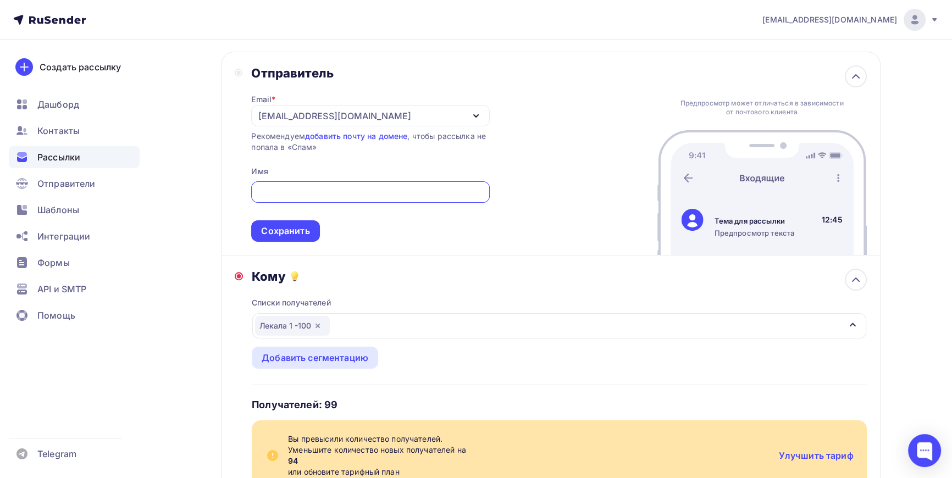
scroll to position [0, 0]
click at [286, 192] on input "text" at bounding box center [370, 192] width 225 height 13
drag, startPoint x: 263, startPoint y: 191, endPoint x: 199, endPoint y: 195, distance: 64.4
click at [199, 193] on div "Назад Лекала 1-100 Лекала 1-100 Закончить позже Далее Отправитель Email * [EMAI…" at bounding box center [476, 387] width 901 height 794
click at [325, 115] on div "[EMAIL_ADDRESS][DOMAIN_NAME]" at bounding box center [334, 115] width 152 height 13
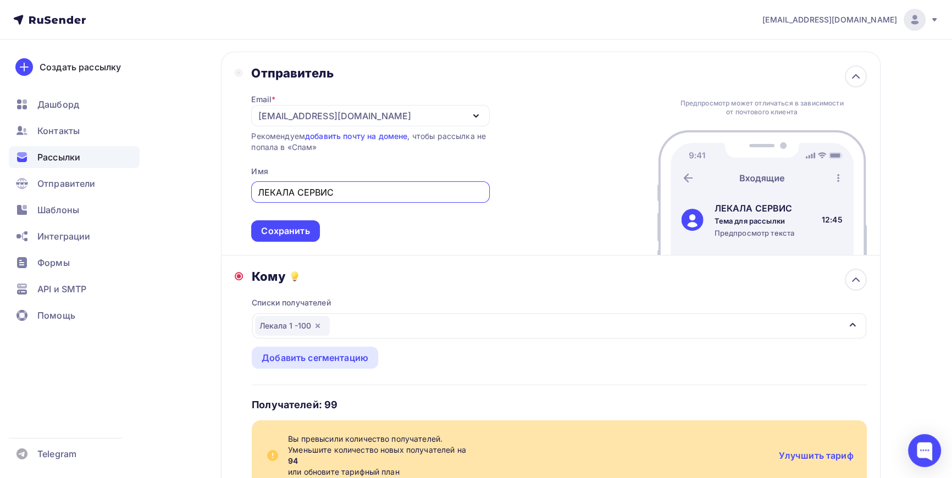
type input "ЛЕКАЛА СЕРВИС"
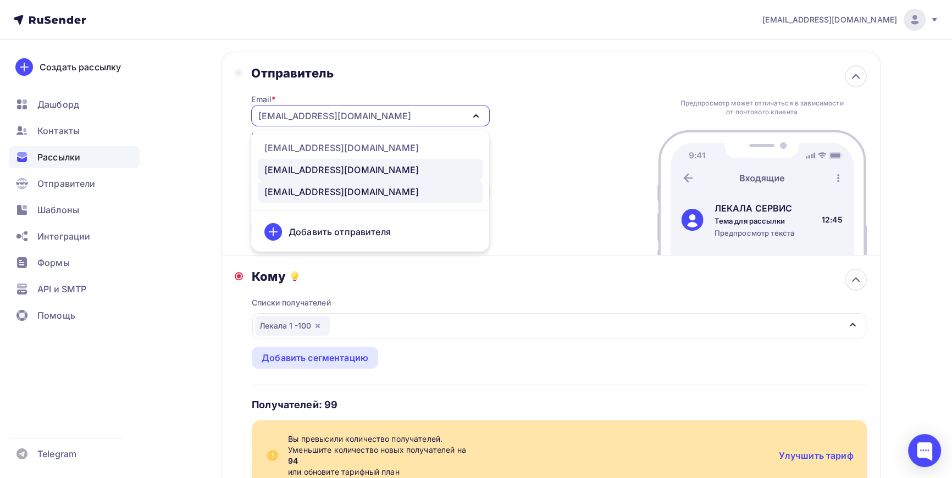
click at [305, 168] on div "[EMAIL_ADDRESS][DOMAIN_NAME]" at bounding box center [341, 169] width 154 height 13
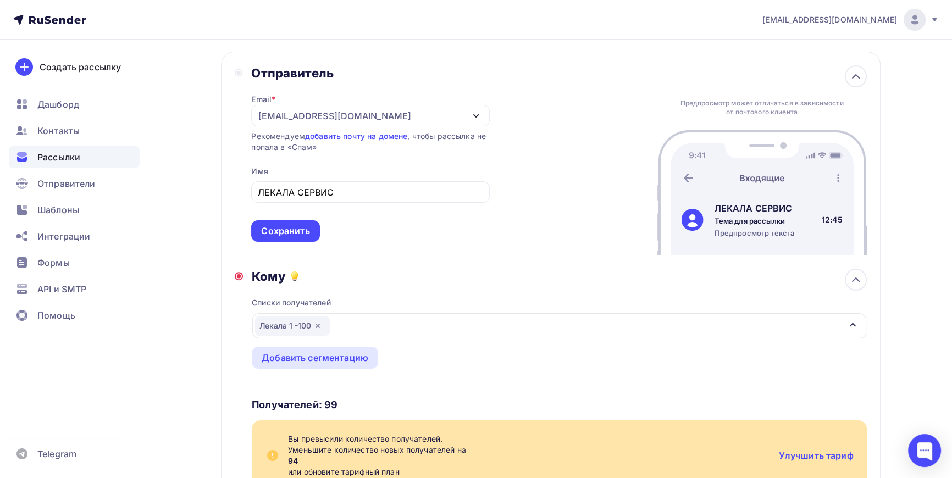
click at [217, 162] on div "Назад Лекала 1-100 Лекала 1-100 Закончить позже Далее Отправитель Email * [EMAI…" at bounding box center [476, 387] width 901 height 794
click at [296, 227] on div "Сохранить" at bounding box center [285, 231] width 48 height 13
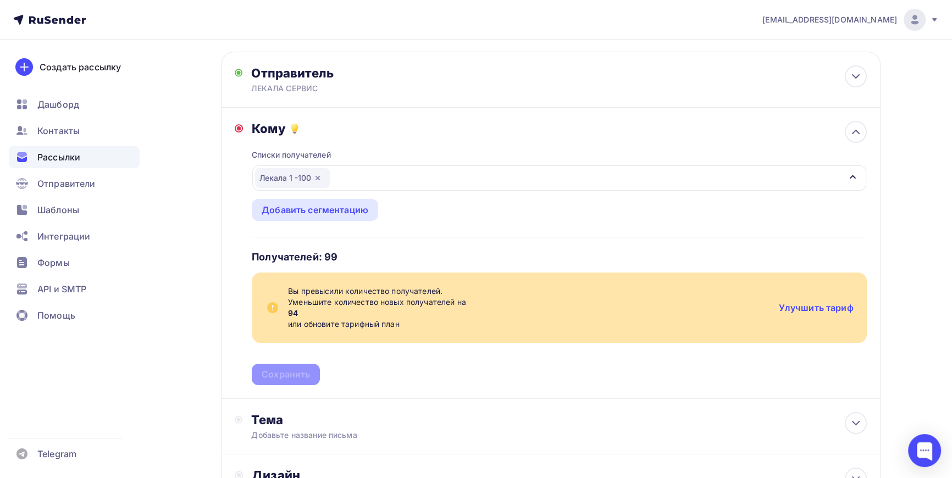
click at [429, 228] on div "Списки получателей Лекала 1 -100 Все списки id Лекала 801-982 (180) #27800 Лека…" at bounding box center [559, 260] width 615 height 249
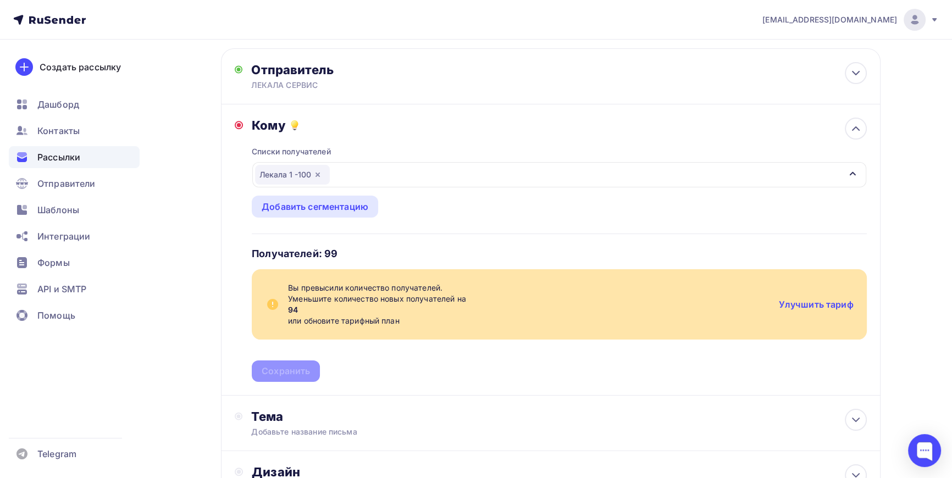
scroll to position [49, 0]
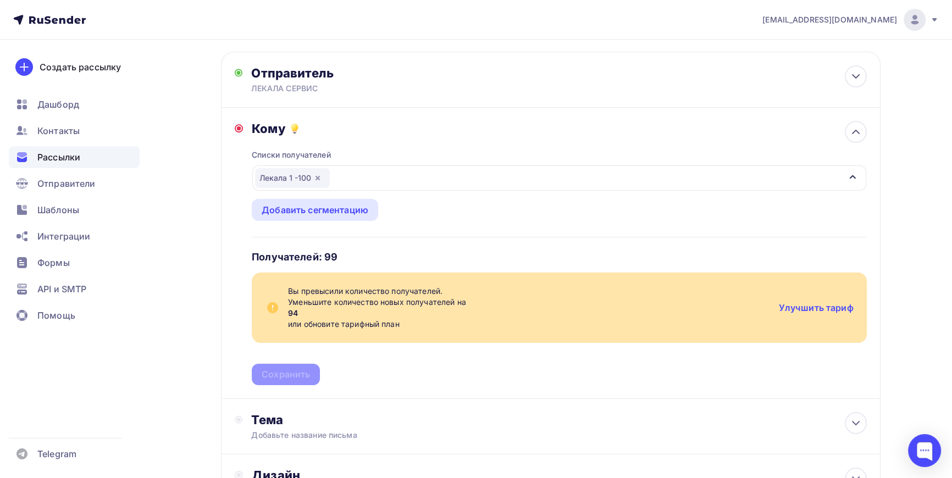
click at [510, 230] on div "Списки получателей Лекала 1 -100 Все списки id Лекала 801-982 (180) #27800 Лека…" at bounding box center [559, 260] width 615 height 249
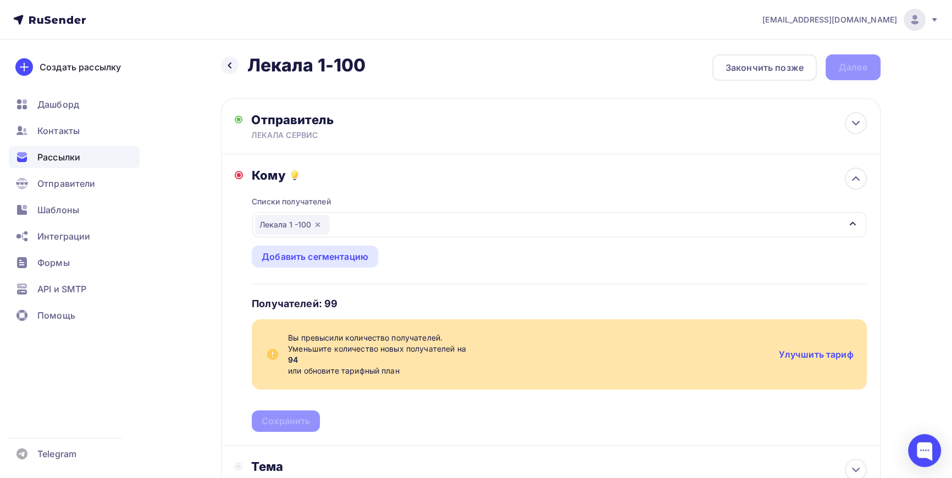
scroll to position [0, 0]
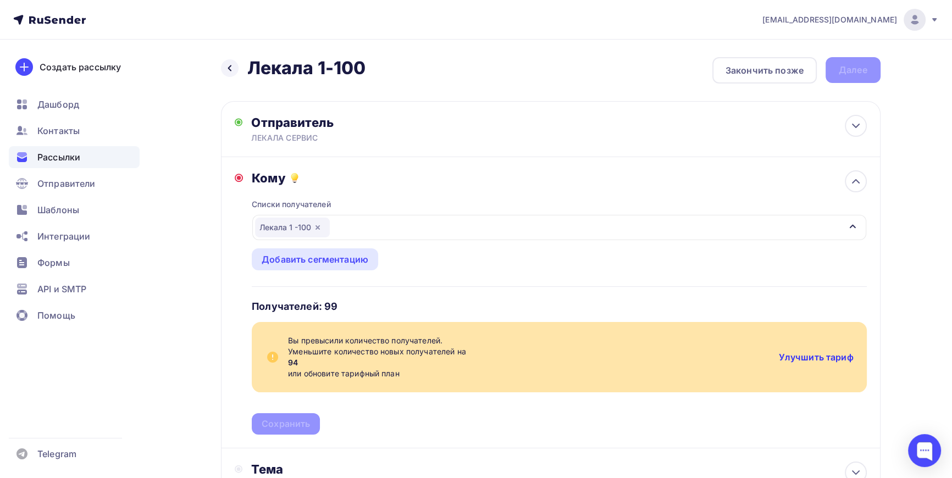
click at [816, 355] on link "Улучшить тариф" at bounding box center [816, 357] width 75 height 11
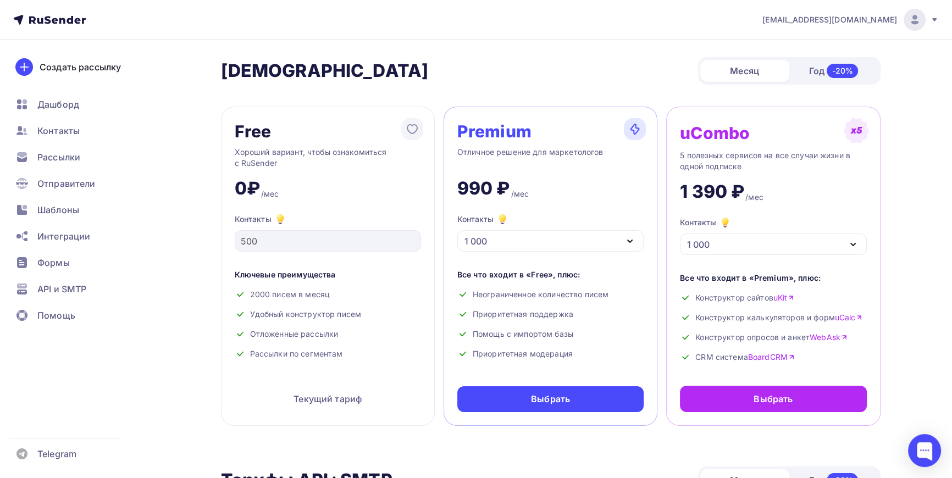
click at [613, 235] on div "1 000" at bounding box center [550, 240] width 186 height 21
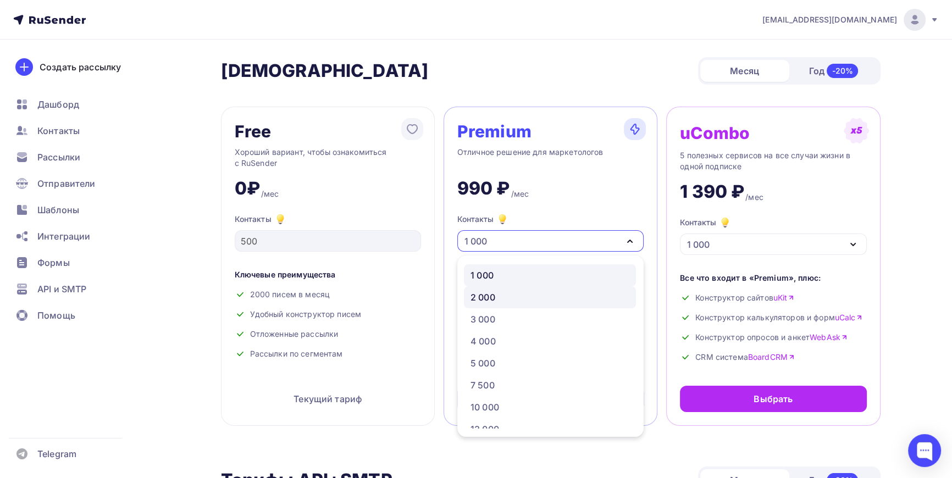
click at [499, 294] on div "2 000" at bounding box center [550, 297] width 159 height 13
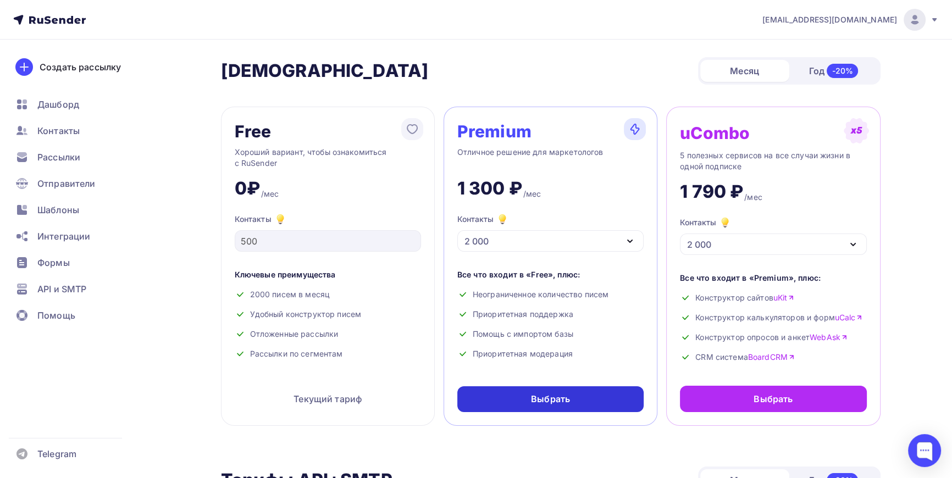
click at [547, 398] on div "Выбрать" at bounding box center [550, 399] width 39 height 13
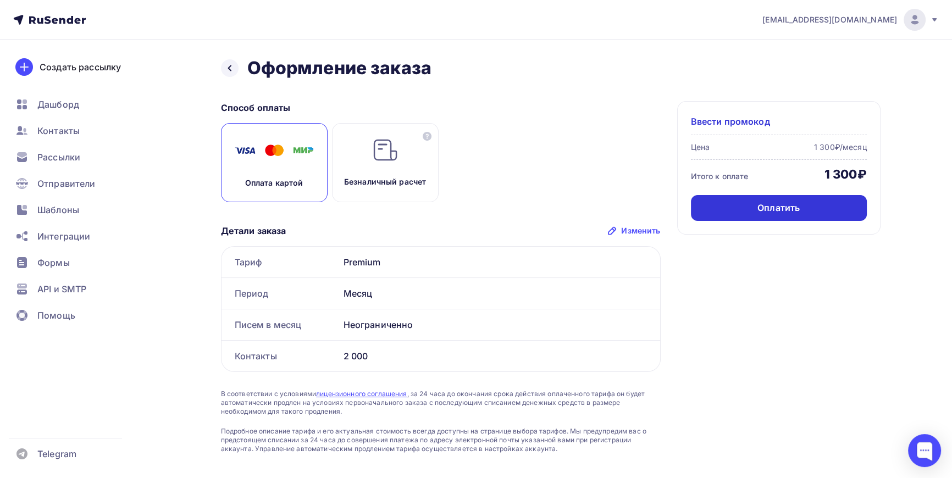
click at [780, 207] on div "Оплатить" at bounding box center [779, 208] width 42 height 13
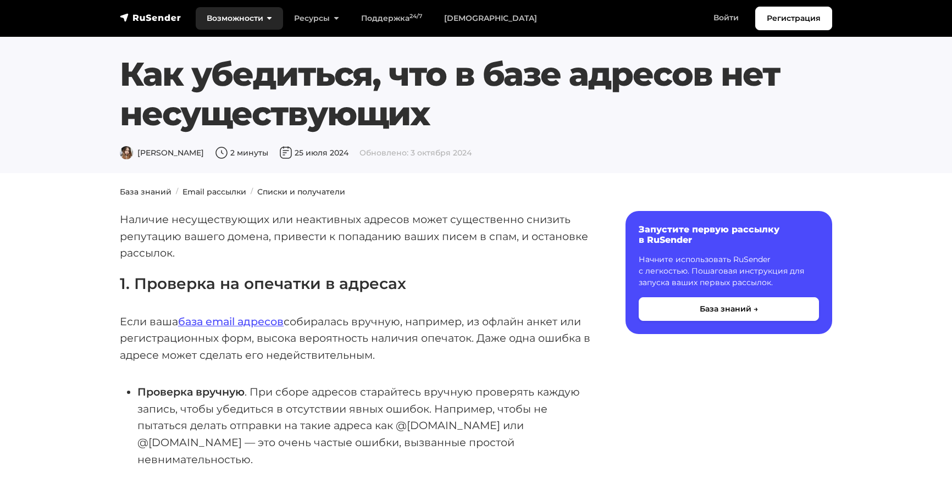
scroll to position [550, 0]
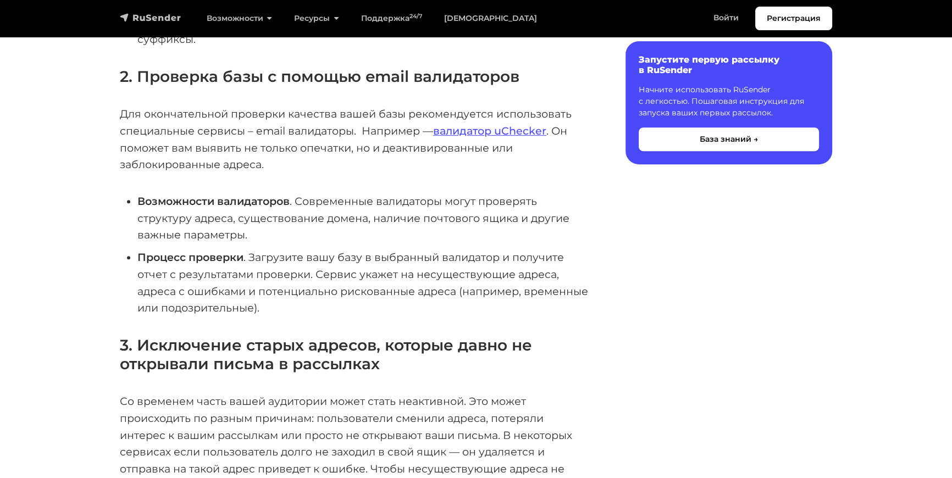
click at [159, 18] on img "navbar" at bounding box center [151, 17] width 62 height 11
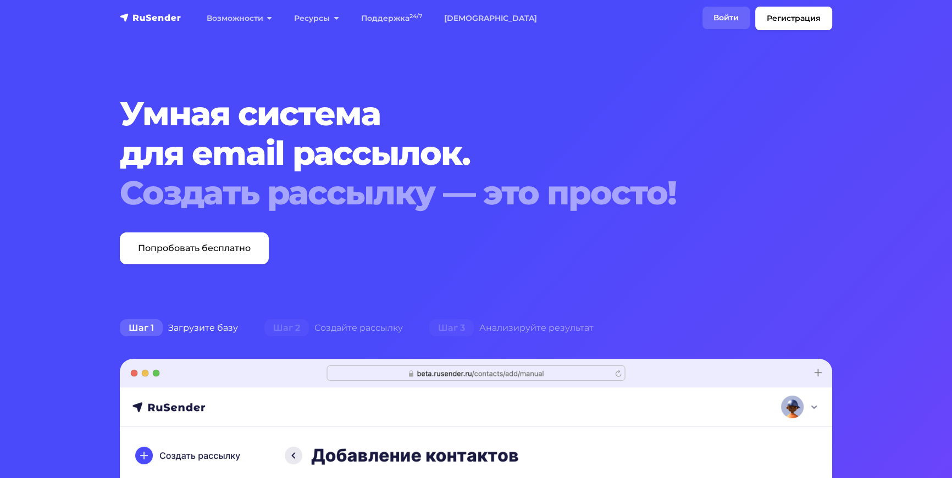
click at [724, 12] on link "Войти" at bounding box center [726, 18] width 47 height 23
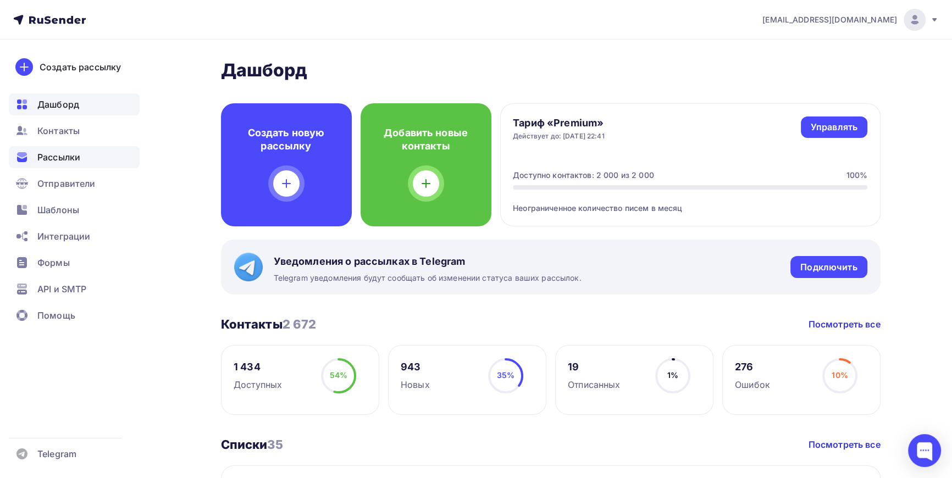
click at [57, 153] on span "Рассылки" at bounding box center [58, 157] width 43 height 13
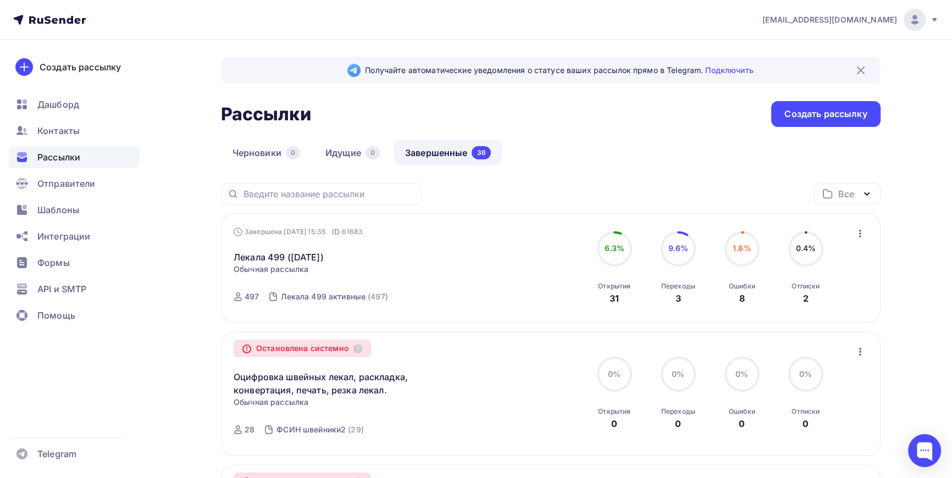
click at [430, 149] on link "Завершенные 36" at bounding box center [448, 152] width 109 height 25
click at [476, 152] on div "36" at bounding box center [481, 152] width 19 height 13
click at [343, 154] on link "Идущие 0" at bounding box center [353, 152] width 78 height 25
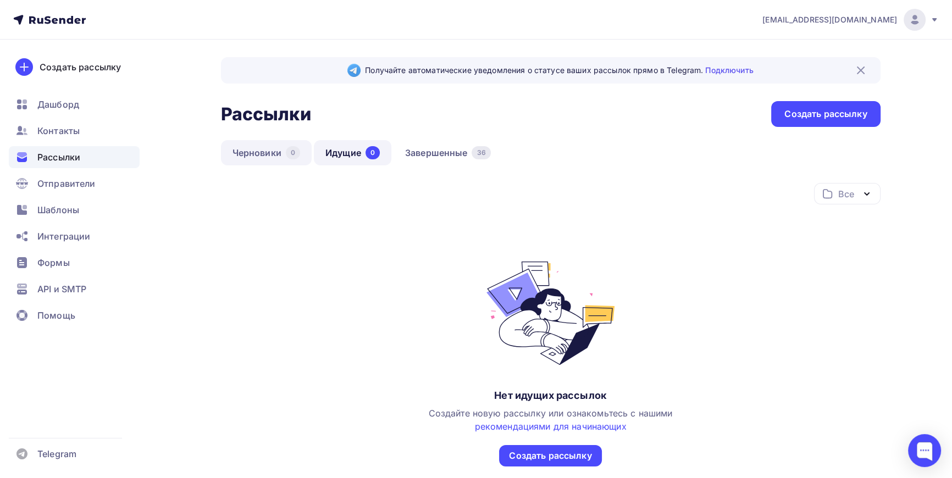
click at [281, 150] on link "Черновики 0" at bounding box center [266, 152] width 91 height 25
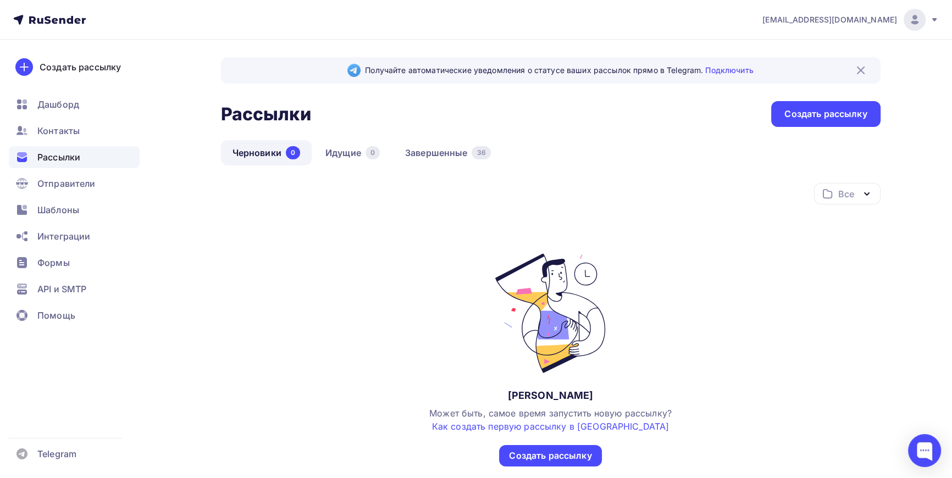
click at [916, 21] on img at bounding box center [914, 19] width 13 height 13
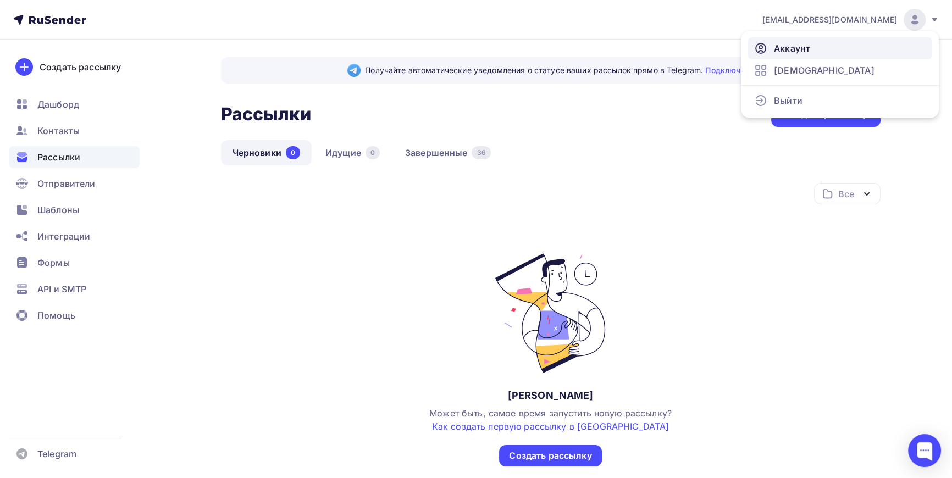
click at [762, 46] on icon at bounding box center [760, 47] width 3 height 3
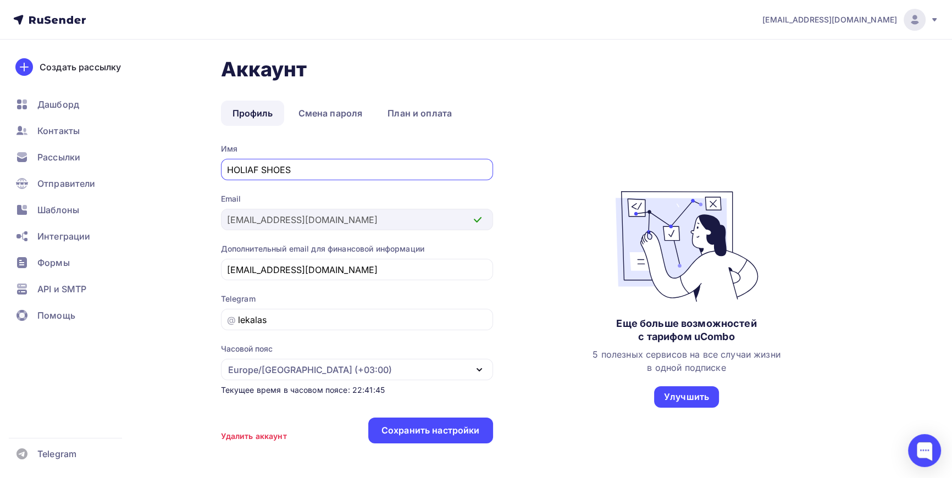
click at [914, 21] on img at bounding box center [914, 19] width 13 height 13
click at [808, 71] on span "[DEMOGRAPHIC_DATA]" at bounding box center [824, 70] width 101 height 13
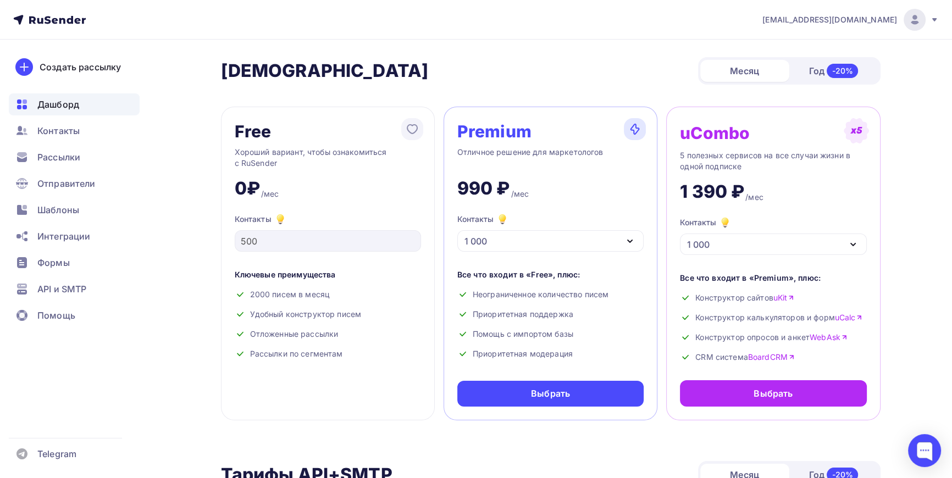
click at [65, 106] on span "Дашборд" at bounding box center [58, 104] width 42 height 13
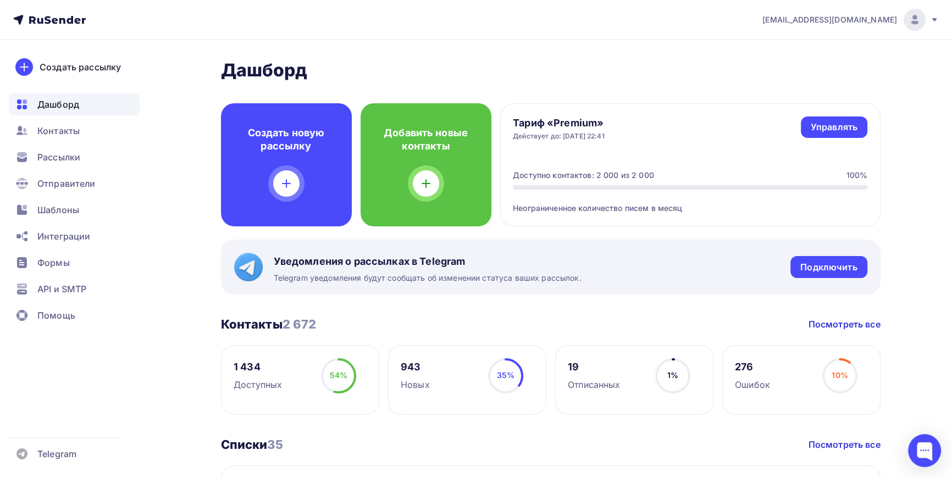
drag, startPoint x: 576, startPoint y: 174, endPoint x: 672, endPoint y: 170, distance: 96.3
click at [672, 170] on div "Доступно контактов: 2 000 из 2 000 100%" at bounding box center [690, 175] width 355 height 11
click at [673, 170] on div "Доступно контактов: 2 000 из 2 000 100%" at bounding box center [690, 175] width 355 height 11
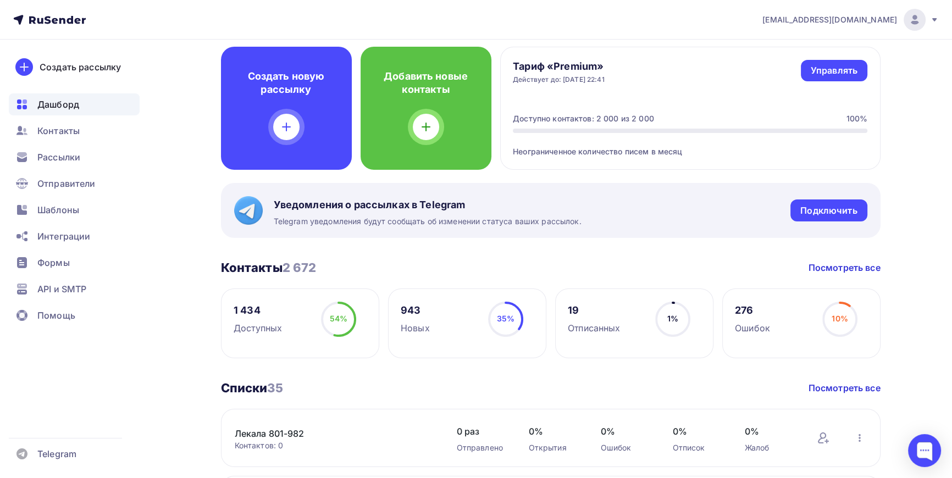
scroll to position [100, 0]
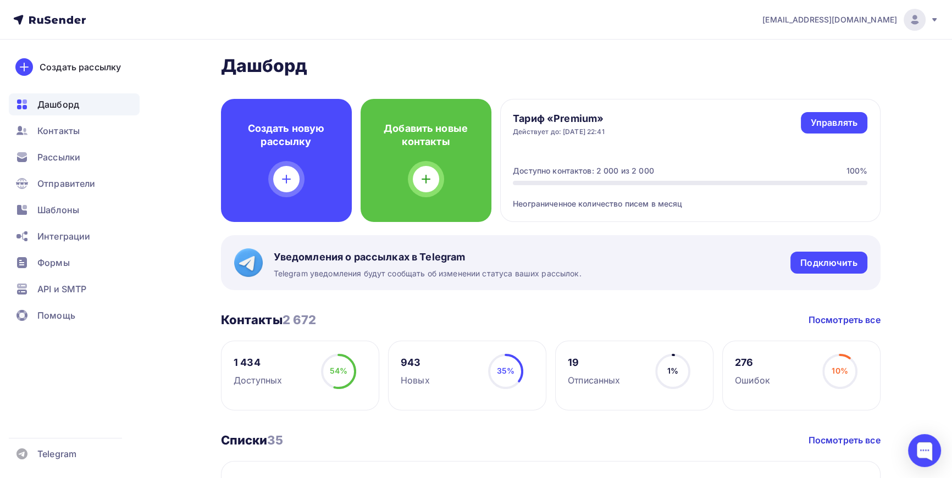
scroll to position [0, 0]
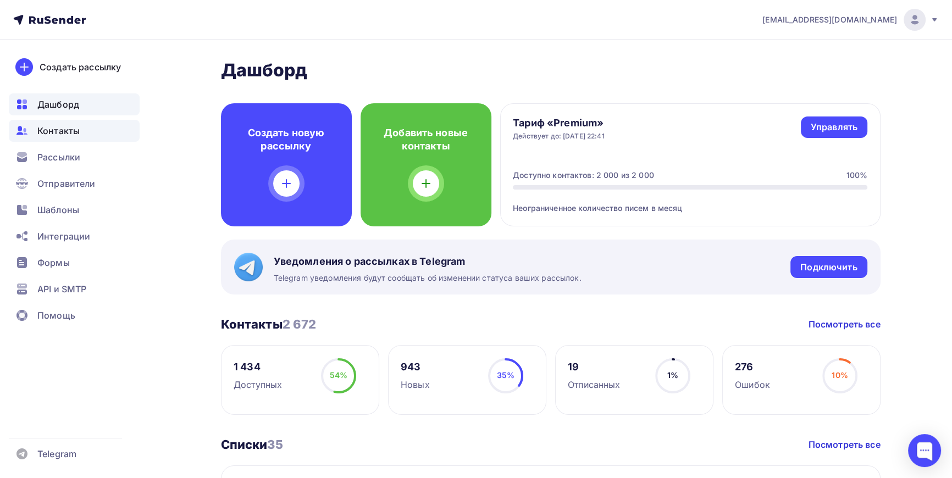
click at [55, 129] on span "Контакты" at bounding box center [58, 130] width 42 height 13
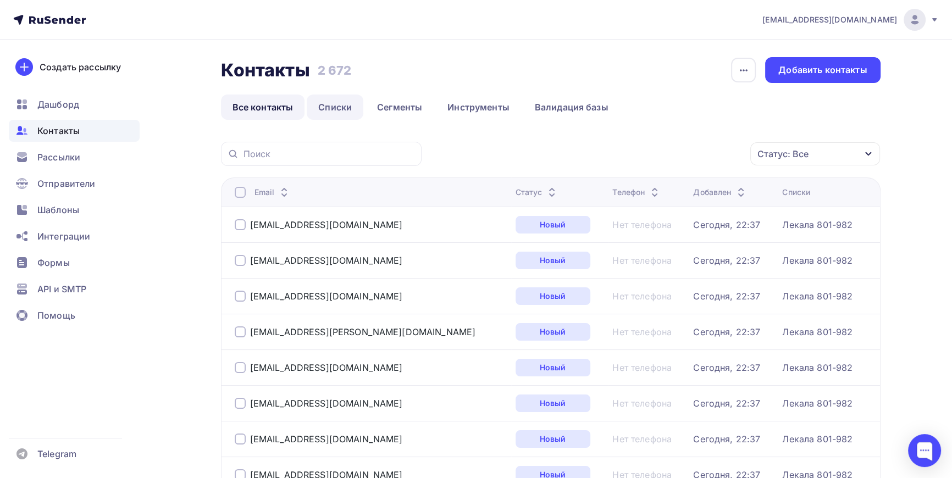
click at [340, 106] on link "Списки" at bounding box center [335, 107] width 57 height 25
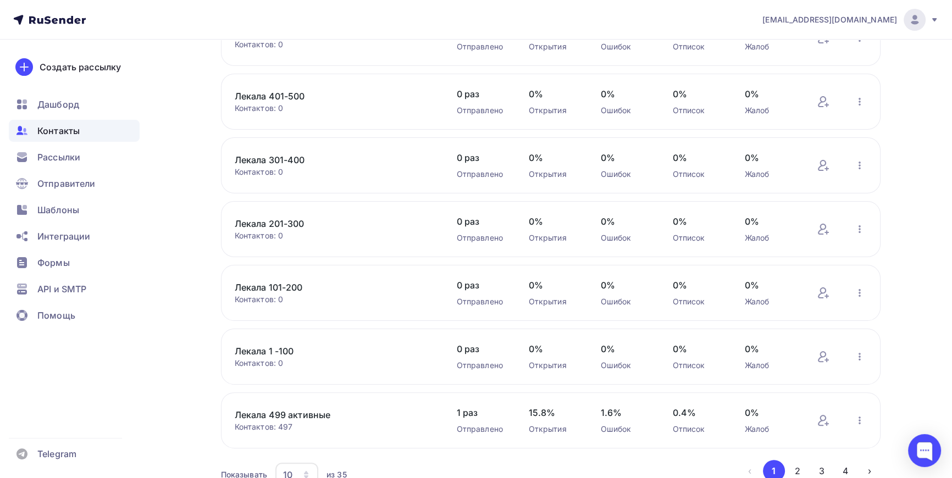
scroll to position [350, 0]
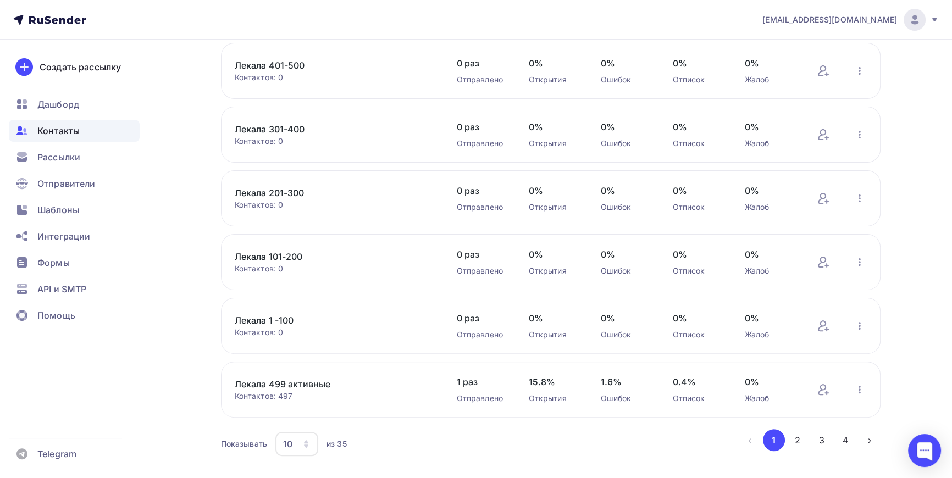
click at [293, 128] on link "Лекала 301-400" at bounding box center [328, 129] width 187 height 13
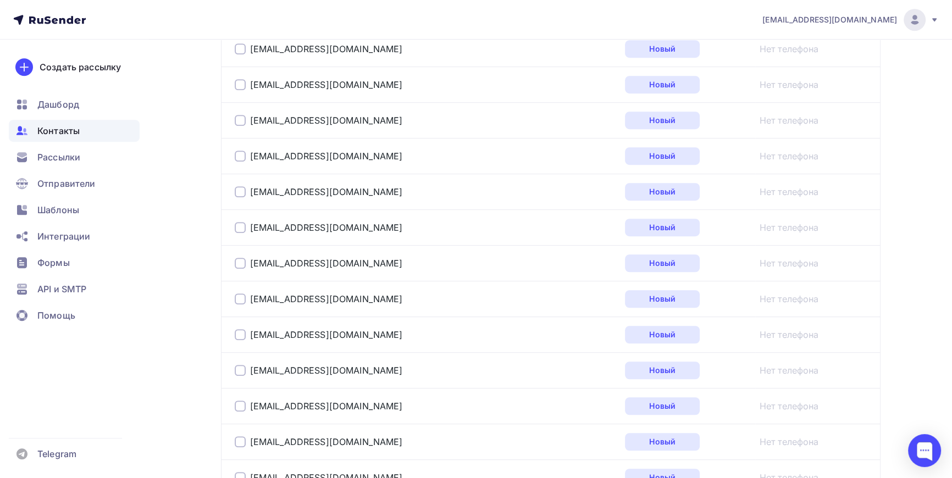
scroll to position [899, 0]
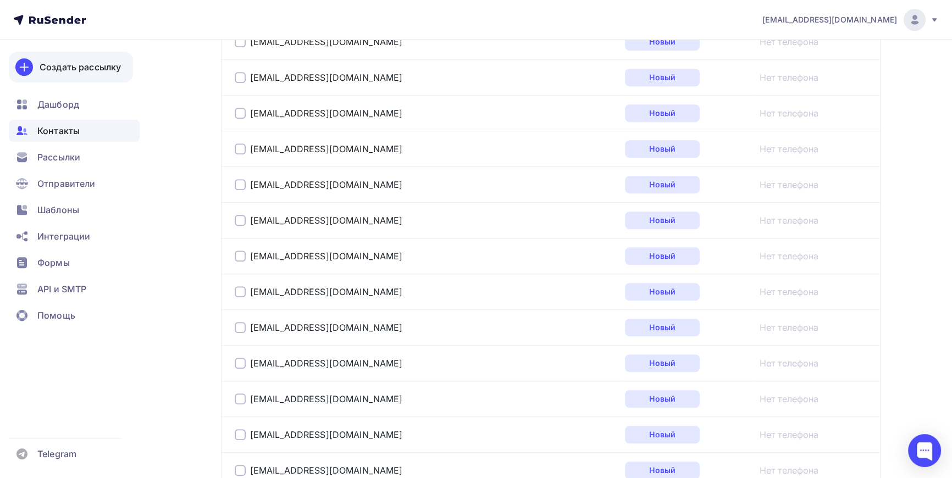
click at [70, 69] on div "Создать рассылку" at bounding box center [80, 66] width 81 height 13
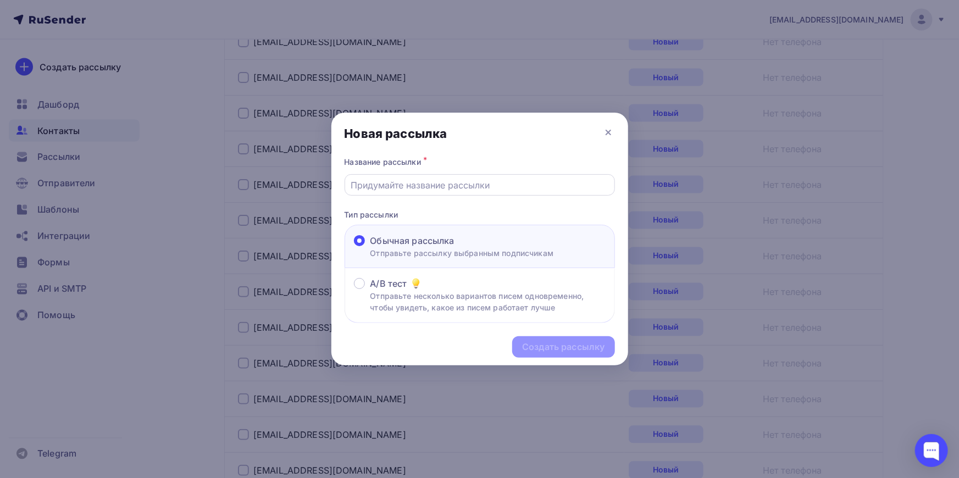
click at [374, 186] on input "text" at bounding box center [480, 185] width 258 height 13
type input "Лекала 1-100"
click at [584, 346] on div "Создать рассылку" at bounding box center [563, 347] width 82 height 13
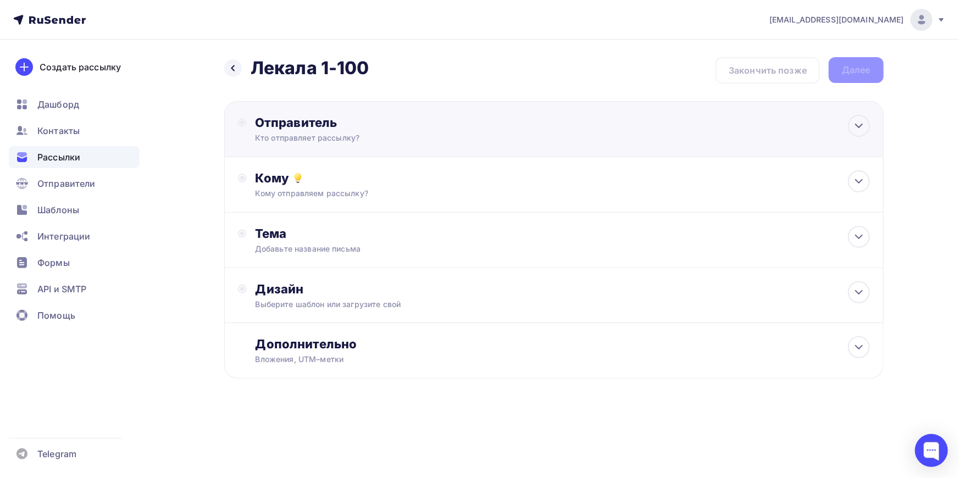
click at [345, 131] on div "Отправитель Кто отправляет рассылку? Email * [EMAIL_ADDRESS][DOMAIN_NAME] [EMAI…" at bounding box center [374, 129] width 238 height 29
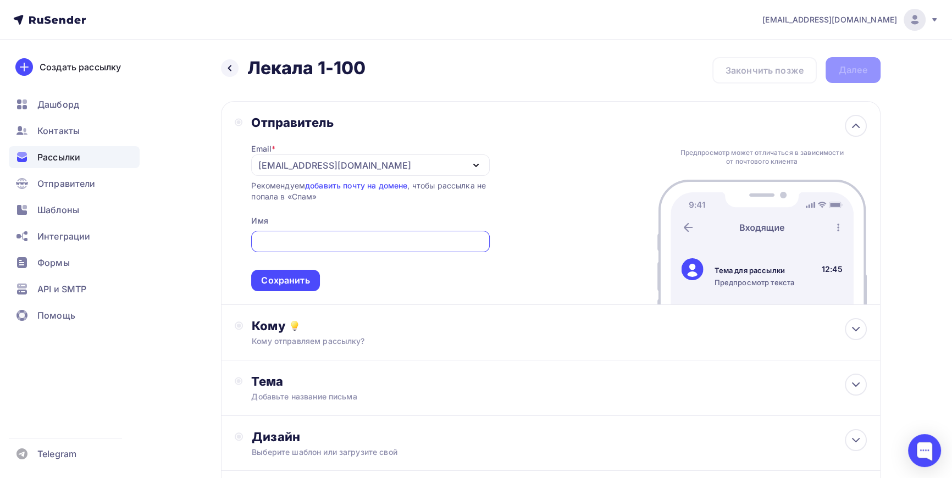
click at [348, 165] on div "[EMAIL_ADDRESS][DOMAIN_NAME]" at bounding box center [334, 165] width 152 height 13
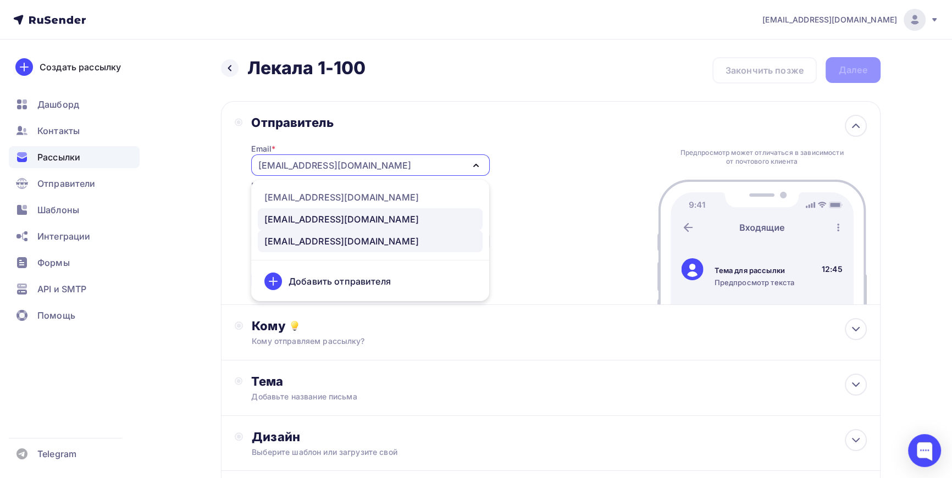
click at [324, 218] on div "[EMAIL_ADDRESS][DOMAIN_NAME]" at bounding box center [341, 219] width 154 height 13
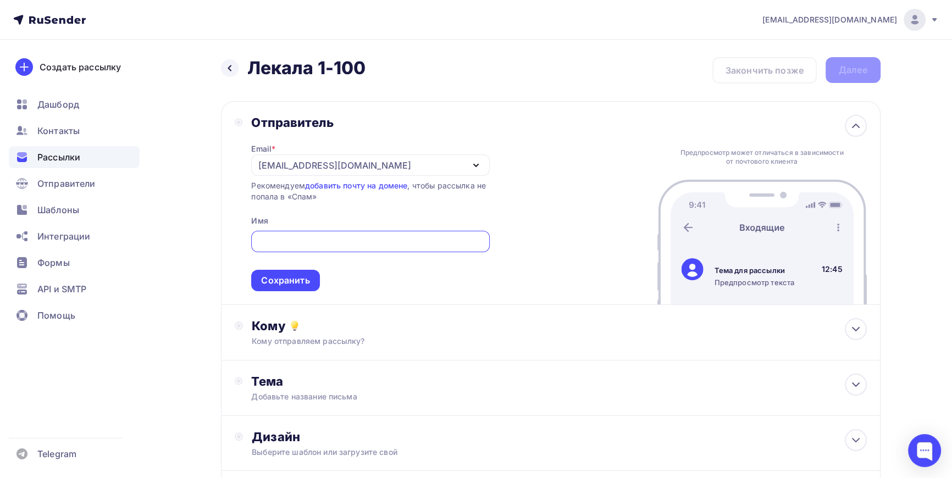
click at [313, 246] on input "text" at bounding box center [370, 241] width 225 height 13
type input "ЛЕКАЛА СЕРВИС"
click at [294, 283] on div "Сохранить" at bounding box center [285, 280] width 48 height 13
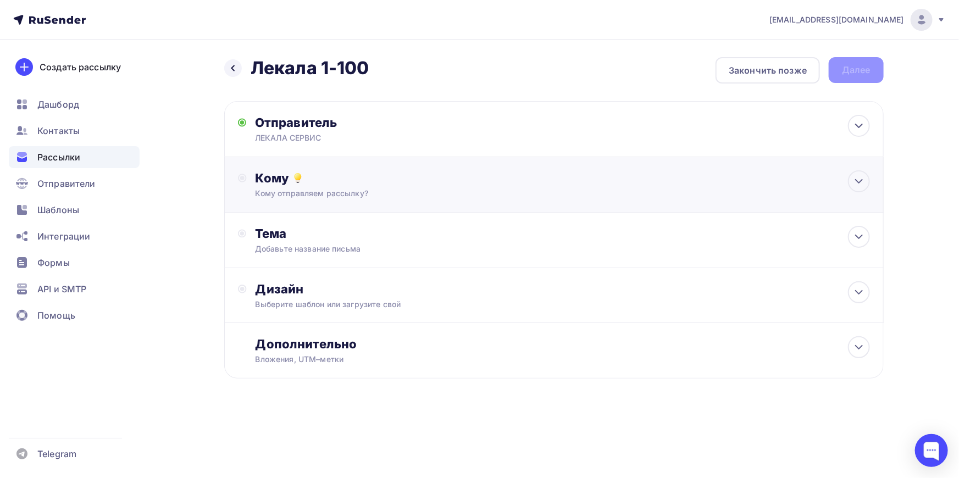
click at [327, 192] on div "Кому отправляем рассылку?" at bounding box center [533, 193] width 554 height 11
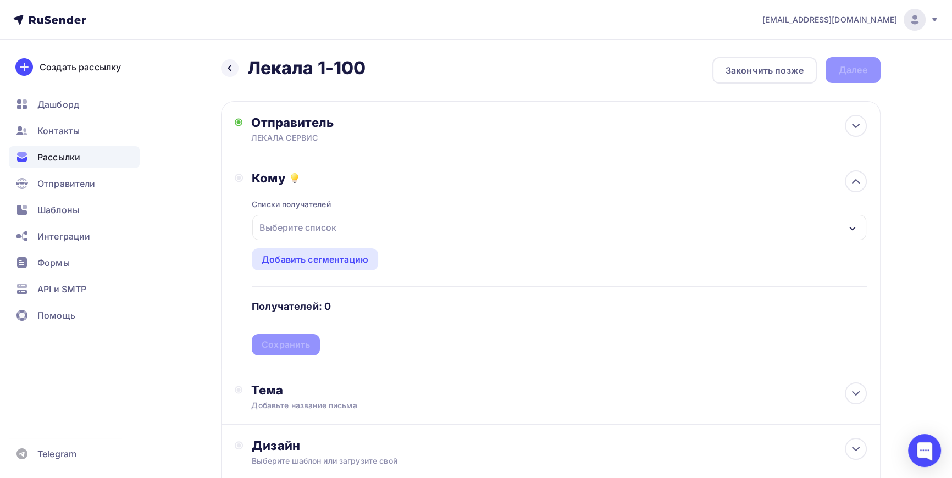
click at [320, 227] on div "Выберите список" at bounding box center [298, 228] width 86 height 20
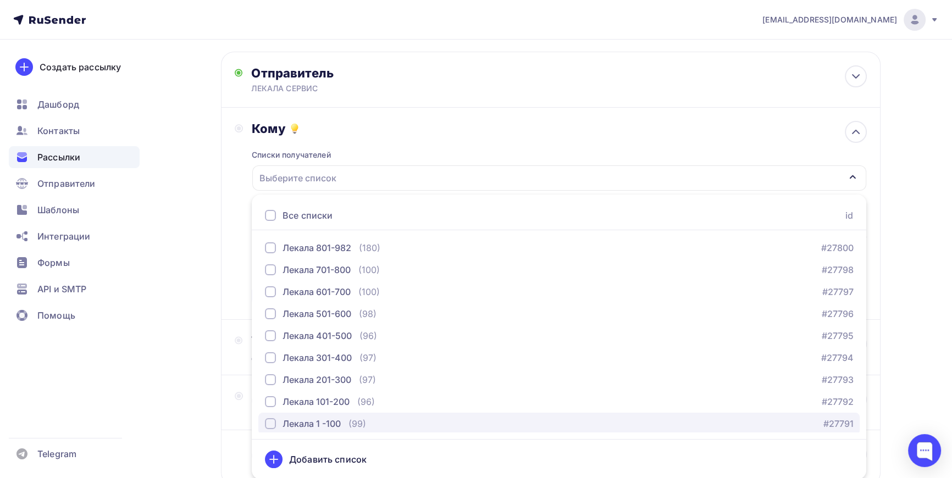
click at [271, 423] on div "button" at bounding box center [270, 423] width 11 height 11
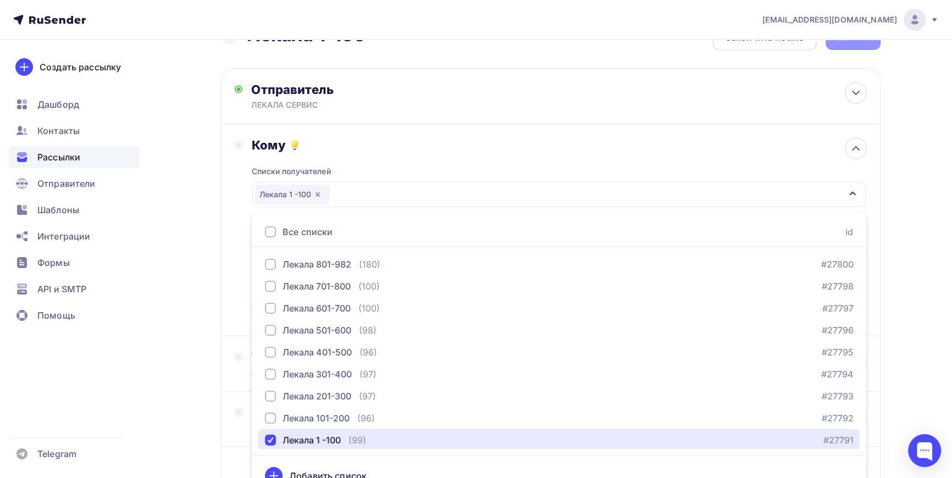
scroll to position [27, 0]
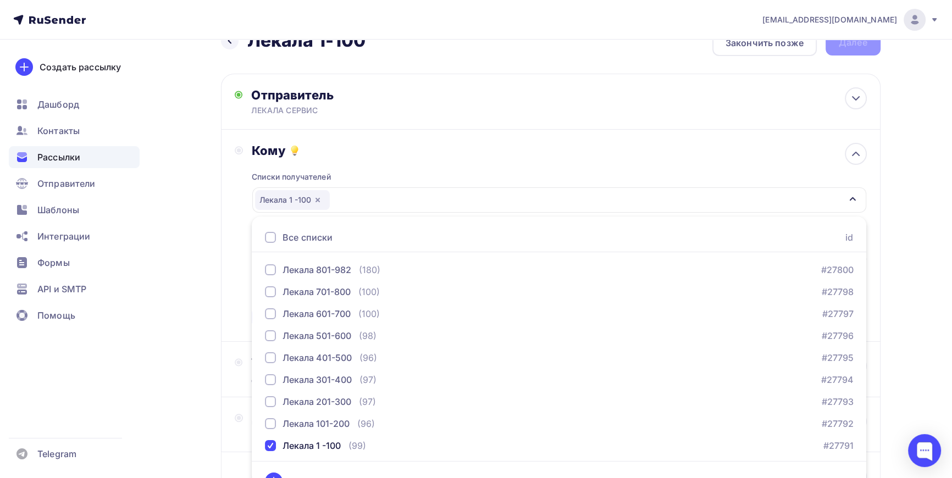
click at [197, 354] on div "Назад Лекала 1-100 Лекала 1-100 Закончить позже Далее Отправитель ЛЕКАЛА СЕРВИС…" at bounding box center [476, 295] width 901 height 567
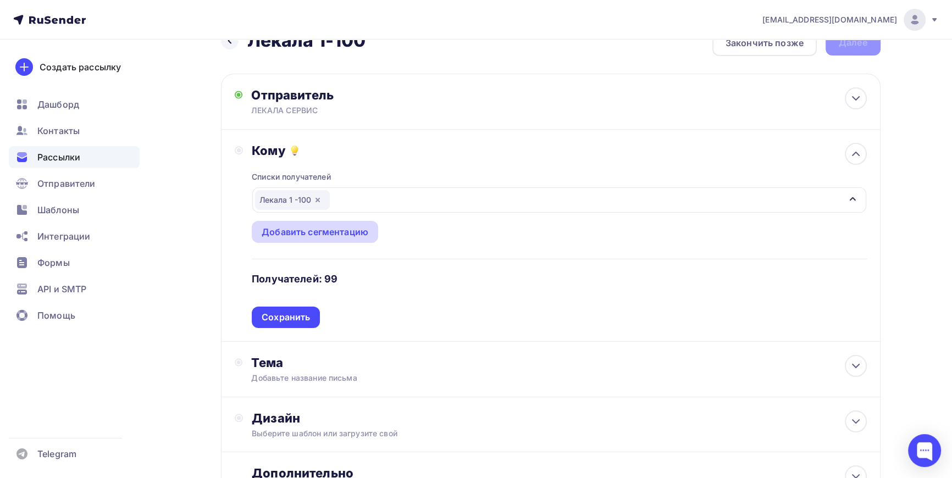
click at [304, 230] on div "Добавить сегментацию" at bounding box center [315, 231] width 107 height 13
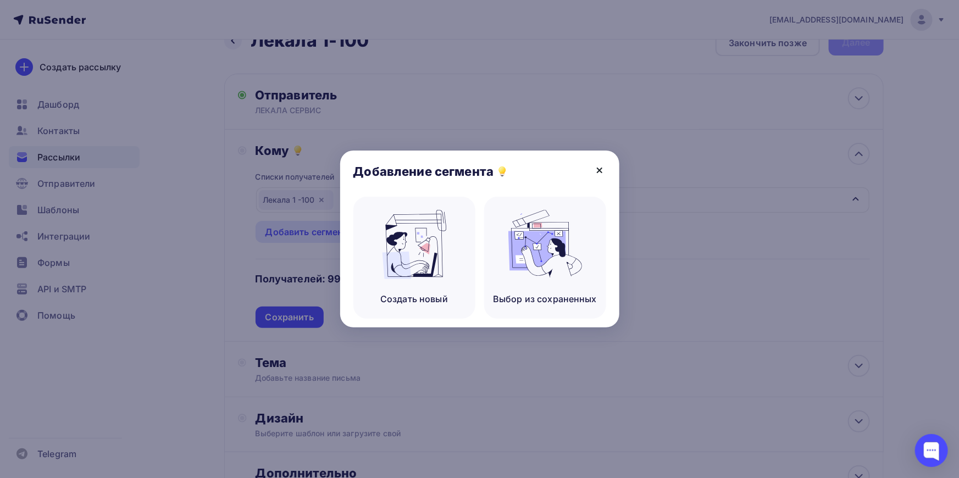
click at [598, 170] on icon at bounding box center [599, 170] width 13 height 13
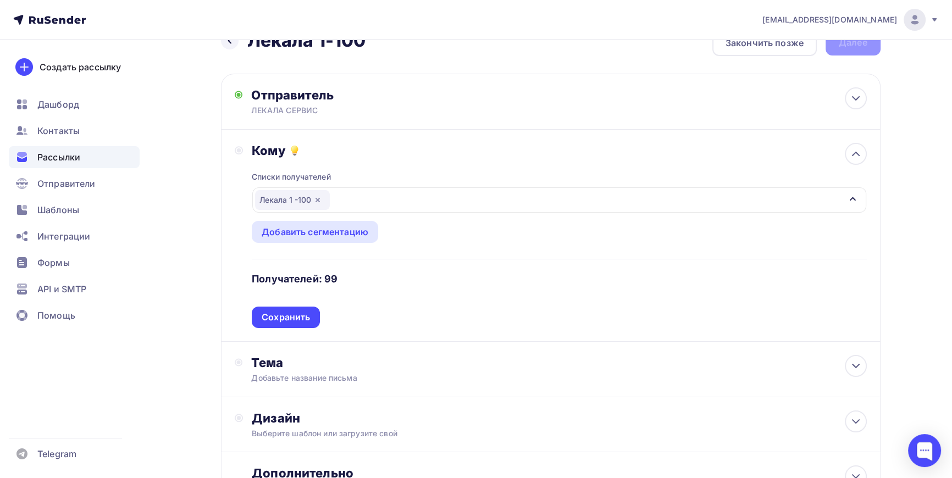
click at [203, 273] on div "Назад Лекала 1-100 Лекала 1-100 Закончить позже Далее Отправитель ЛЕКАЛА СЕРВИС…" at bounding box center [476, 295] width 901 height 567
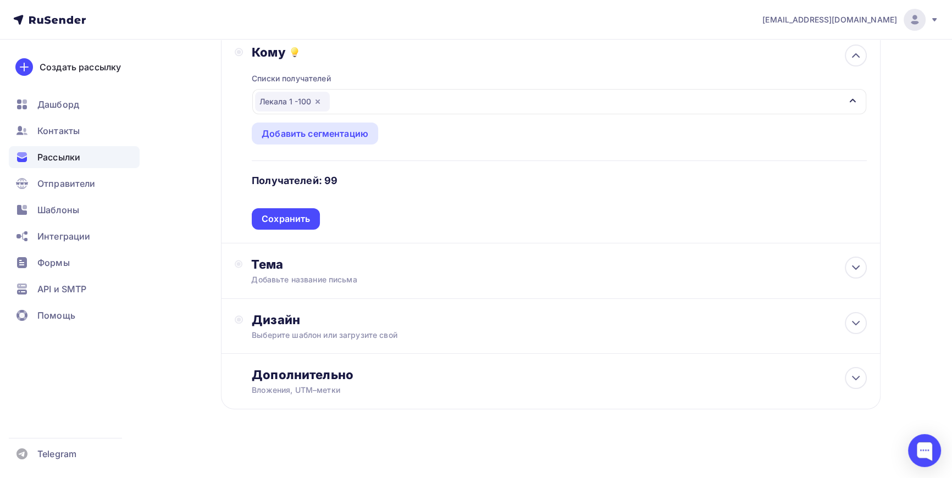
scroll to position [127, 0]
click at [285, 212] on div "Сохранить" at bounding box center [286, 218] width 48 height 13
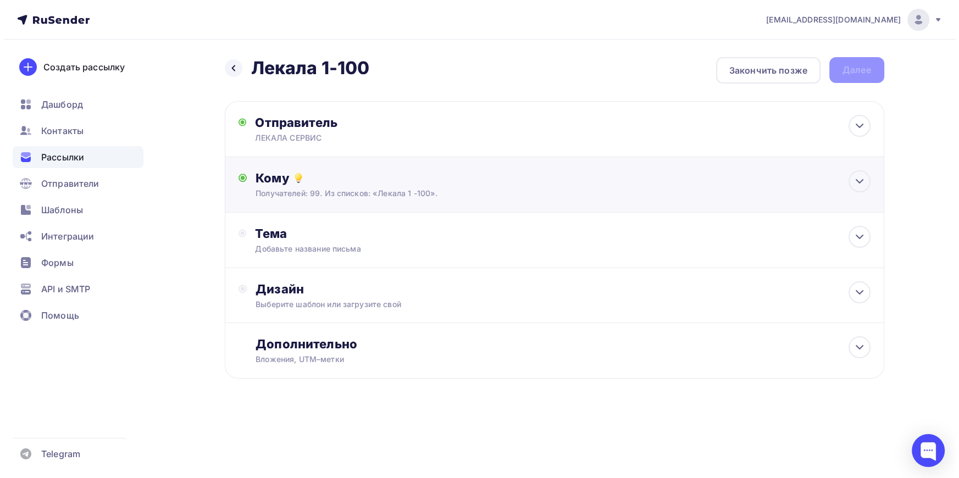
scroll to position [0, 0]
click at [272, 236] on div "Тема" at bounding box center [363, 233] width 217 height 15
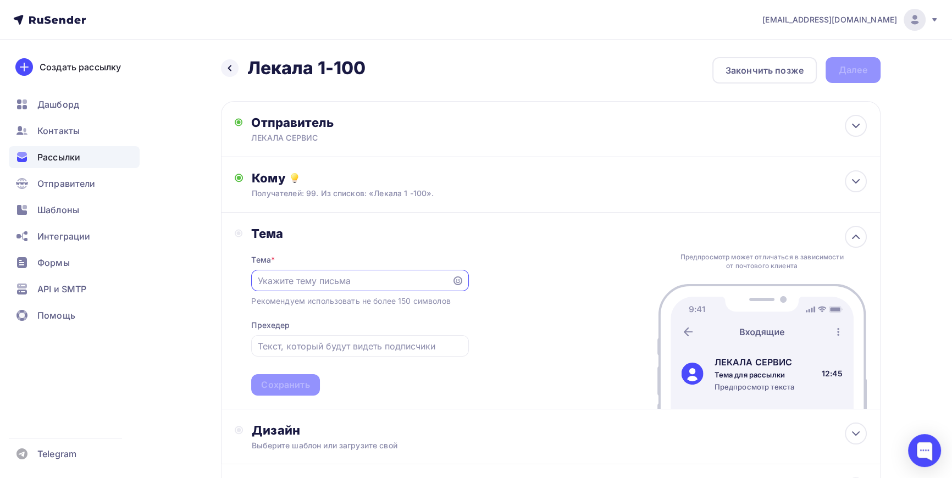
click at [310, 282] on input "text" at bounding box center [352, 280] width 188 height 13
type input "Оцифровка лекал"
click at [284, 382] on div "Сохранить" at bounding box center [285, 385] width 48 height 13
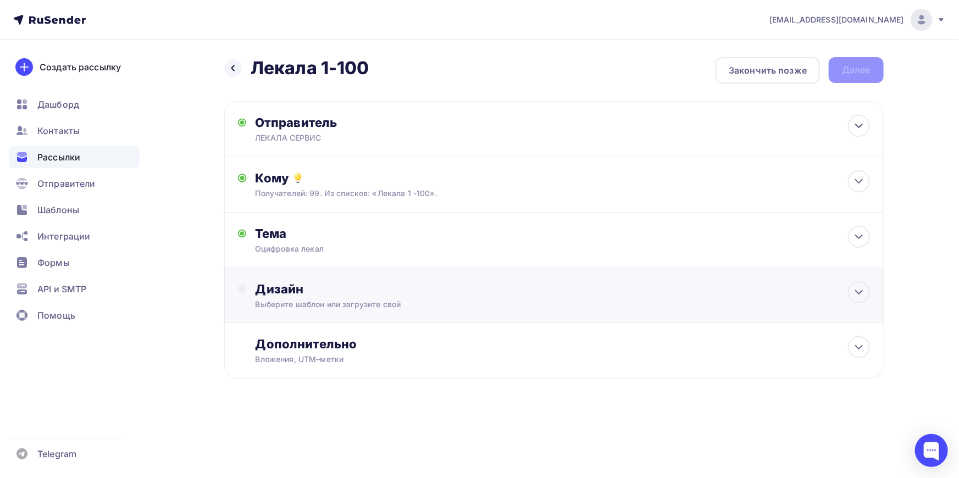
click at [294, 291] on div "Дизайн" at bounding box center [563, 288] width 615 height 15
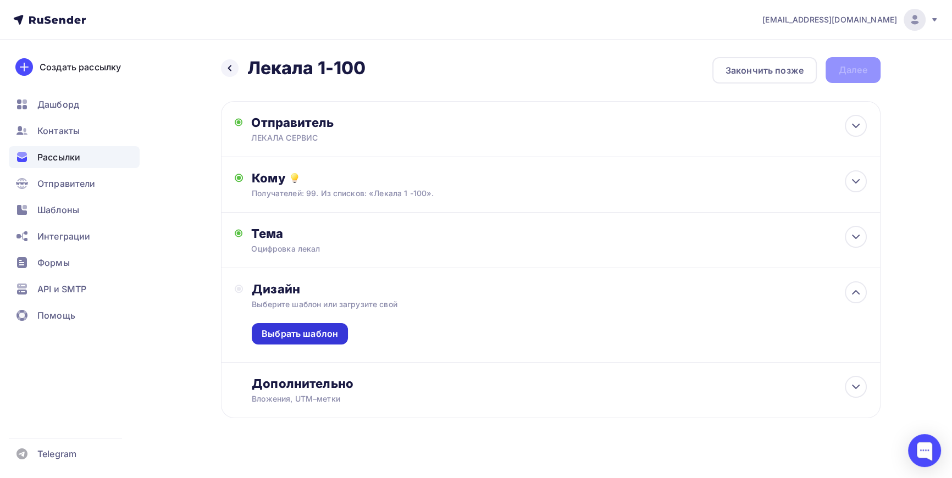
click at [301, 337] on div "Выбрать шаблон" at bounding box center [300, 334] width 76 height 13
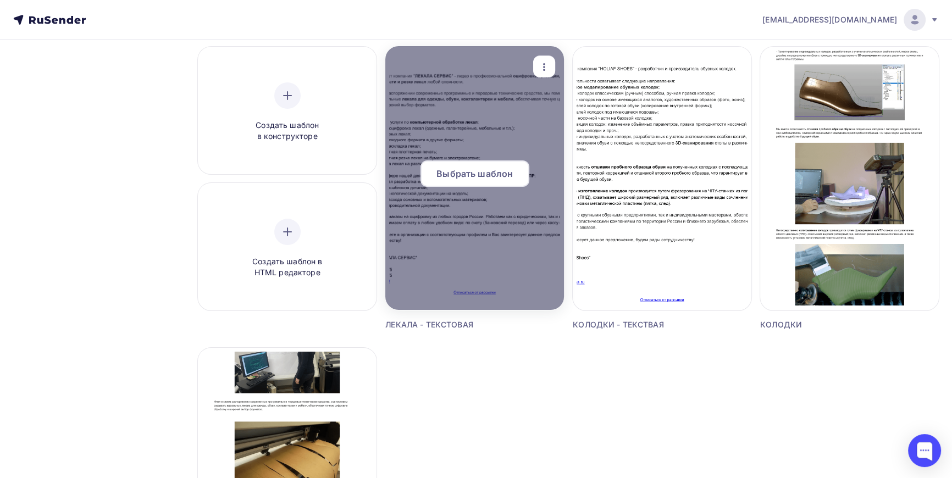
scroll to position [200, 0]
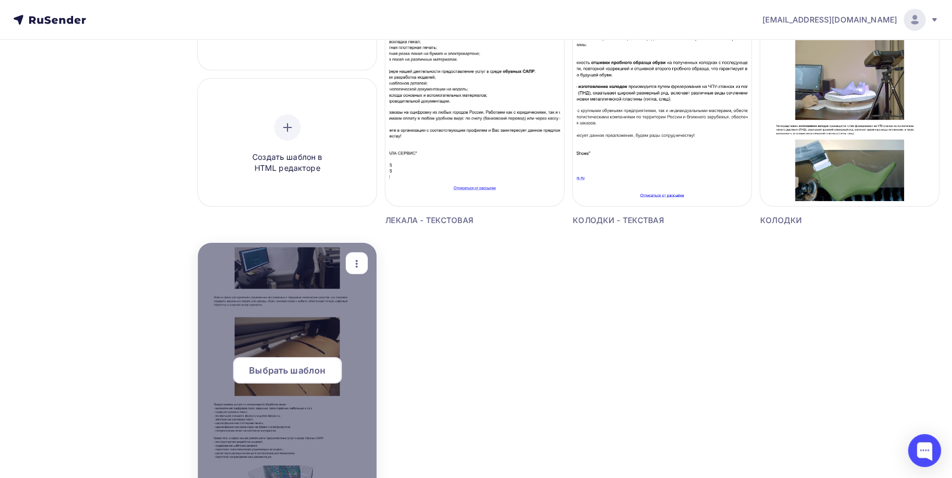
click at [316, 310] on div at bounding box center [287, 375] width 179 height 264
click at [296, 373] on span "Выбрать шаблон" at bounding box center [287, 370] width 76 height 13
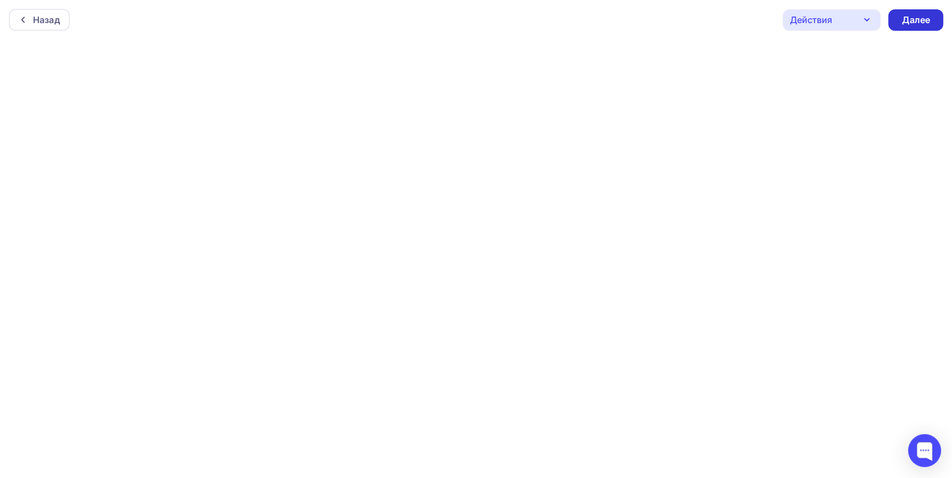
click at [922, 19] on div "Далее" at bounding box center [916, 20] width 29 height 13
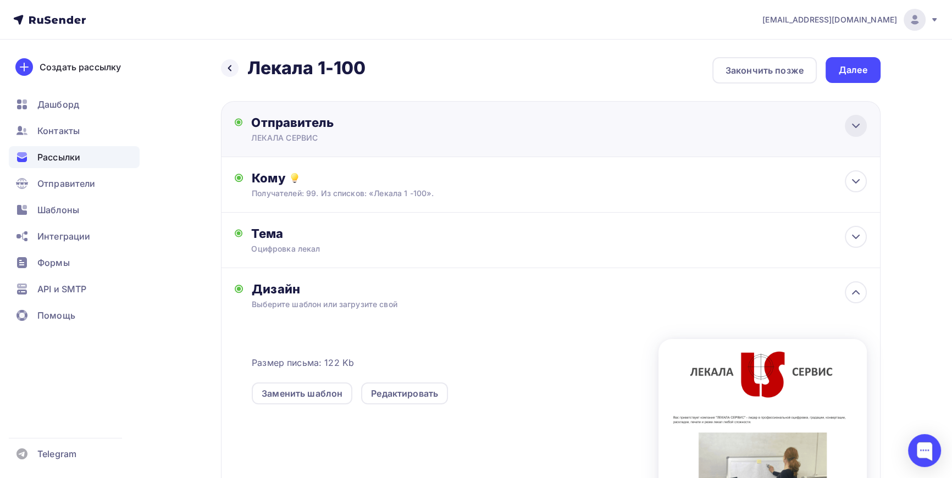
click at [863, 125] on div at bounding box center [856, 126] width 22 height 22
type input "ЛЕКАЛА СЕРВИС"
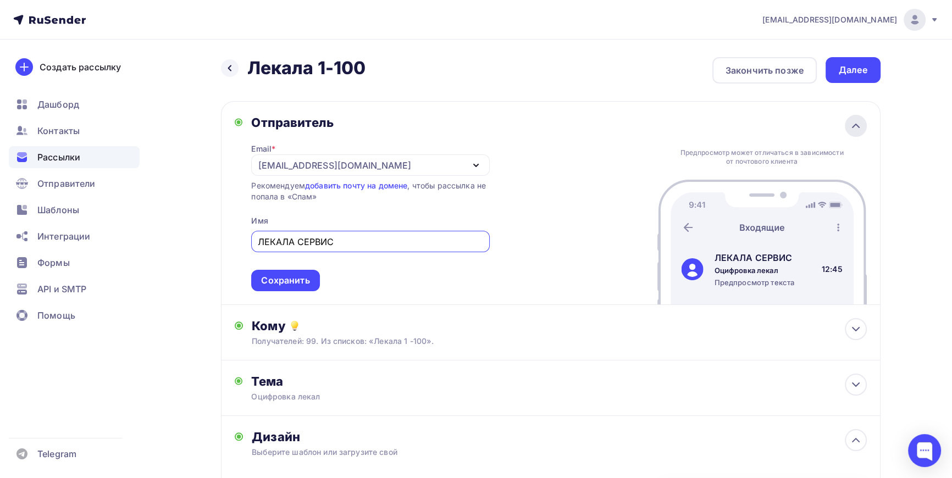
click at [852, 121] on icon at bounding box center [855, 125] width 13 height 13
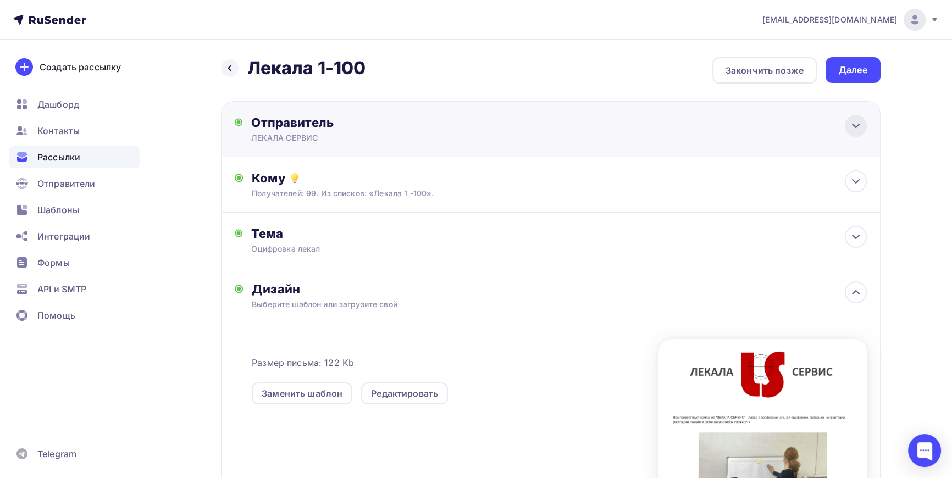
click at [855, 123] on icon at bounding box center [855, 125] width 13 height 13
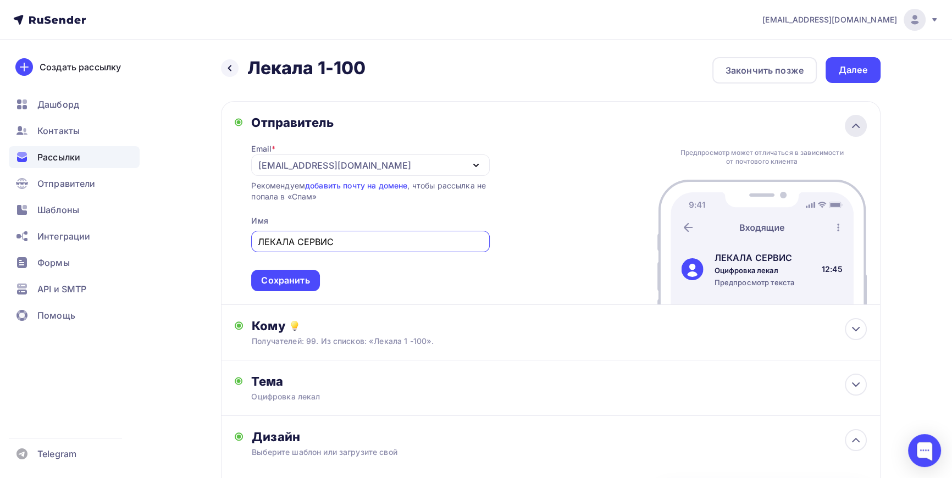
click at [854, 126] on icon at bounding box center [855, 125] width 13 height 13
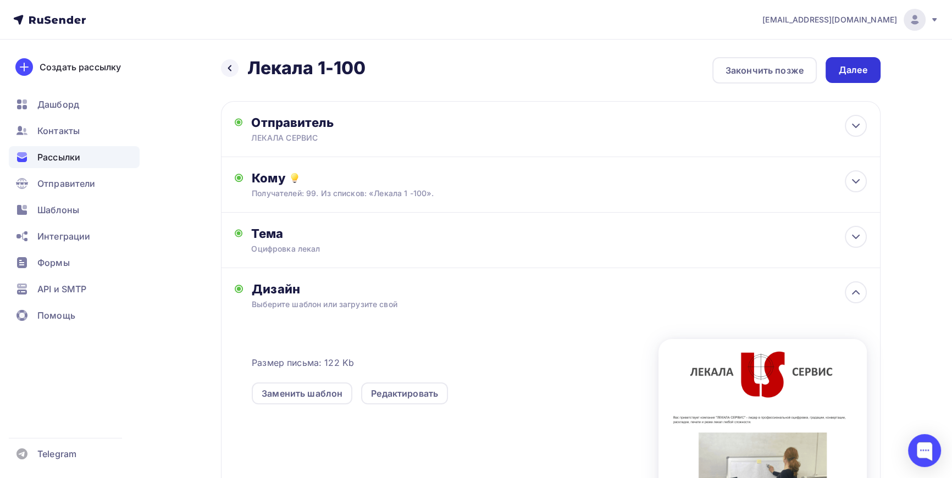
click at [857, 74] on div "Далее" at bounding box center [853, 70] width 29 height 13
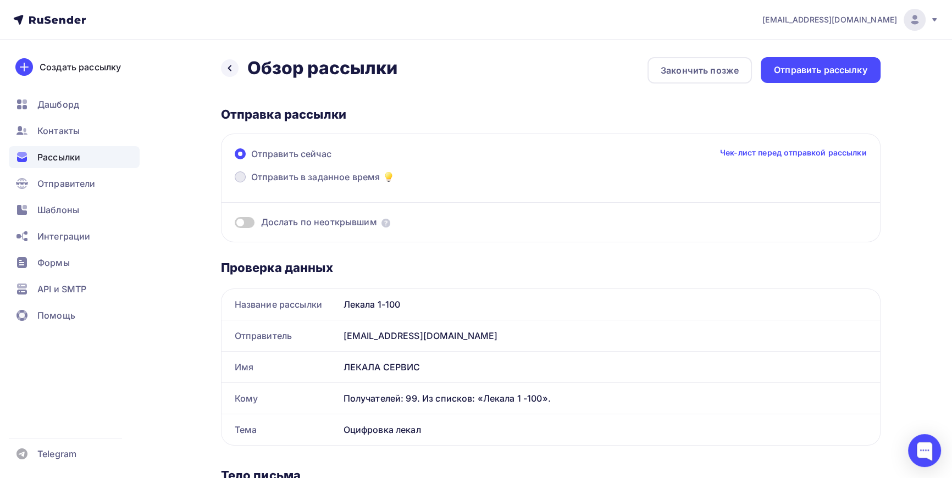
click at [240, 177] on span at bounding box center [240, 177] width 11 height 11
click at [251, 184] on input "Отправить в заданное время" at bounding box center [251, 184] width 0 height 0
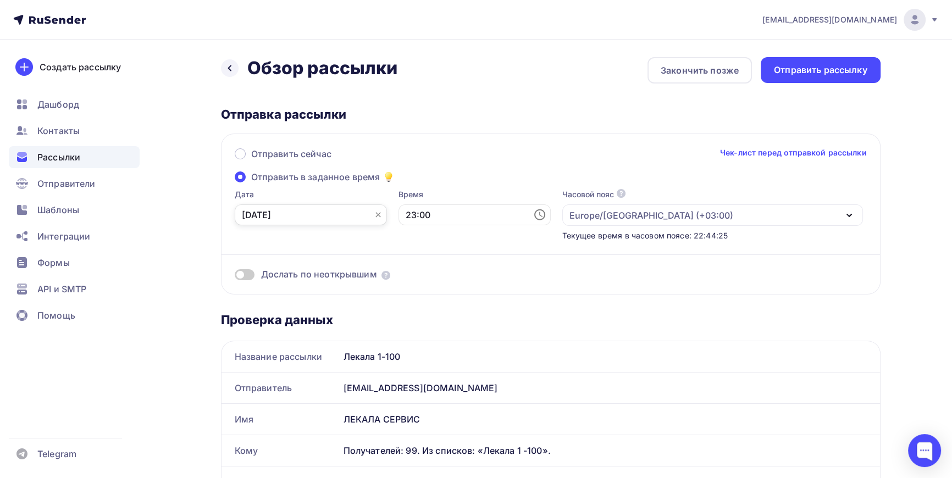
click at [311, 213] on input "08.10.2025" at bounding box center [311, 215] width 152 height 21
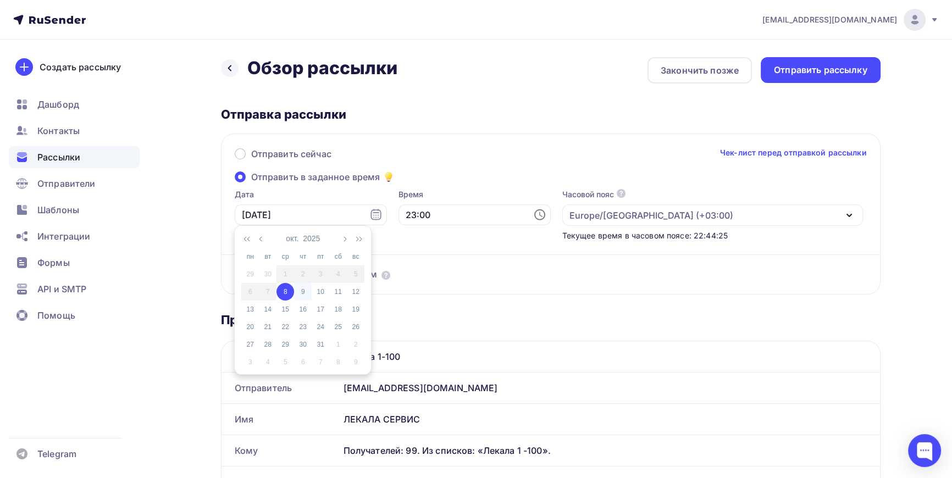
click at [305, 290] on div "9" at bounding box center [303, 292] width 18 height 10
type input "09.10.2025"
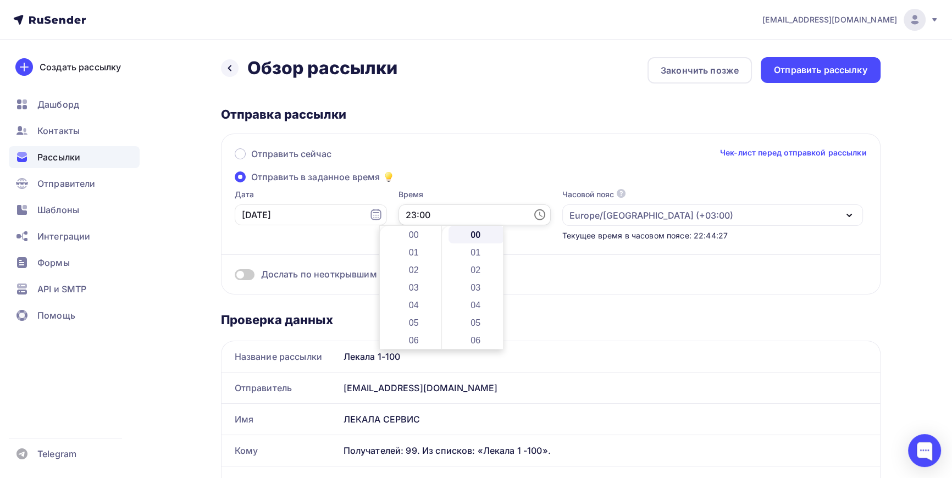
scroll to position [405, 0]
click at [399, 214] on input "23:00" at bounding box center [475, 215] width 152 height 21
click at [413, 302] on li "10" at bounding box center [415, 306] width 56 height 18
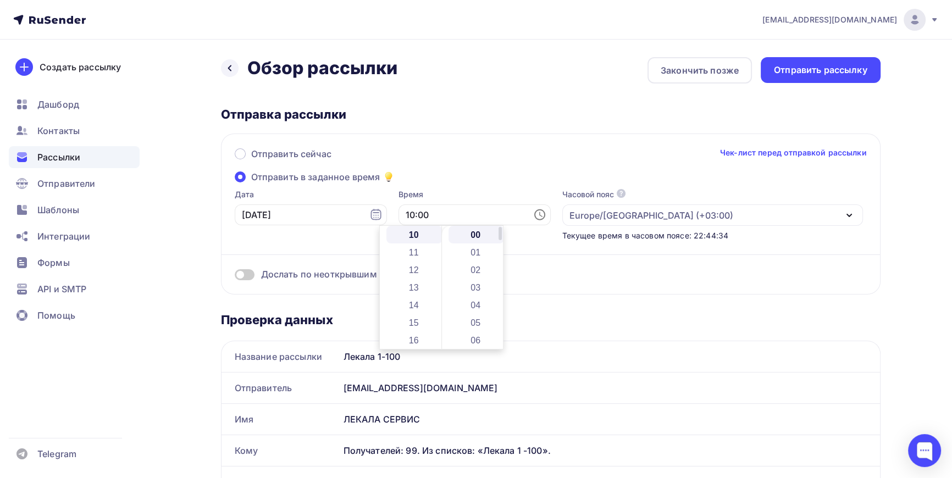
click at [469, 231] on li "00" at bounding box center [477, 235] width 56 height 18
click at [472, 250] on li "01" at bounding box center [477, 253] width 56 height 18
type input "10:01"
click at [476, 178] on div "Отправить сейчас Чек-лист перед отправкой рассылки Отправить в заданное время Д…" at bounding box center [551, 214] width 660 height 161
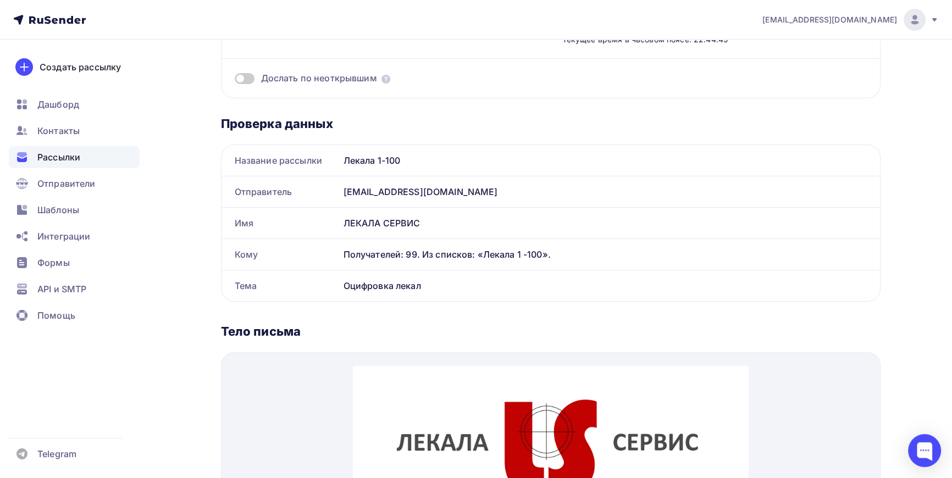
scroll to position [200, 0]
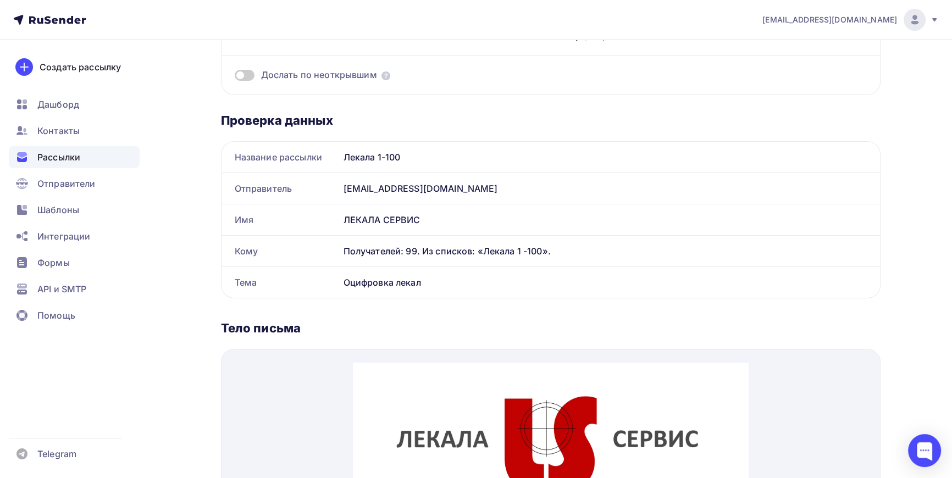
click at [250, 75] on span at bounding box center [245, 75] width 20 height 11
click at [235, 77] on input "checkbox" at bounding box center [235, 77] width 0 height 0
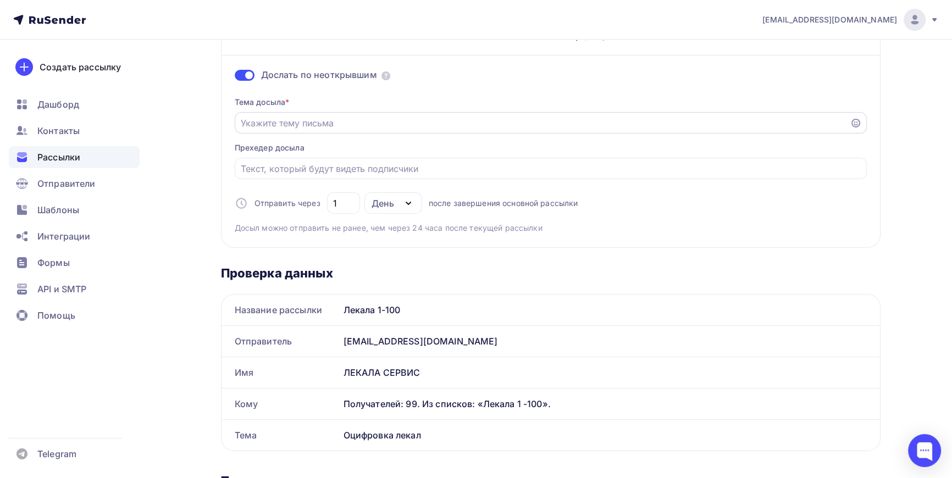
click at [293, 120] on input "Отправить в заданное время" at bounding box center [542, 123] width 603 height 13
type input "Ц"
type input "Р"
type input "В"
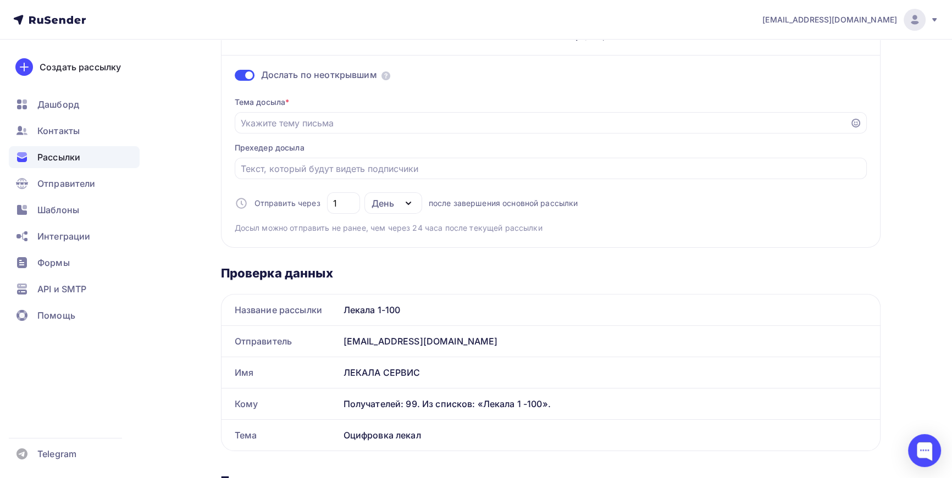
click at [241, 74] on span at bounding box center [245, 75] width 20 height 11
click at [235, 77] on input "checkbox" at bounding box center [235, 77] width 0 height 0
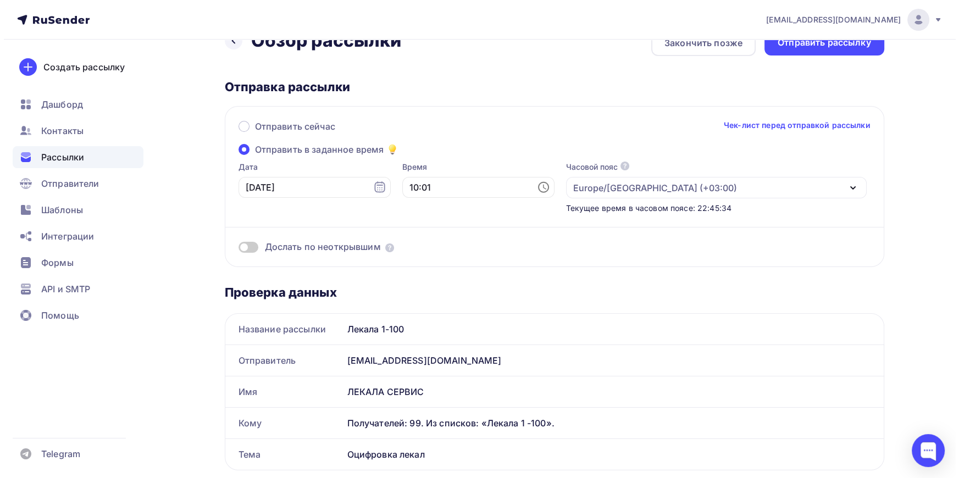
scroll to position [0, 0]
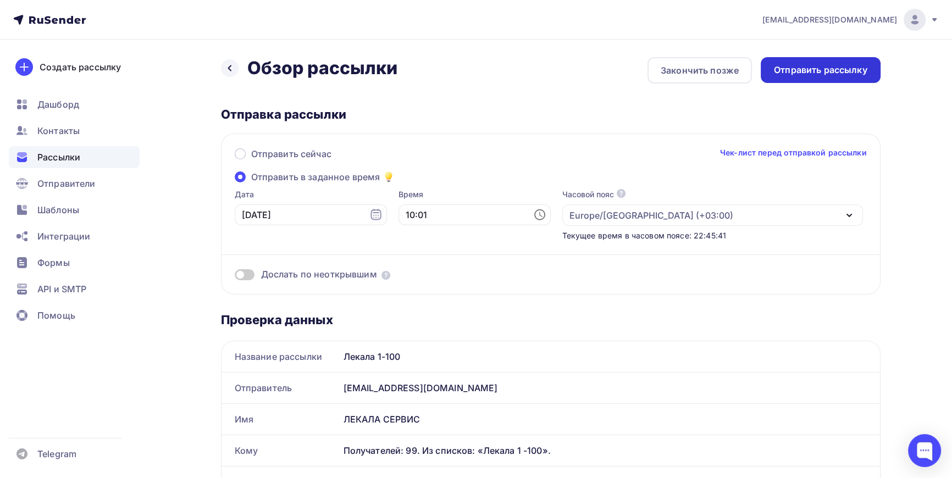
click at [830, 67] on div "Отправить рассылку" at bounding box center [820, 70] width 93 height 13
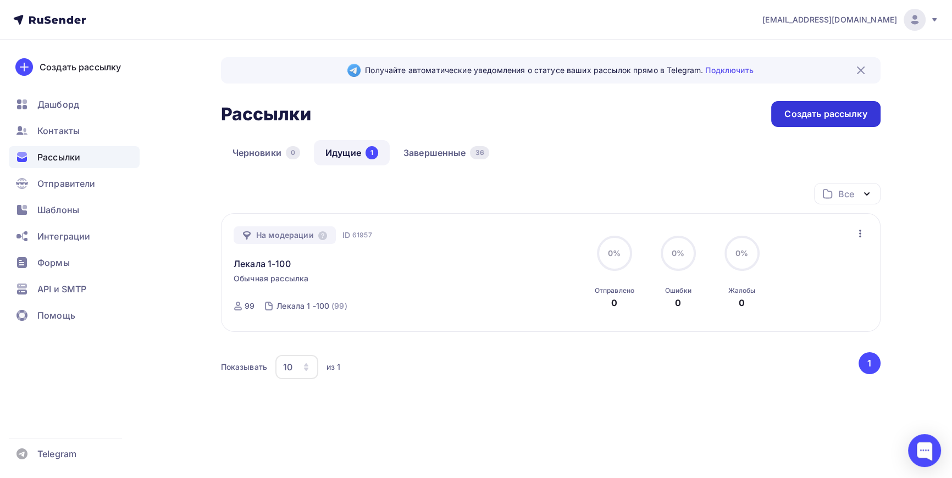
click at [829, 112] on div "Создать рассылку" at bounding box center [826, 114] width 82 height 13
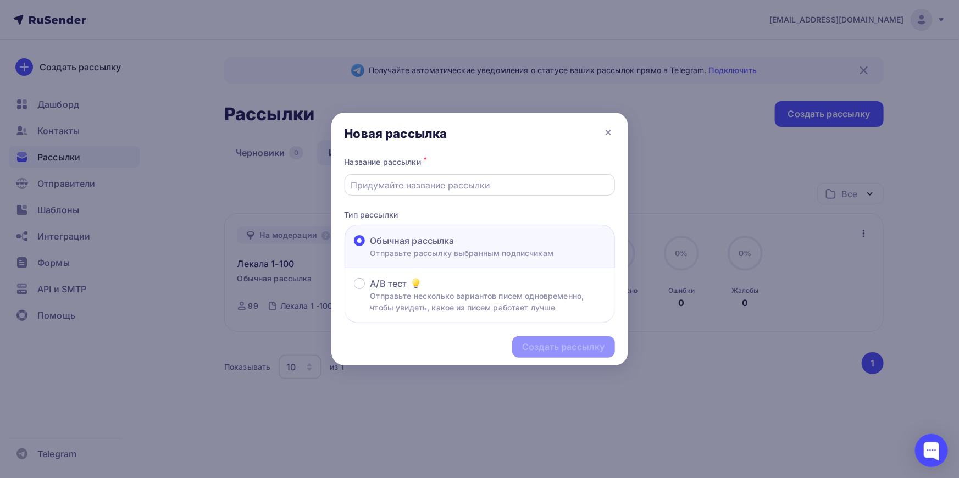
click at [417, 179] on input "text" at bounding box center [480, 185] width 258 height 13
click at [387, 183] on input "Лекала 201-300" at bounding box center [480, 185] width 258 height 13
type input "Лекала 101-200"
click at [575, 346] on div "Создать рассылку" at bounding box center [563, 347] width 82 height 13
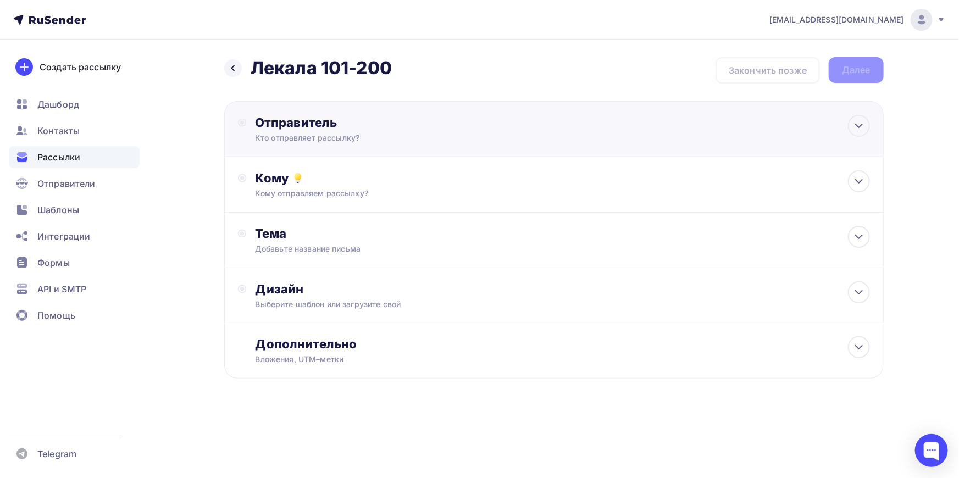
click at [376, 134] on div "Кто отправляет рассылку?" at bounding box center [362, 138] width 214 height 11
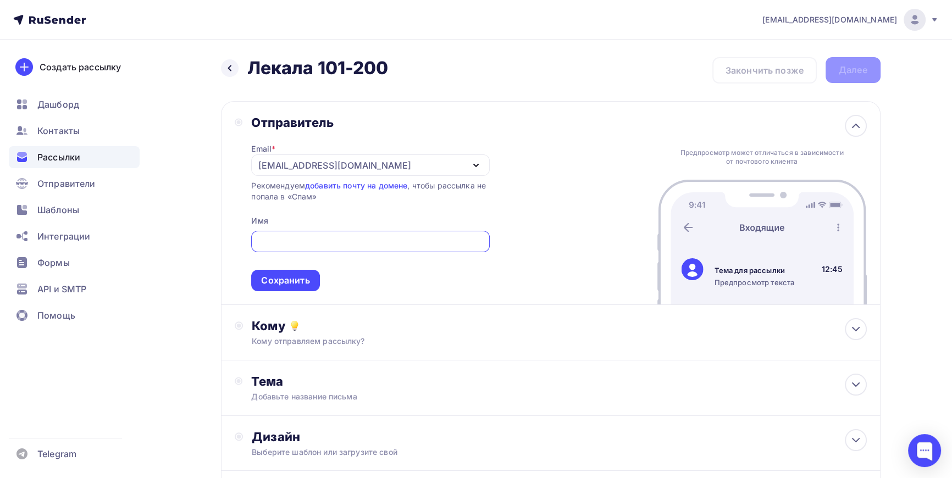
click at [361, 162] on div "[EMAIL_ADDRESS][DOMAIN_NAME]" at bounding box center [334, 165] width 152 height 13
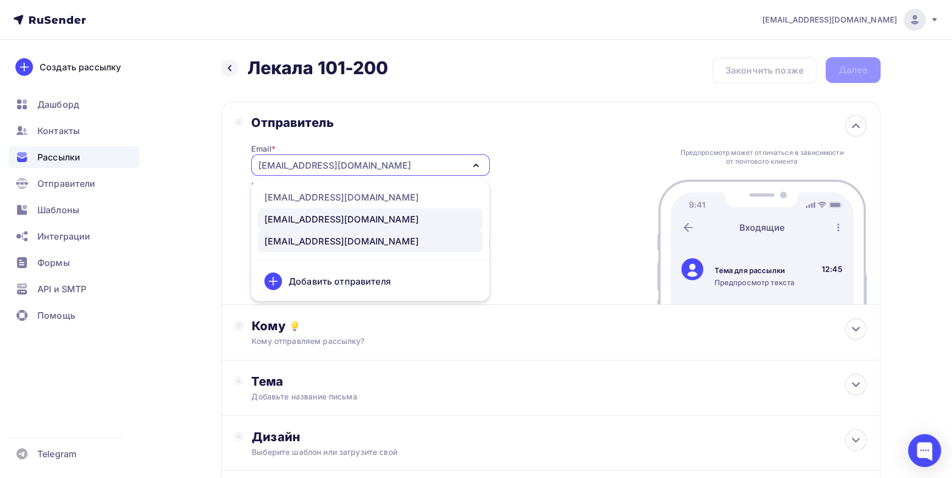
click at [339, 217] on div "[EMAIL_ADDRESS][DOMAIN_NAME]" at bounding box center [370, 219] width 212 height 13
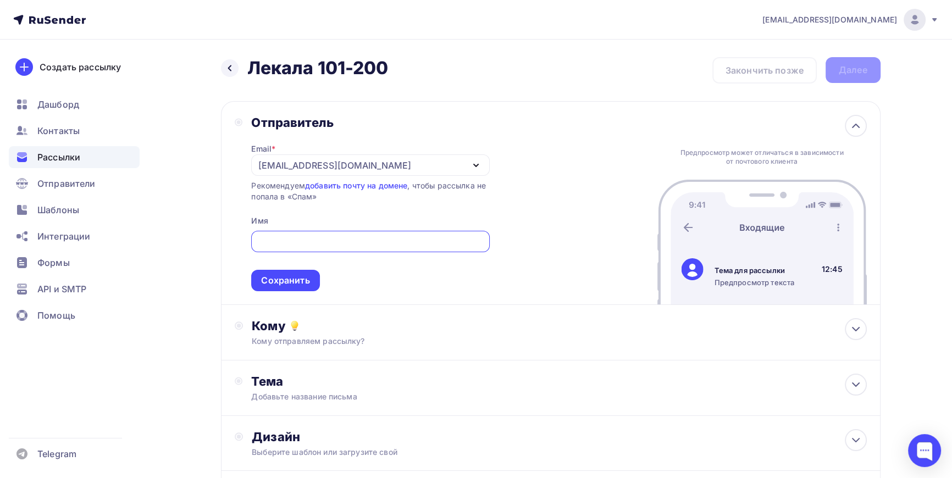
click at [305, 240] on input "text" at bounding box center [370, 241] width 225 height 13
type input "ЛЕКАЛА СЕРВИС"
click at [291, 280] on div "Сохранить" at bounding box center [285, 280] width 48 height 13
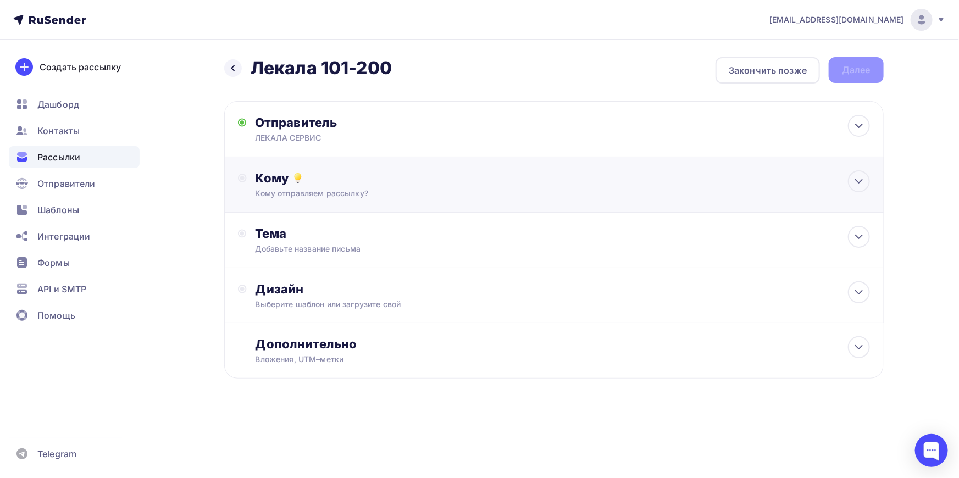
click at [317, 188] on div "Кому отправляем рассылку?" at bounding box center [533, 193] width 554 height 11
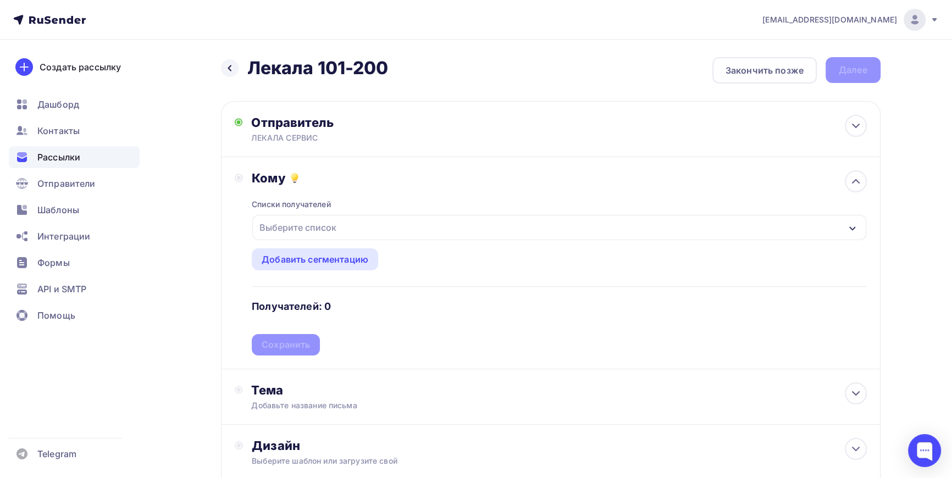
click at [323, 227] on div "Выберите список" at bounding box center [298, 228] width 86 height 20
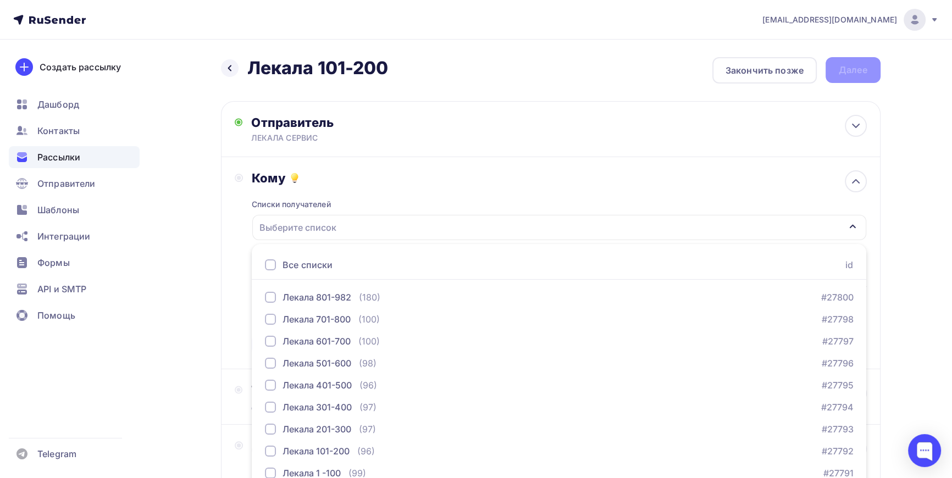
scroll to position [49, 0]
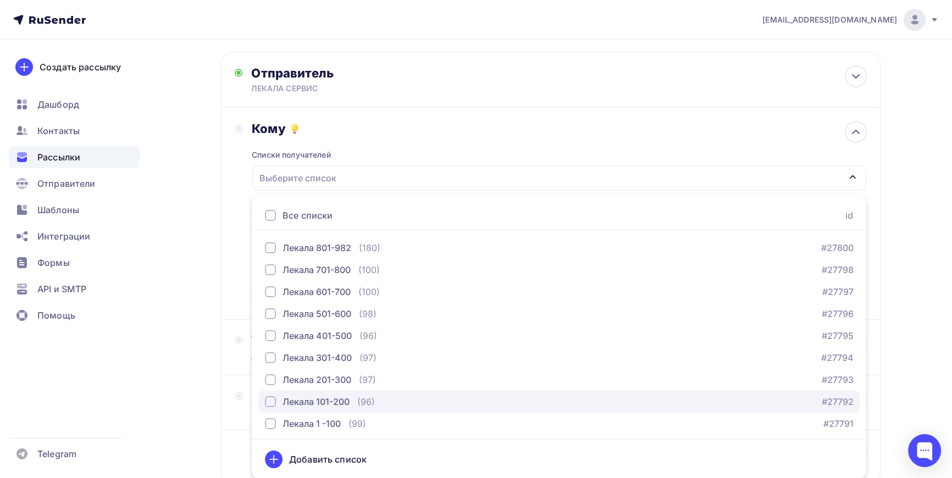
click at [268, 401] on div "button" at bounding box center [270, 401] width 11 height 11
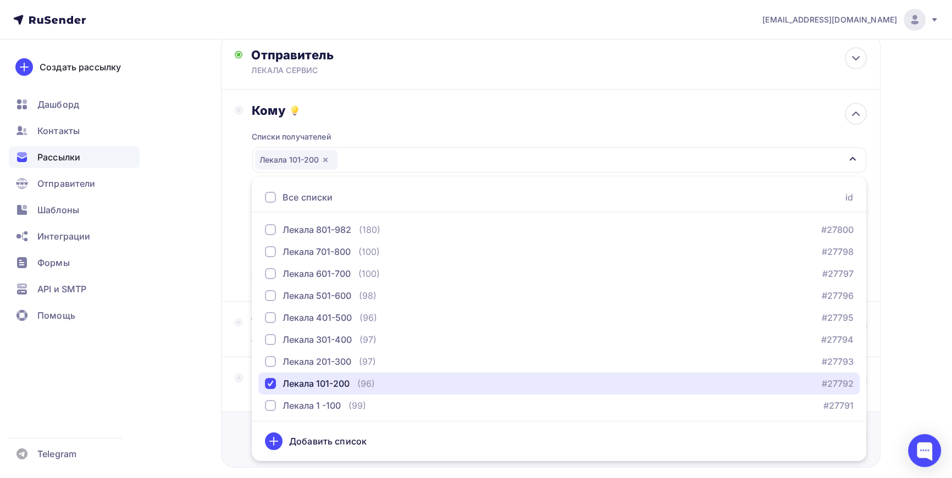
scroll to position [127, 0]
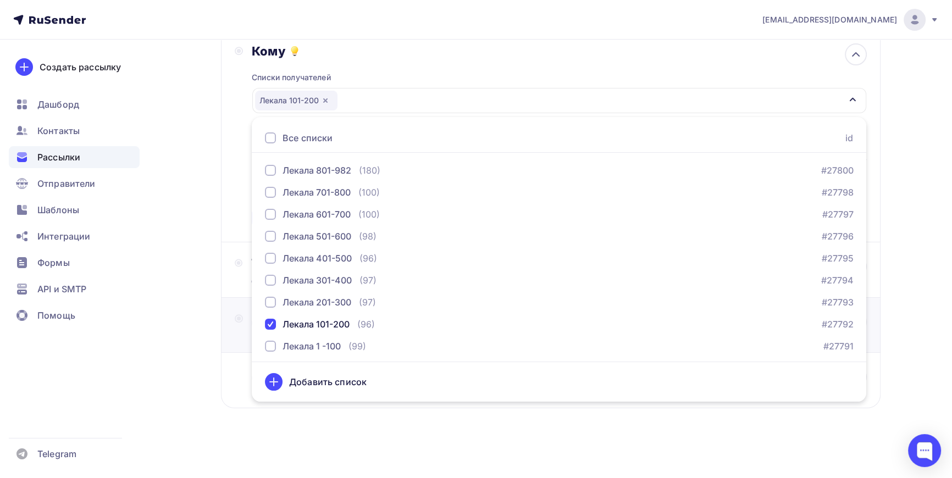
click at [225, 311] on div "Дизайн Выберите шаблон или загрузите свой" at bounding box center [551, 325] width 660 height 55
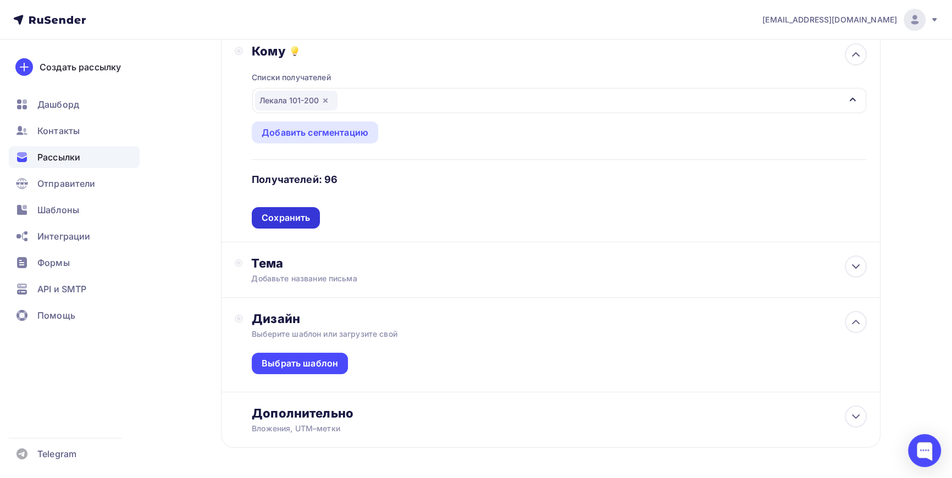
click at [283, 215] on div "Сохранить" at bounding box center [286, 218] width 48 height 13
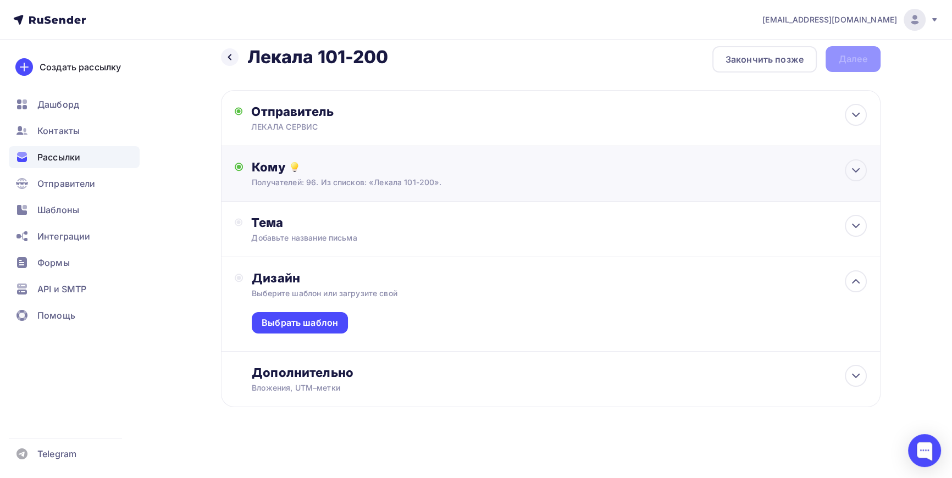
scroll to position [10, 0]
click at [282, 231] on div "Тема Добавьте название письма Тема * Рекомендуем использовать не более 150 симв…" at bounding box center [359, 230] width 217 height 29
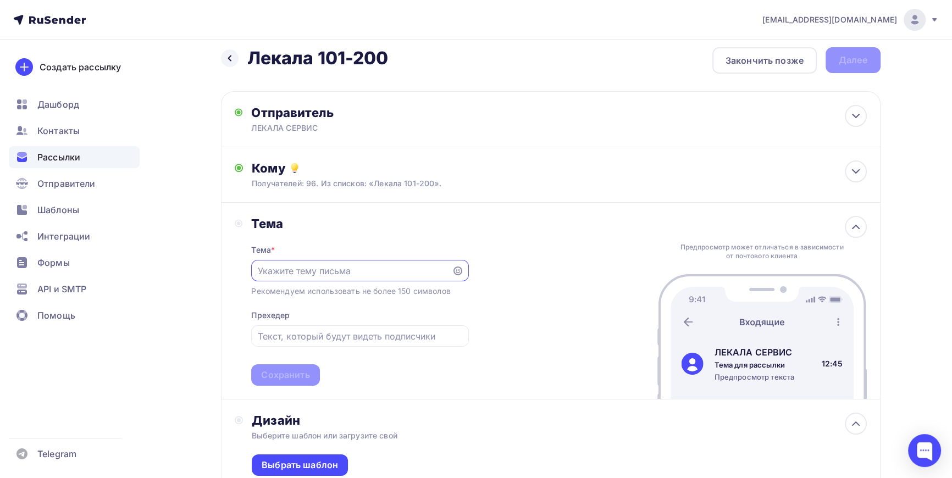
scroll to position [0, 0]
click at [291, 273] on input "text" at bounding box center [352, 270] width 188 height 13
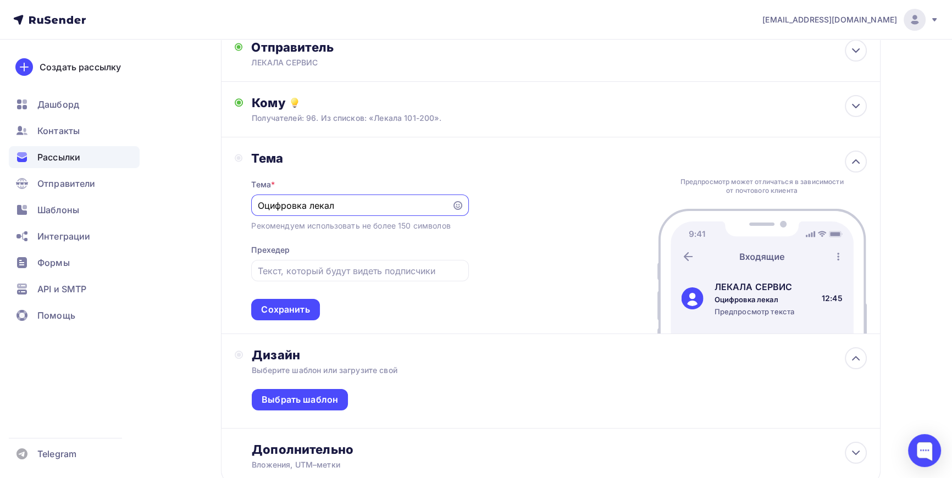
scroll to position [151, 0]
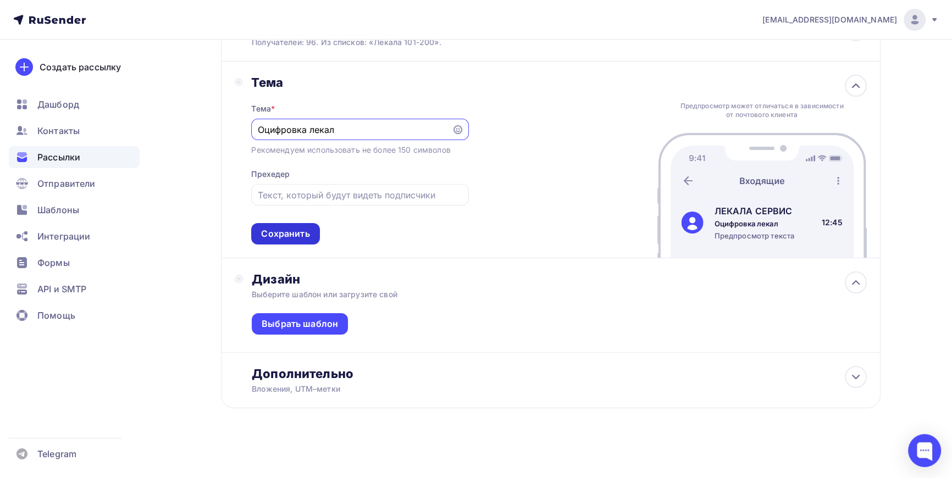
type input "Оцифровка лекал"
click at [295, 229] on div "Сохранить" at bounding box center [285, 234] width 48 height 13
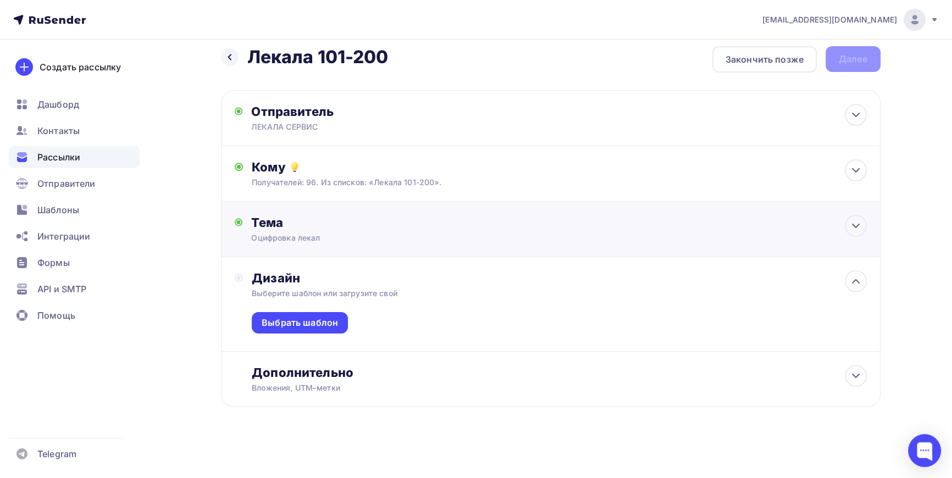
scroll to position [10, 0]
click at [302, 319] on div "Выбрать шаблон" at bounding box center [300, 323] width 76 height 13
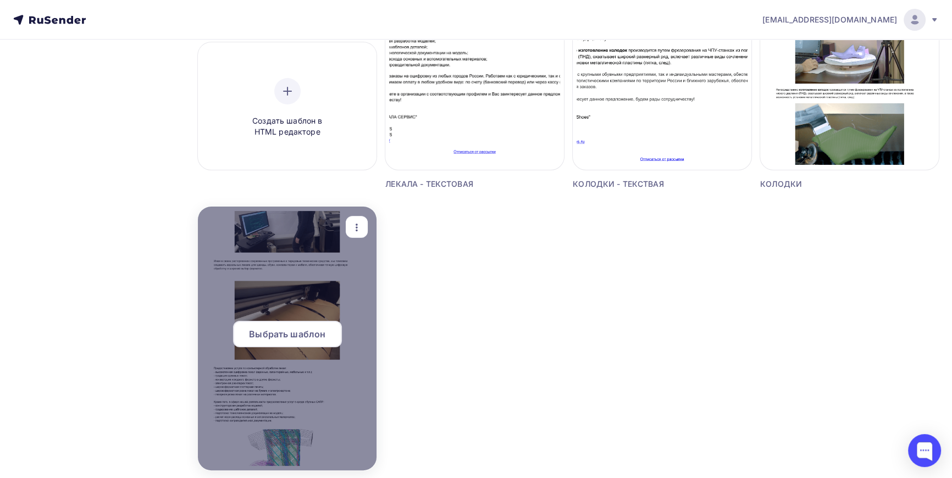
scroll to position [250, 0]
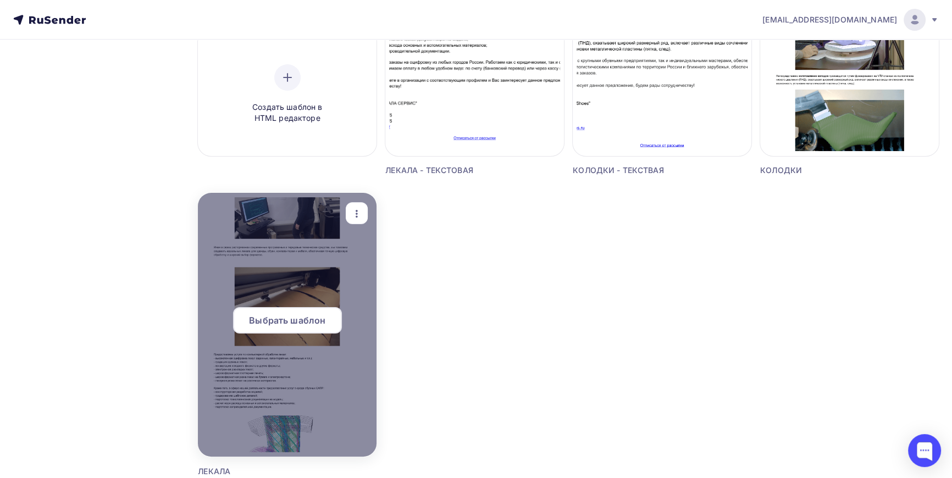
click at [298, 321] on span "Выбрать шаблон" at bounding box center [287, 320] width 76 height 13
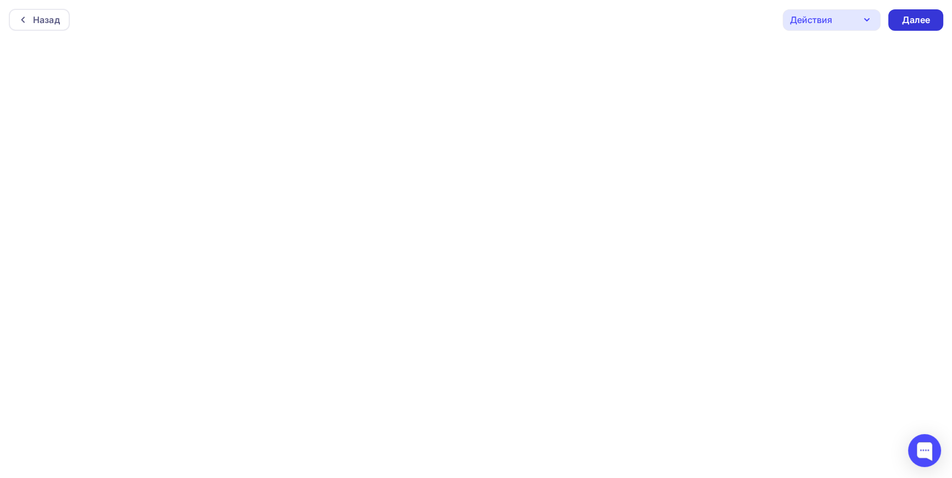
click at [927, 19] on div "Далее" at bounding box center [916, 20] width 29 height 13
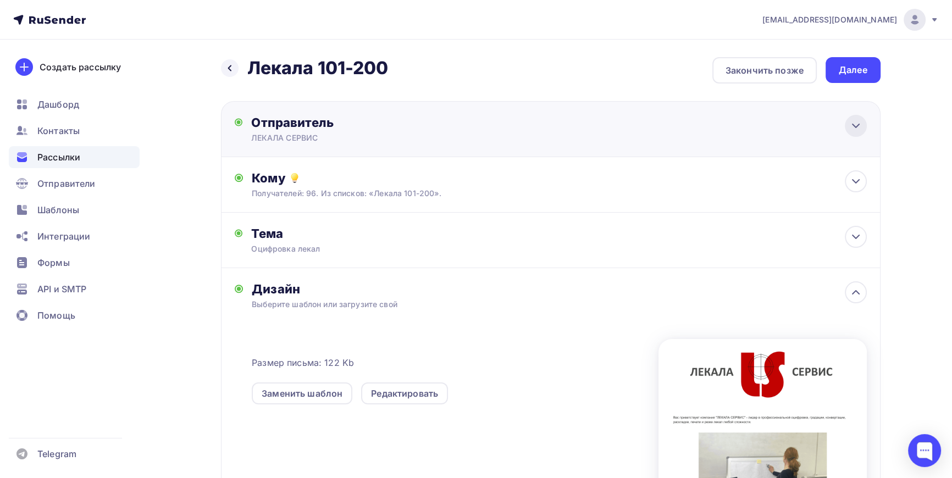
click at [862, 129] on icon at bounding box center [855, 125] width 13 height 13
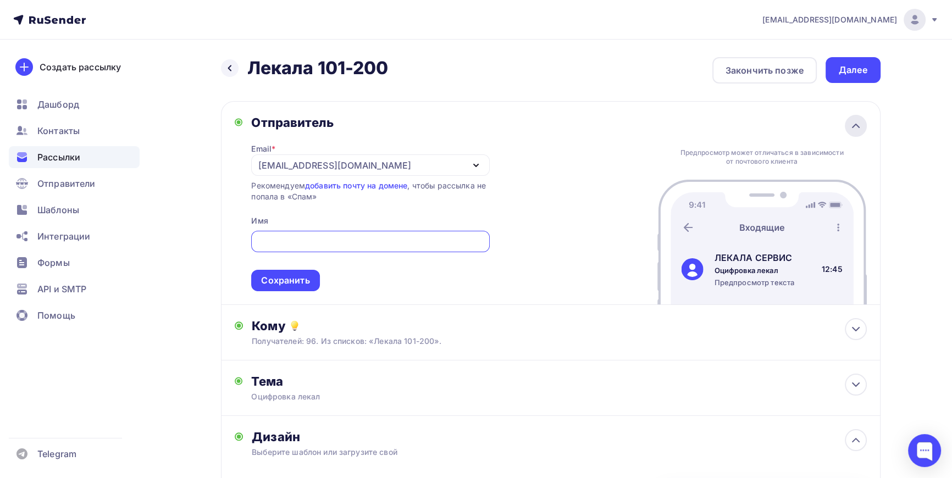
type input "ЛЕКАЛА СЕРВИС"
click at [856, 324] on icon at bounding box center [855, 329] width 13 height 13
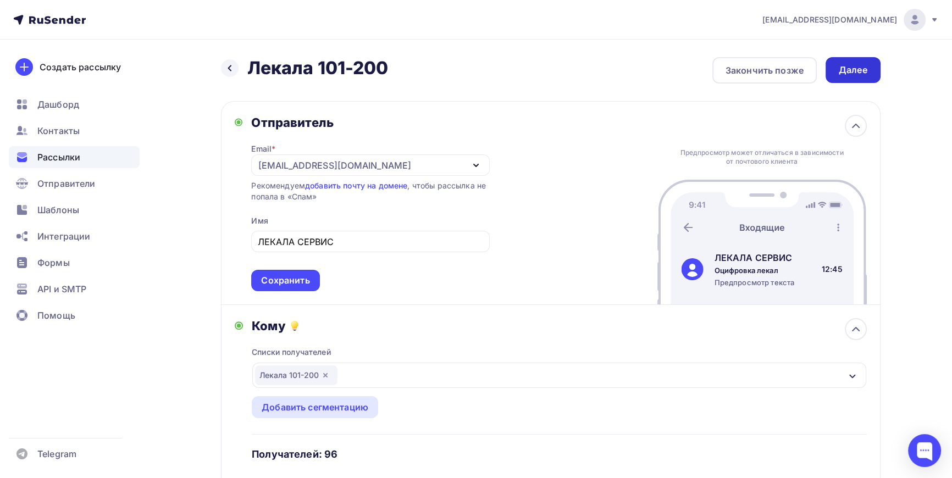
click at [866, 73] on div "Далее" at bounding box center [853, 70] width 29 height 13
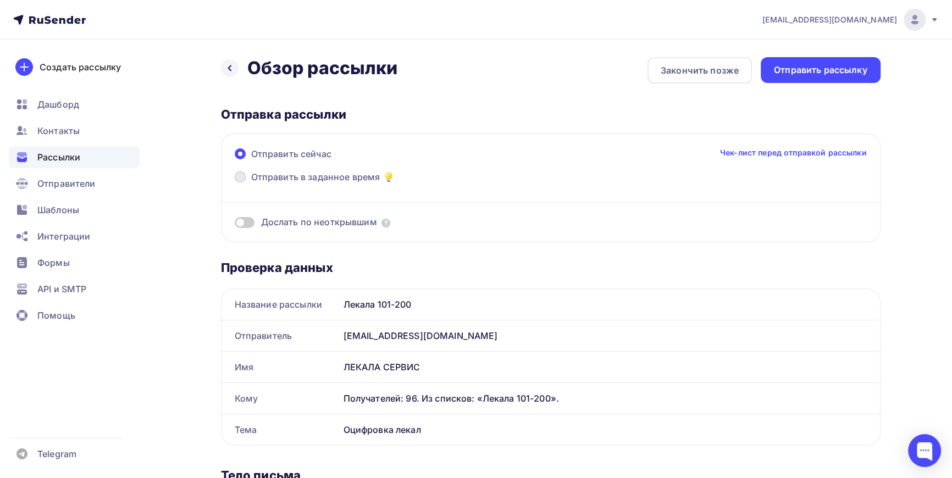
click at [281, 180] on span "Отправить в заданное время" at bounding box center [315, 176] width 129 height 13
click at [251, 184] on input "Отправить в заданное время" at bounding box center [251, 184] width 0 height 0
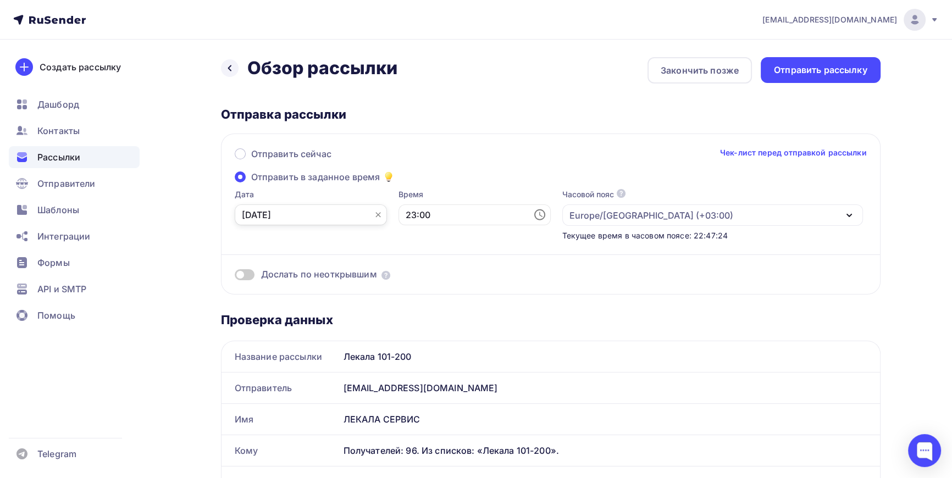
click at [319, 214] on input "08.10.2025" at bounding box center [311, 215] width 152 height 21
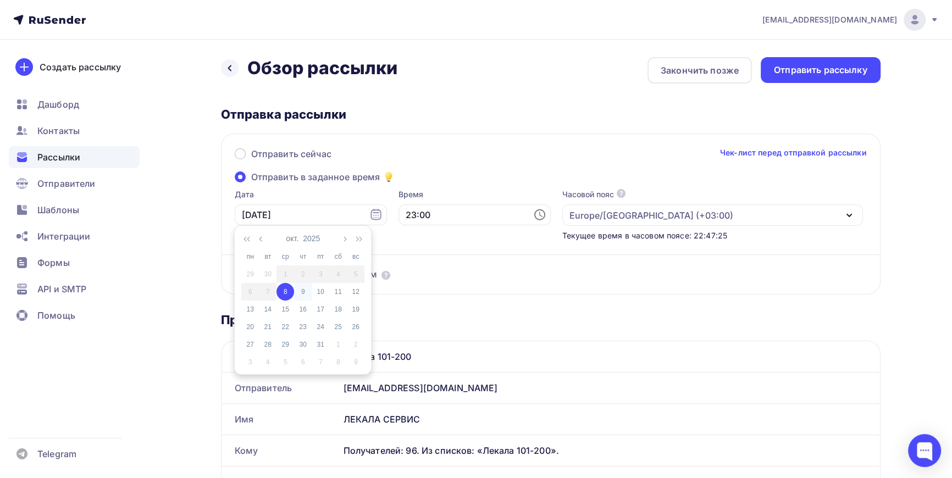
click at [302, 289] on div "9" at bounding box center [303, 292] width 18 height 10
type input "09.10.2025"
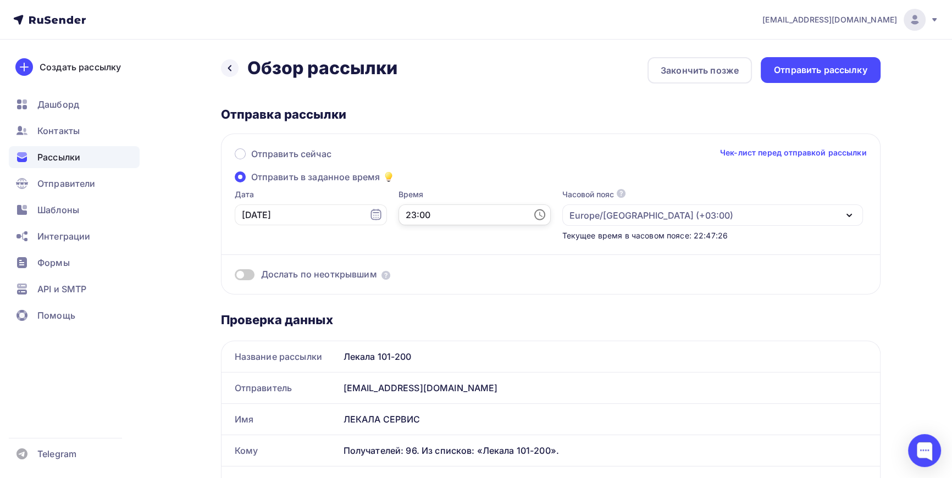
click at [420, 216] on input "23:00" at bounding box center [475, 215] width 152 height 21
click at [411, 256] on li "10" at bounding box center [415, 256] width 56 height 18
click at [471, 323] on li "05" at bounding box center [477, 323] width 56 height 18
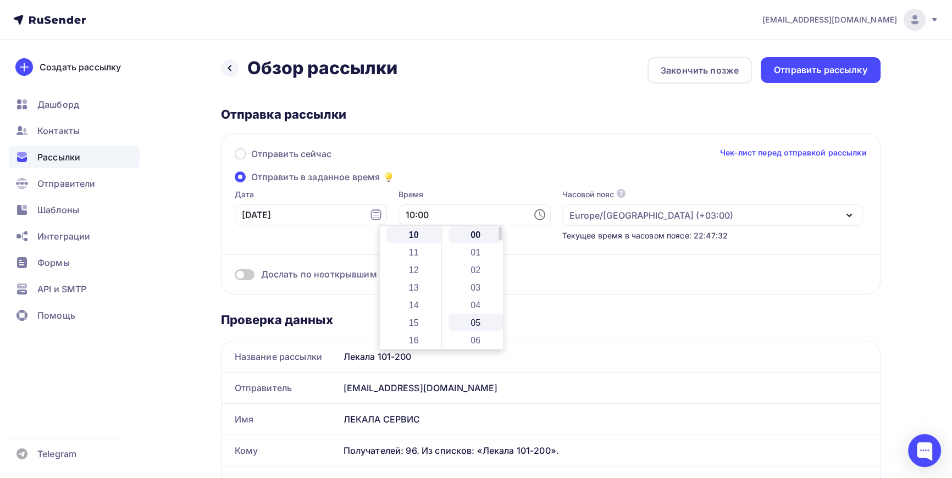
type input "10:05"
click at [469, 184] on div "Отправить сейчас Чек-лист перед отправкой рассылки Отправить в заданное время Д…" at bounding box center [551, 214] width 660 height 161
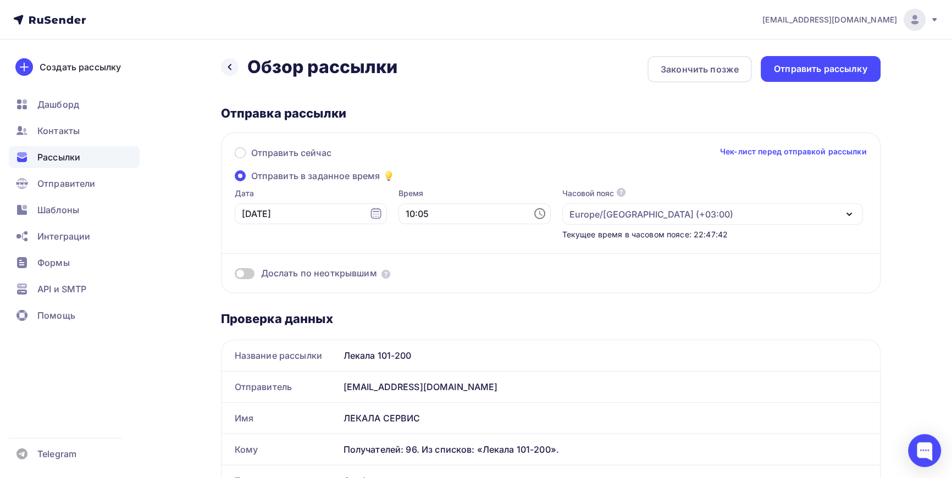
scroll to position [0, 0]
click at [832, 70] on div "Отправить рассылку" at bounding box center [820, 70] width 93 height 13
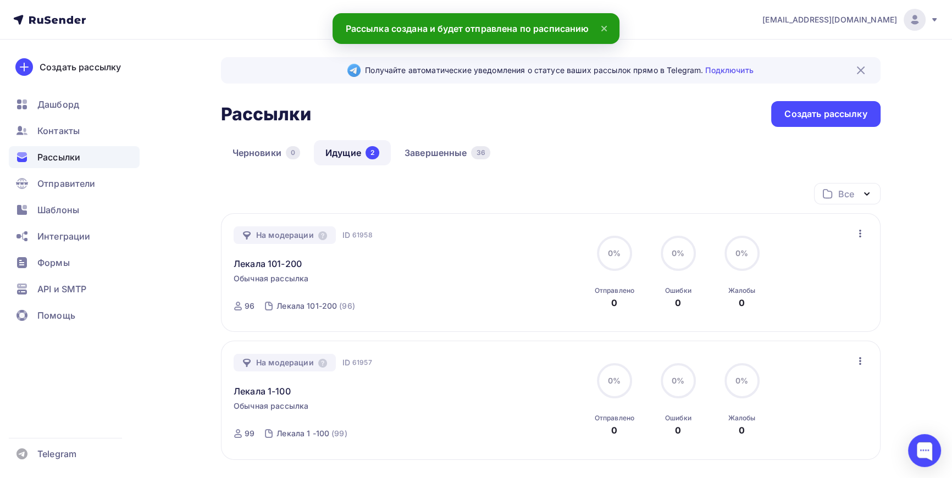
click at [346, 151] on link "Идущие 2" at bounding box center [352, 152] width 77 height 25
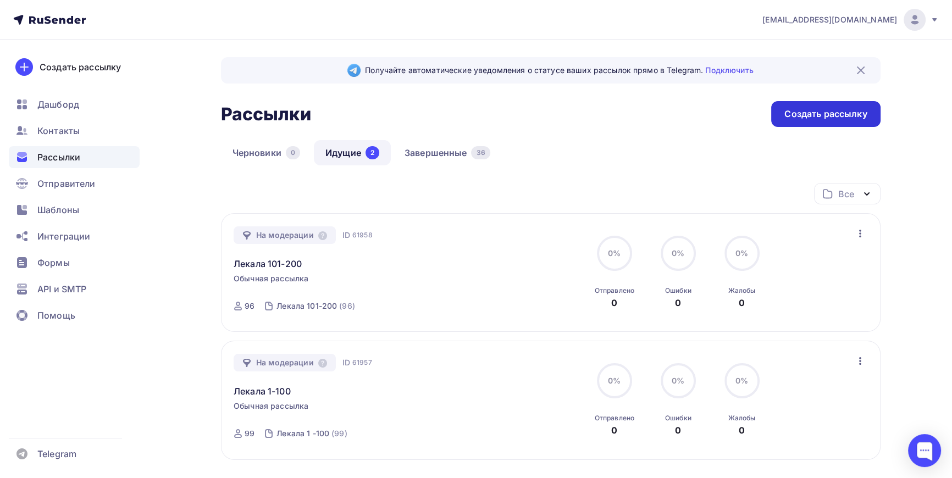
click at [837, 114] on div "Создать рассылку" at bounding box center [826, 114] width 82 height 13
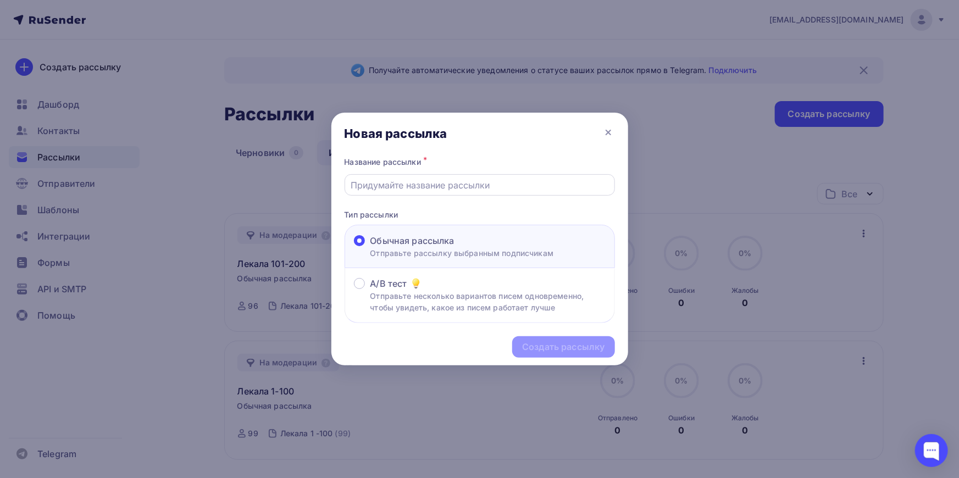
click at [419, 186] on input "text" at bounding box center [480, 185] width 258 height 13
type input "Лекала 201-300"
click at [576, 344] on div "Создать рассылку" at bounding box center [563, 347] width 82 height 13
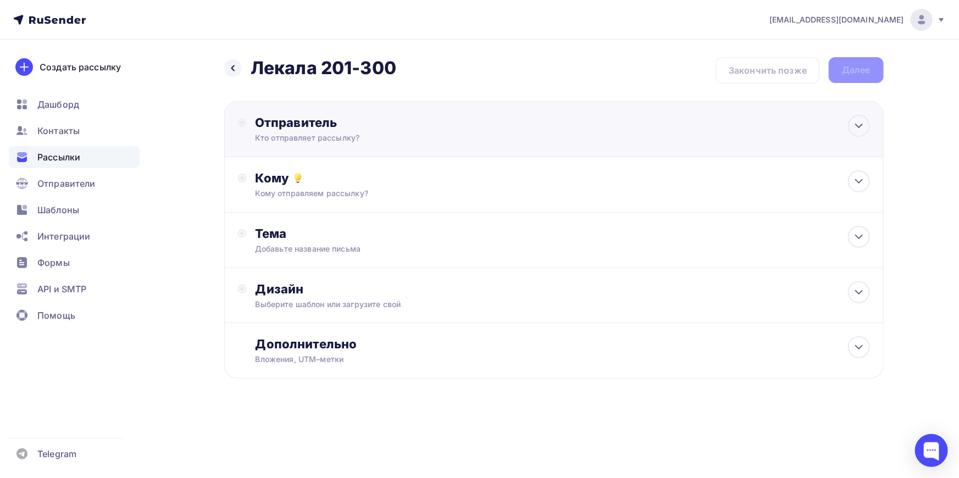
click at [335, 137] on div "Кто отправляет рассылку?" at bounding box center [362, 138] width 214 height 11
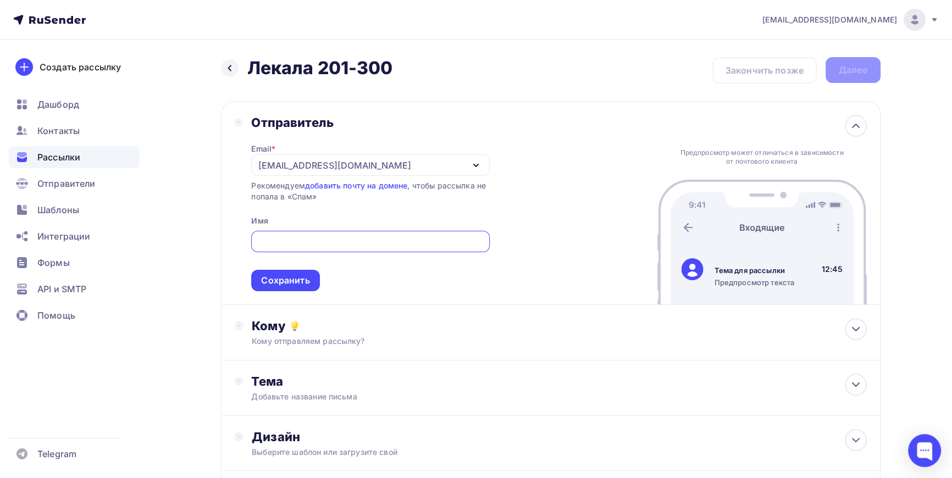
click at [308, 161] on div "[EMAIL_ADDRESS][DOMAIN_NAME]" at bounding box center [334, 165] width 152 height 13
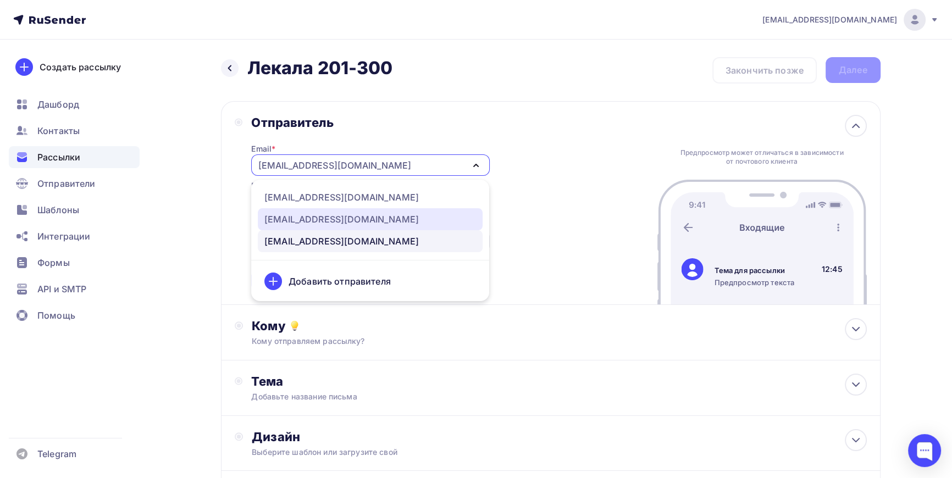
drag, startPoint x: 306, startPoint y: 222, endPoint x: 306, endPoint y: 216, distance: 6.0
click at [306, 221] on div "[EMAIL_ADDRESS][DOMAIN_NAME]" at bounding box center [341, 219] width 154 height 13
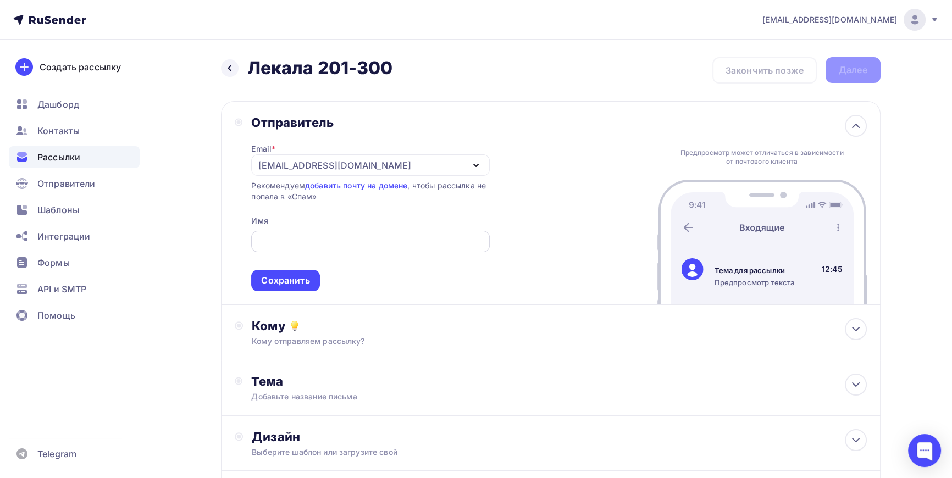
click at [301, 247] on div at bounding box center [370, 241] width 238 height 21
click at [306, 240] on input "text" at bounding box center [370, 241] width 225 height 13
type input "ЛЕКАЛА СЕРВИС"
click at [286, 279] on div "Сохранить" at bounding box center [285, 280] width 48 height 13
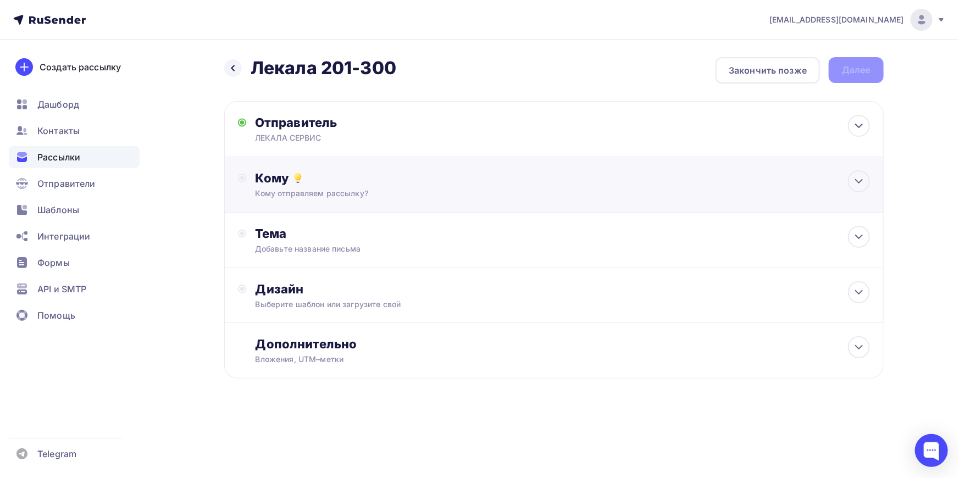
click at [324, 195] on div "Кому отправляем рассылку?" at bounding box center [533, 193] width 554 height 11
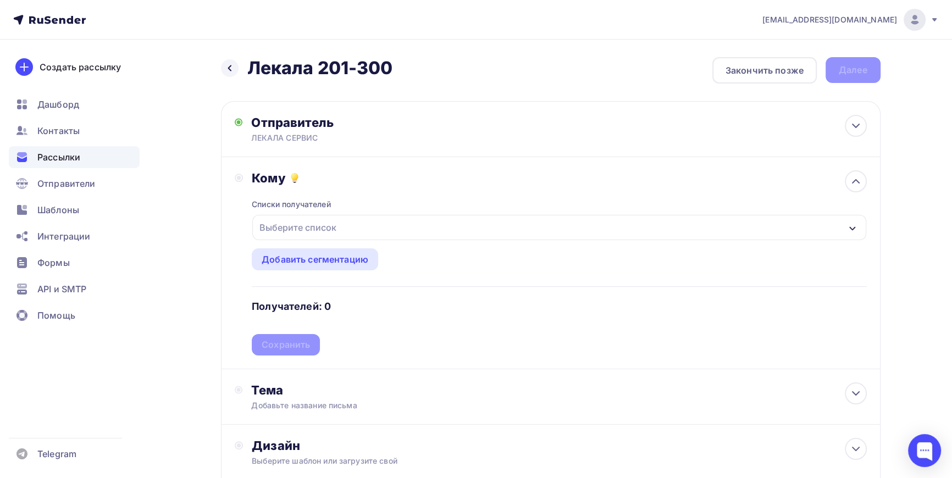
click at [315, 227] on div "Выберите список" at bounding box center [298, 228] width 86 height 20
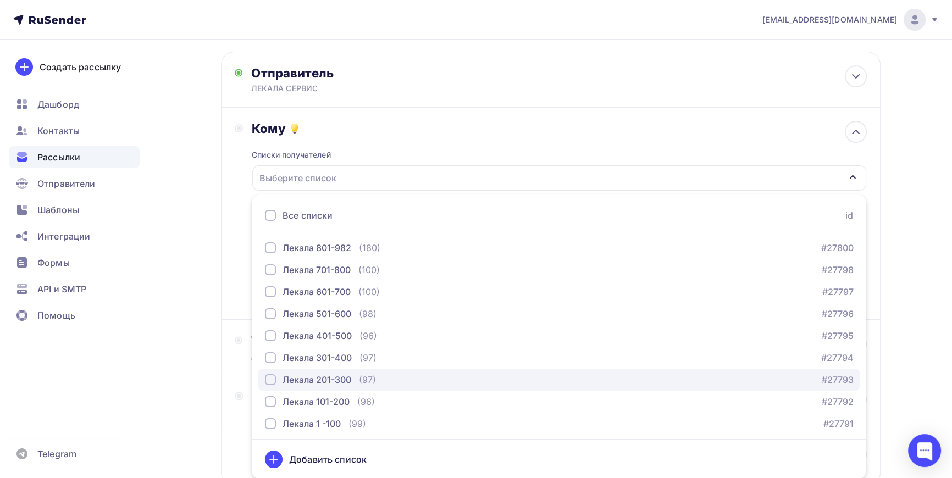
click at [271, 379] on div "button" at bounding box center [270, 379] width 11 height 11
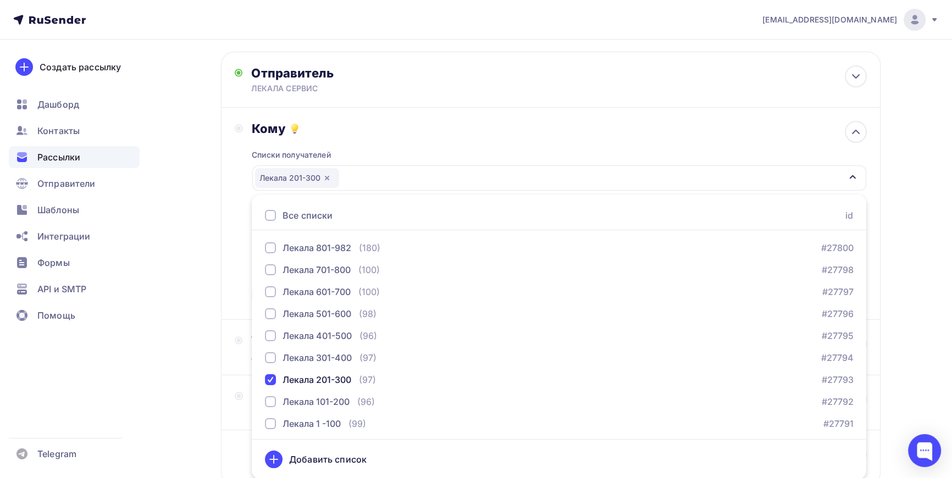
click at [209, 357] on div "Назад Лекала 201-300 Лекала 201-300 Закончить позже Далее Отправитель ЛЕКАЛА СЕ…" at bounding box center [476, 273] width 901 height 567
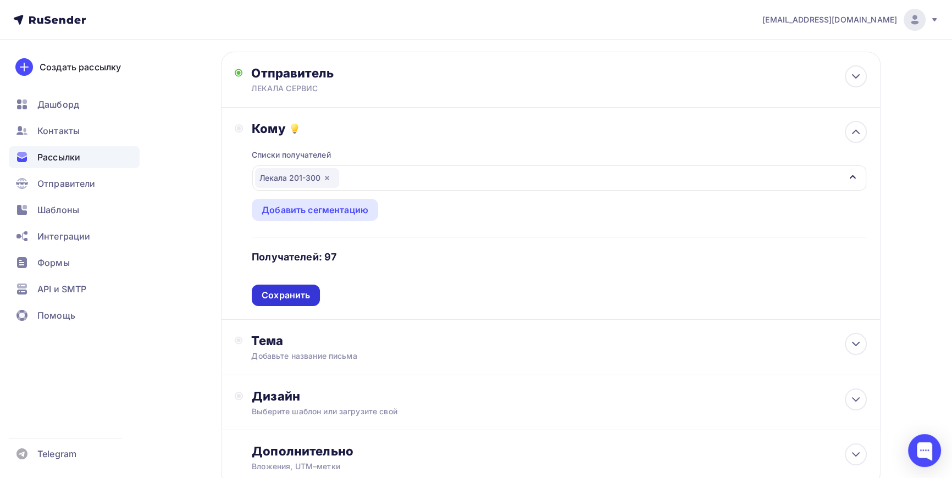
click at [286, 291] on div "Сохранить" at bounding box center [286, 295] width 48 height 13
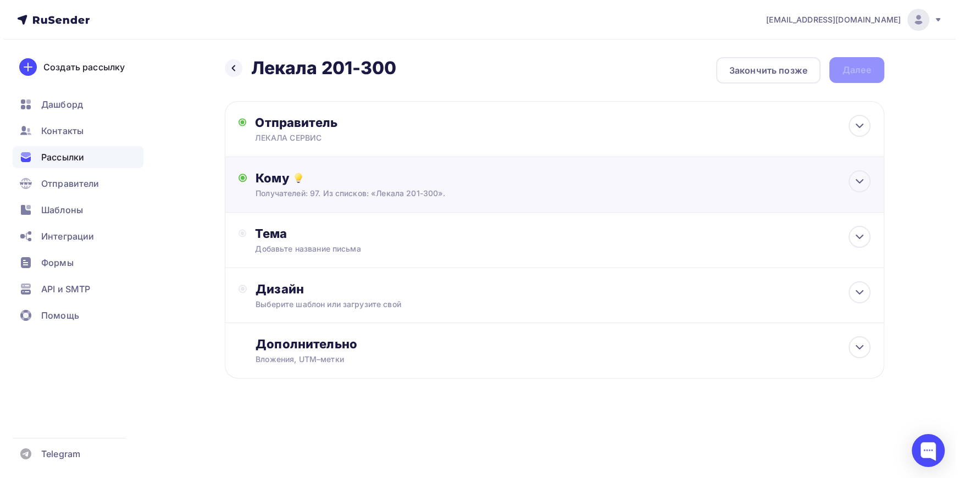
scroll to position [0, 0]
click at [274, 237] on div "Тема" at bounding box center [363, 233] width 217 height 15
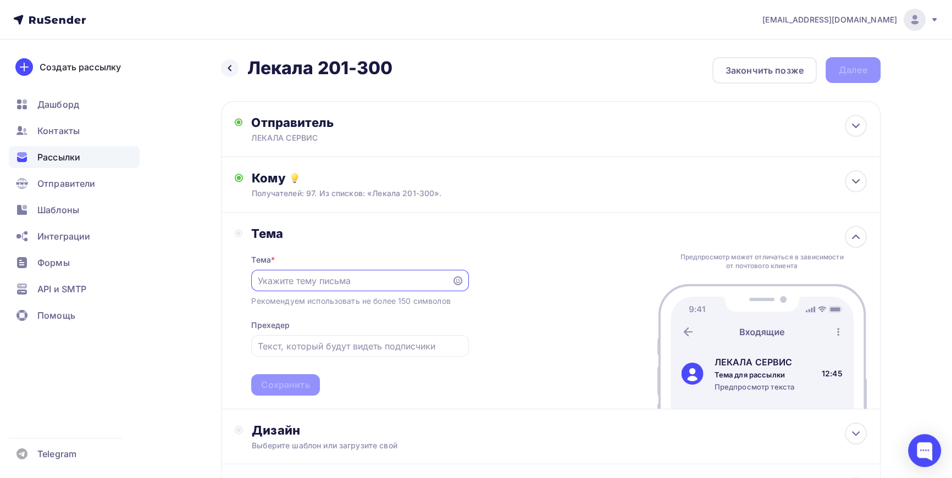
click at [284, 284] on input "text" at bounding box center [352, 280] width 188 height 13
type input "Оцифровка лекал"
click at [284, 384] on div "Сохранить" at bounding box center [285, 385] width 48 height 13
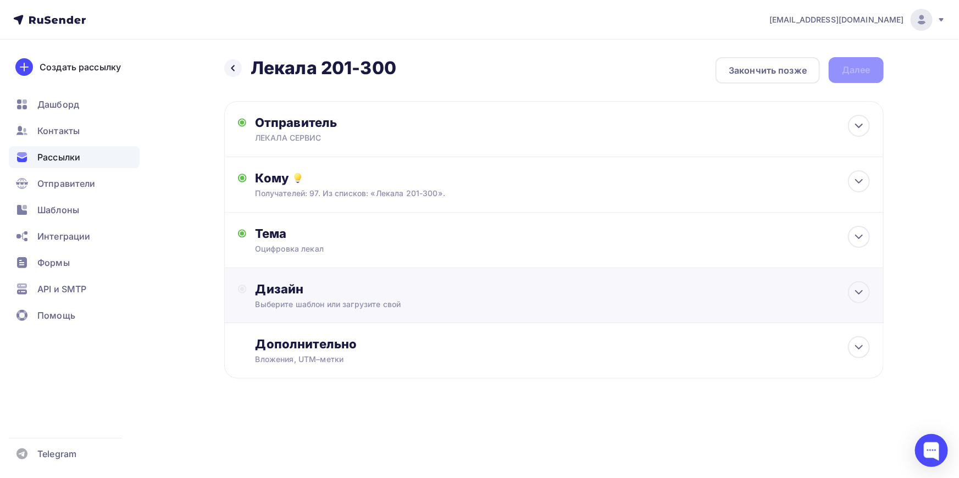
click at [300, 302] on div "Выберите шаблон или загрузите свой" at bounding box center [533, 304] width 554 height 11
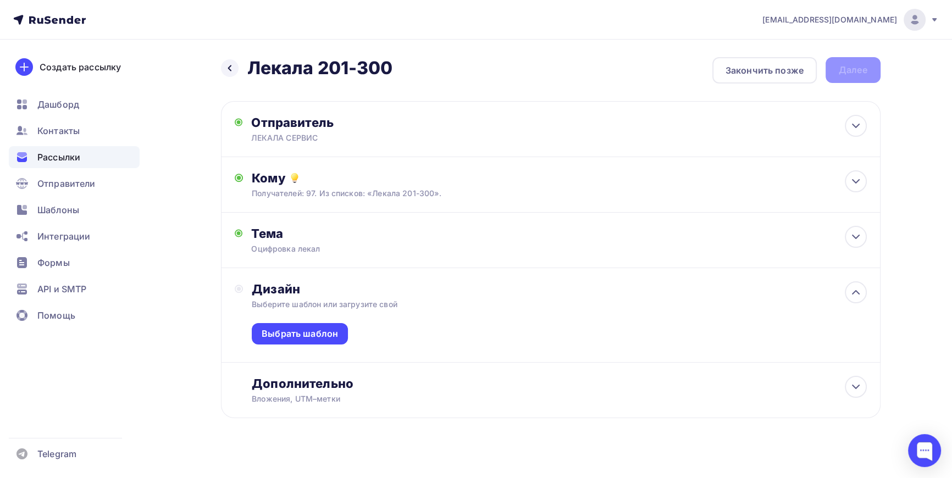
scroll to position [10, 0]
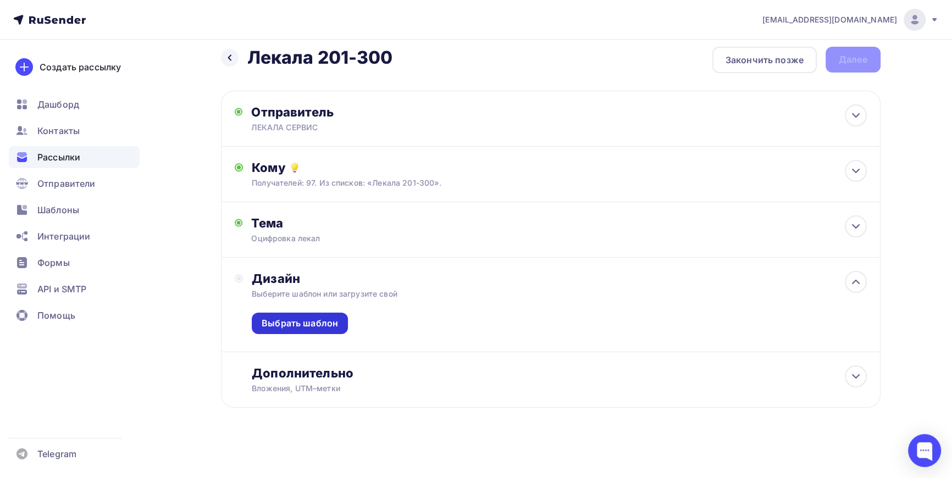
click at [300, 322] on div "Выбрать шаблон" at bounding box center [300, 323] width 76 height 13
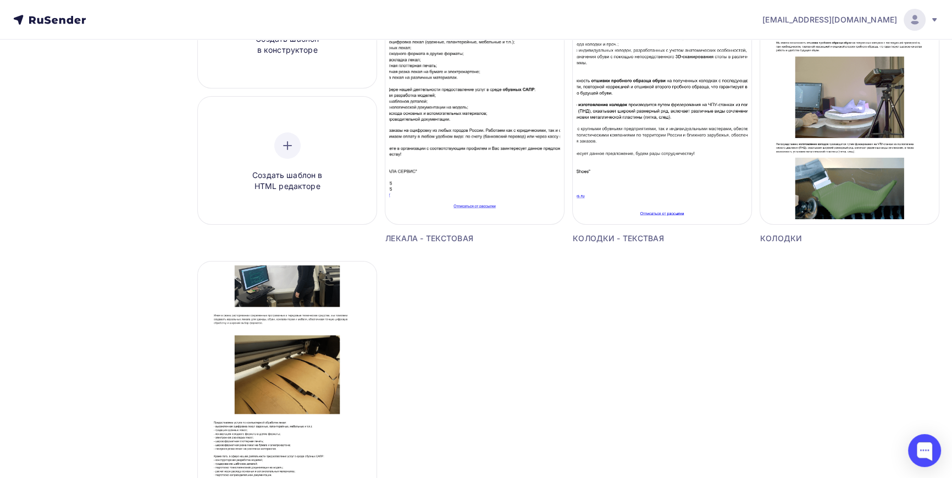
scroll to position [200, 0]
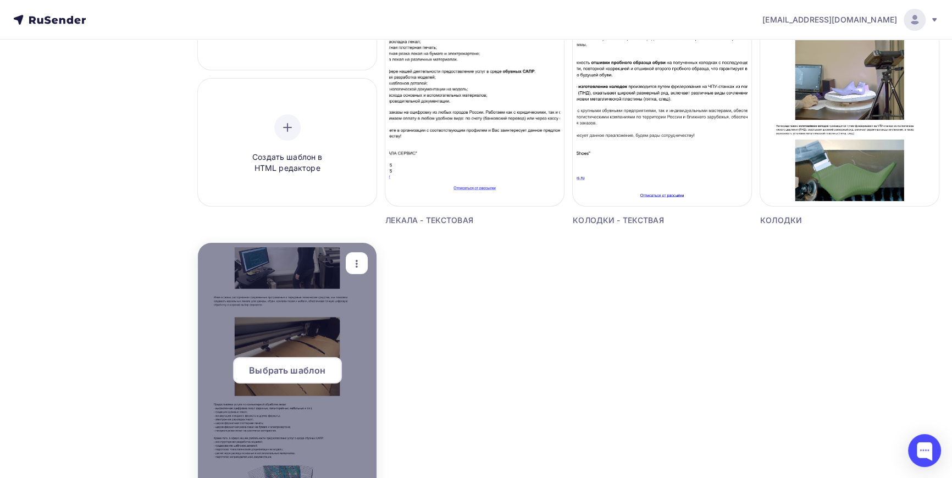
click at [301, 320] on div at bounding box center [287, 375] width 179 height 264
click at [295, 373] on span "Выбрать шаблон" at bounding box center [287, 370] width 76 height 13
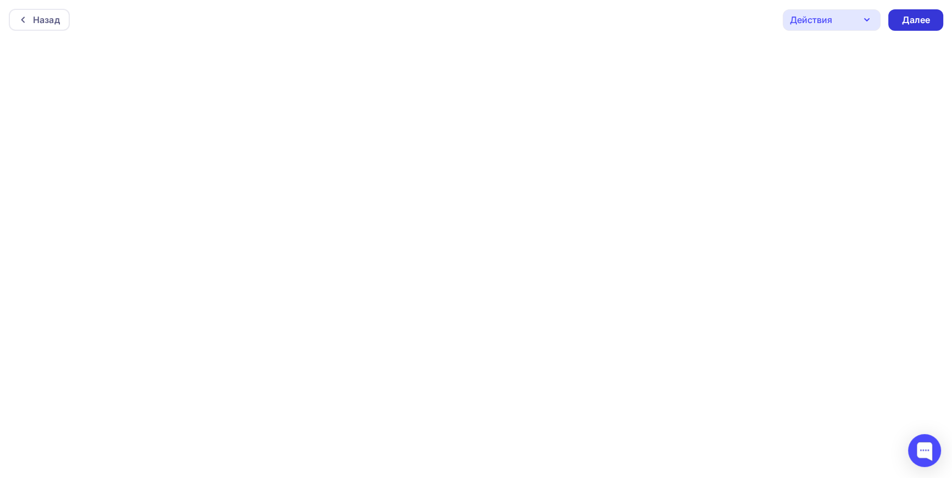
click at [919, 20] on div "Далее" at bounding box center [916, 20] width 29 height 13
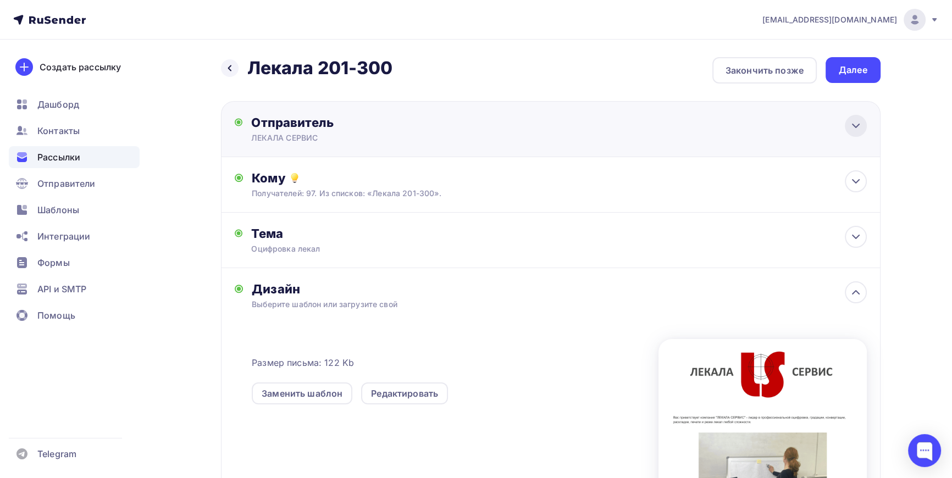
click at [858, 126] on icon at bounding box center [855, 125] width 13 height 13
type input "ЛЕКАЛА СЕРВИС"
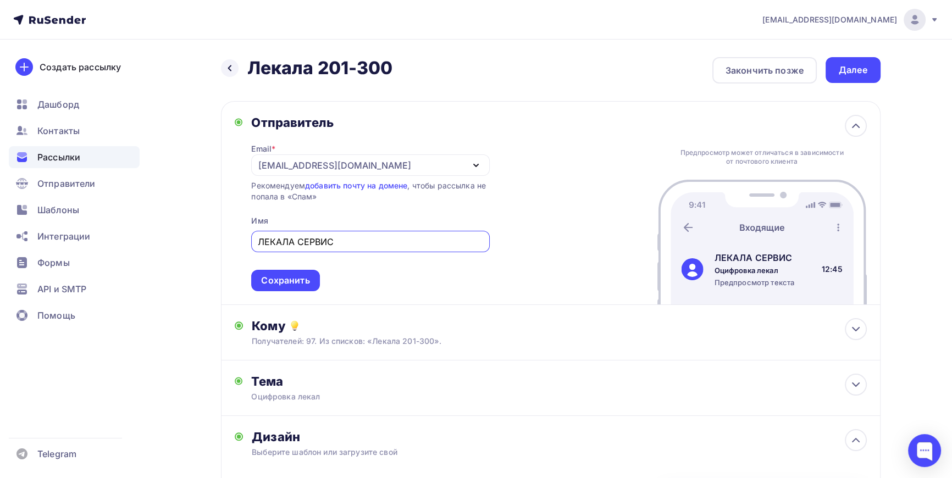
click at [906, 112] on div "Назад Лекала 201-300 Лекала 201-300 Закончить позже Далее Отправитель Email * i…" at bounding box center [476, 413] width 901 height 746
click at [855, 65] on div "Далее" at bounding box center [853, 70] width 29 height 13
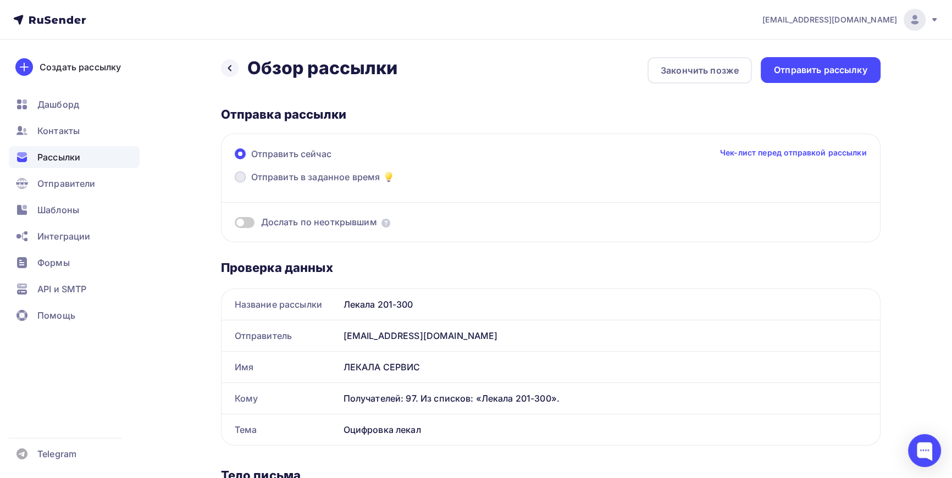
click at [283, 176] on span "Отправить в заданное время" at bounding box center [315, 176] width 129 height 13
click at [251, 184] on input "Отправить в заданное время" at bounding box center [251, 184] width 0 height 0
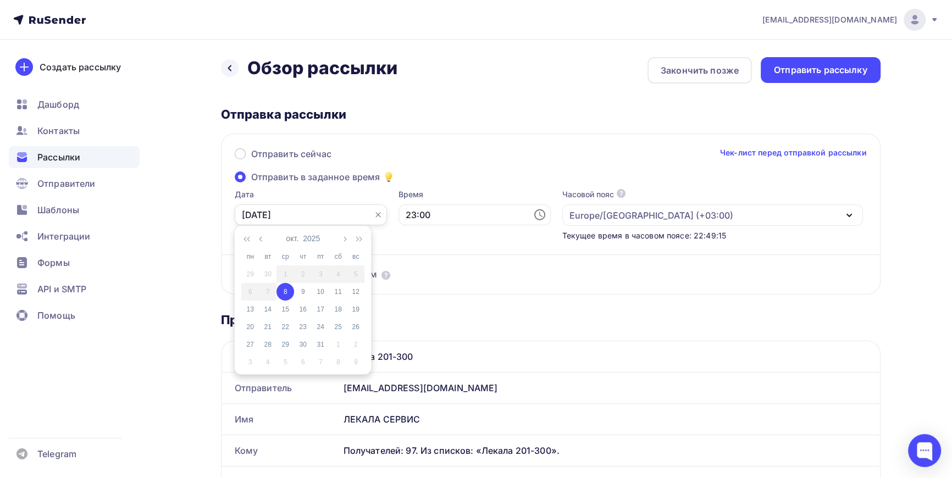
click at [307, 214] on input "08.10.2025" at bounding box center [311, 215] width 152 height 21
click at [304, 288] on div "9" at bounding box center [303, 292] width 18 height 10
type input "09.10.2025"
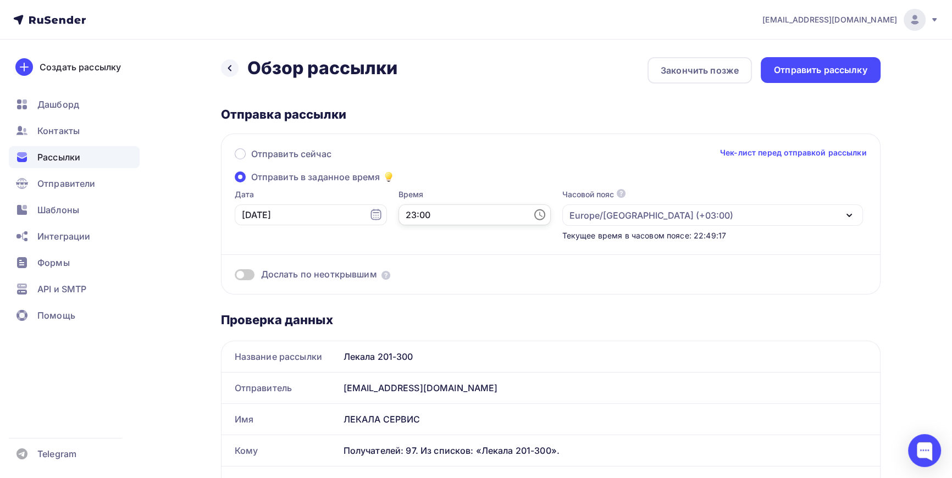
click at [429, 212] on input "23:00" at bounding box center [475, 215] width 152 height 21
click at [417, 255] on li "10" at bounding box center [415, 256] width 56 height 18
click at [473, 308] on li "10" at bounding box center [477, 311] width 56 height 18
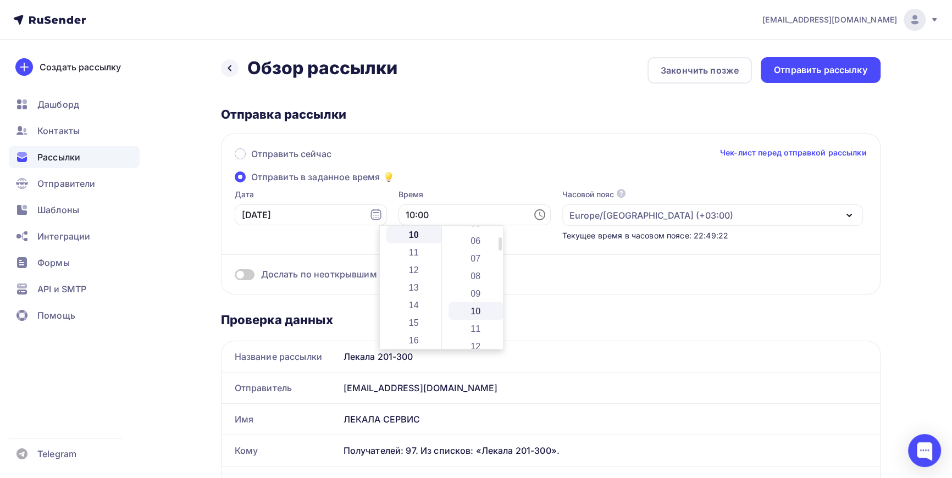
type input "10:10"
click at [611, 146] on div "Отправить сейчас Чек-лист перед отправкой рассылки Отправить в заданное время Д…" at bounding box center [551, 214] width 660 height 161
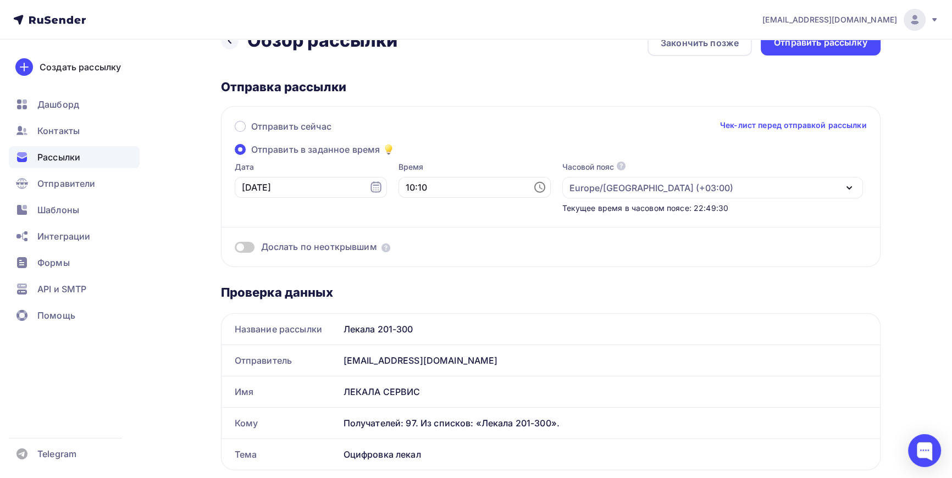
scroll to position [0, 0]
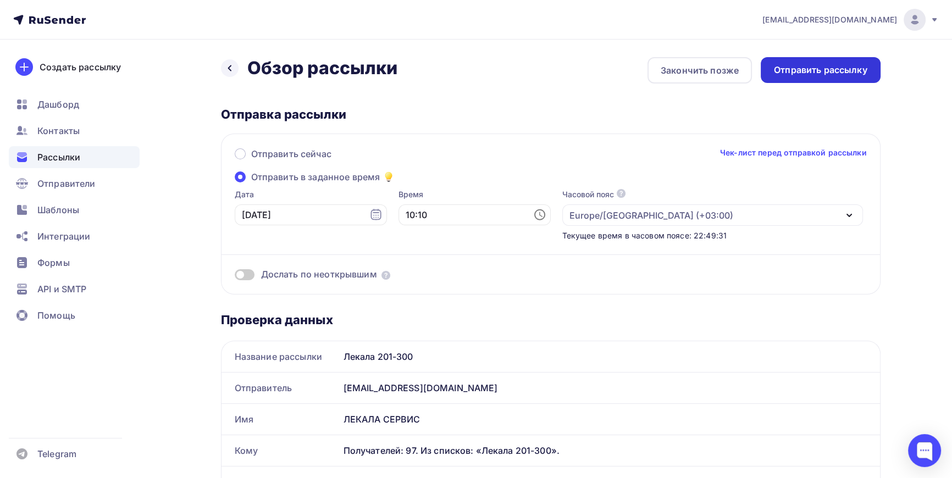
click at [821, 69] on div "Отправить рассылку" at bounding box center [820, 70] width 93 height 13
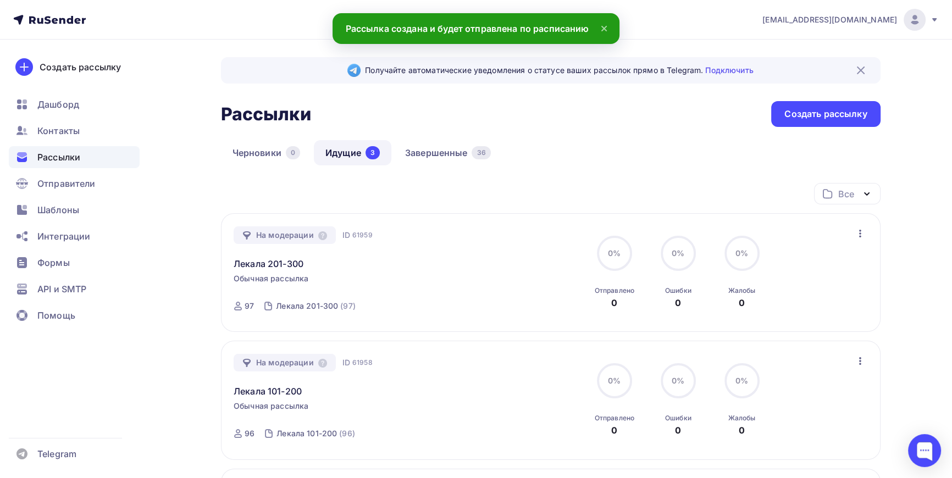
click at [522, 125] on div "Рассылки Рассылки Создать рассылку" at bounding box center [551, 114] width 660 height 26
click at [349, 148] on link "Идущие 3" at bounding box center [353, 152] width 78 height 25
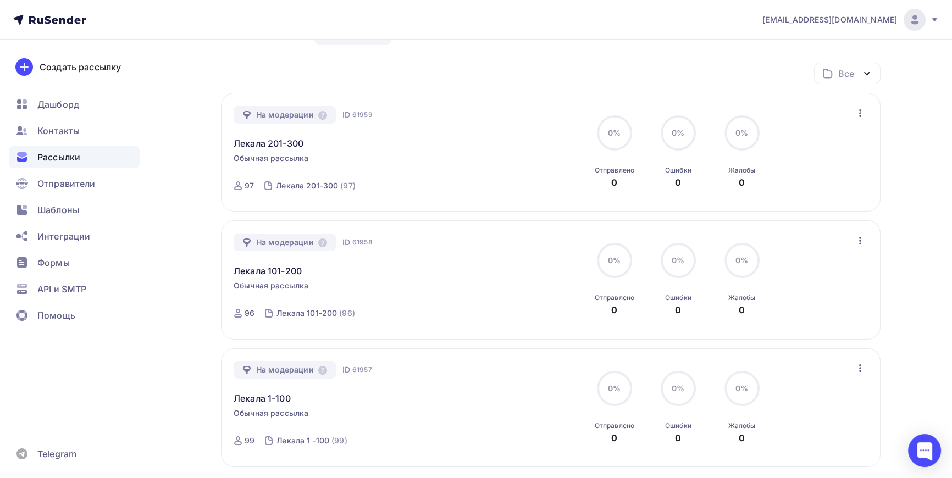
scroll to position [118, 0]
